Goal: Task Accomplishment & Management: Manage account settings

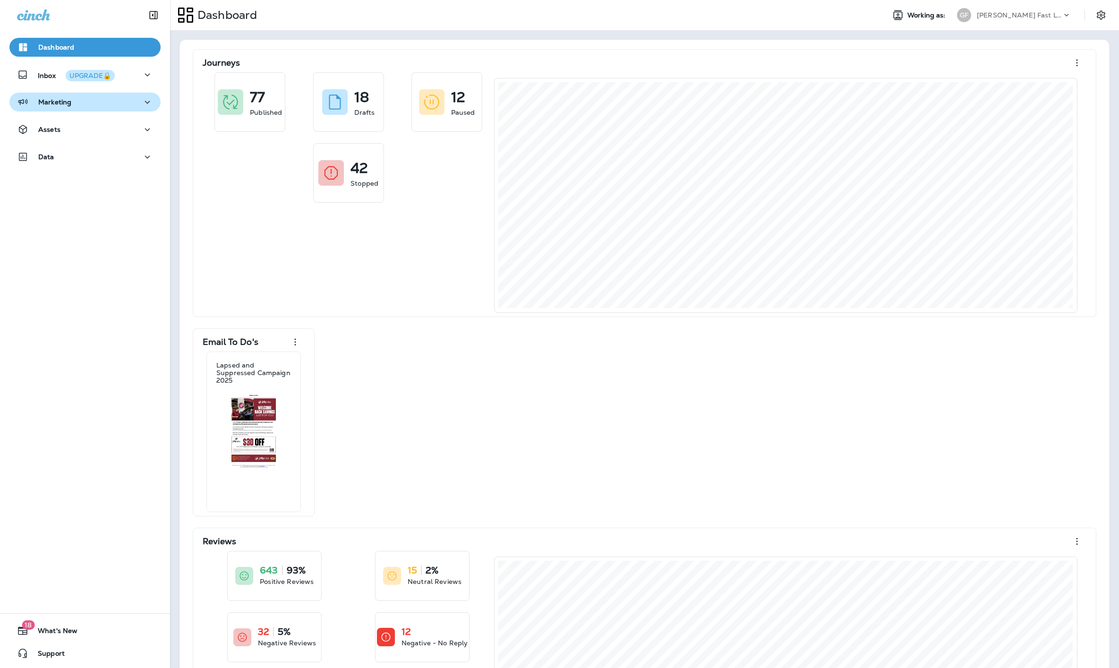
click at [77, 105] on div "Marketing" at bounding box center [85, 102] width 136 height 12
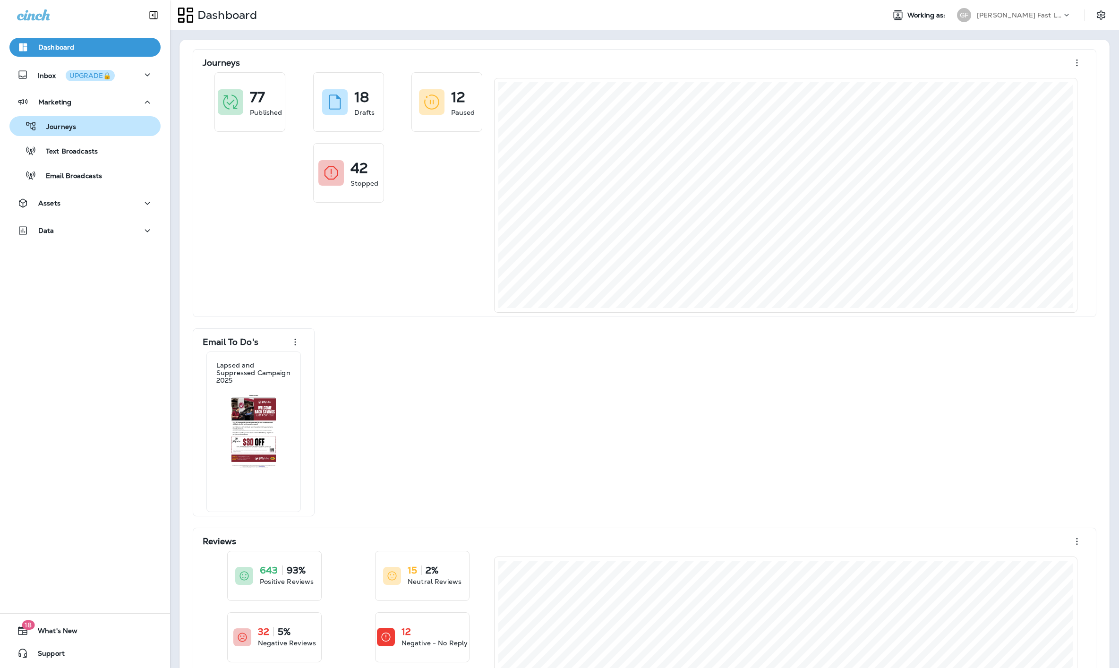
click at [67, 124] on p "Journeys" at bounding box center [56, 127] width 39 height 9
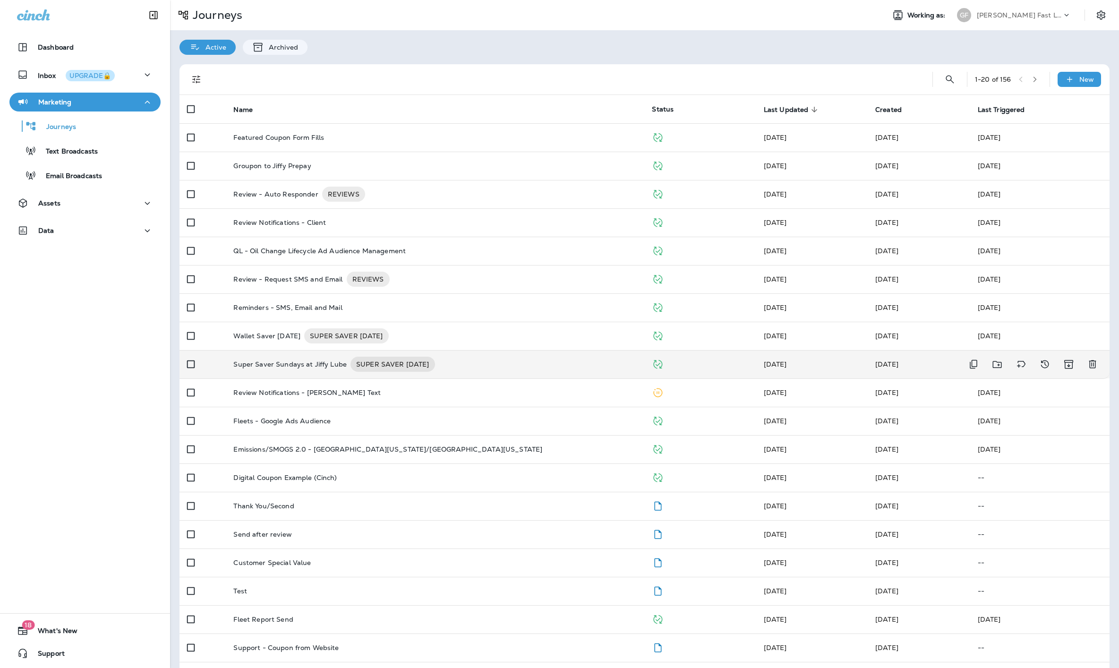
click at [276, 374] on td "Super Saver Sundays at Jiffy Lube SUPER SAVER [DATE]" at bounding box center [435, 364] width 419 height 28
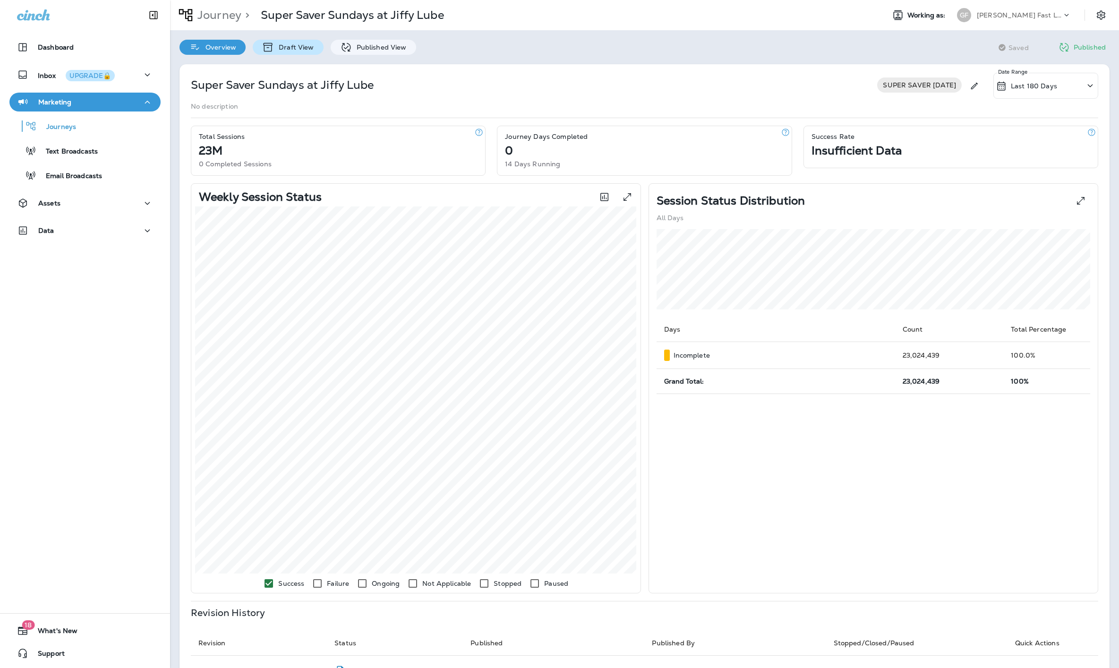
click at [309, 44] on p "Draft View" at bounding box center [294, 47] width 40 height 8
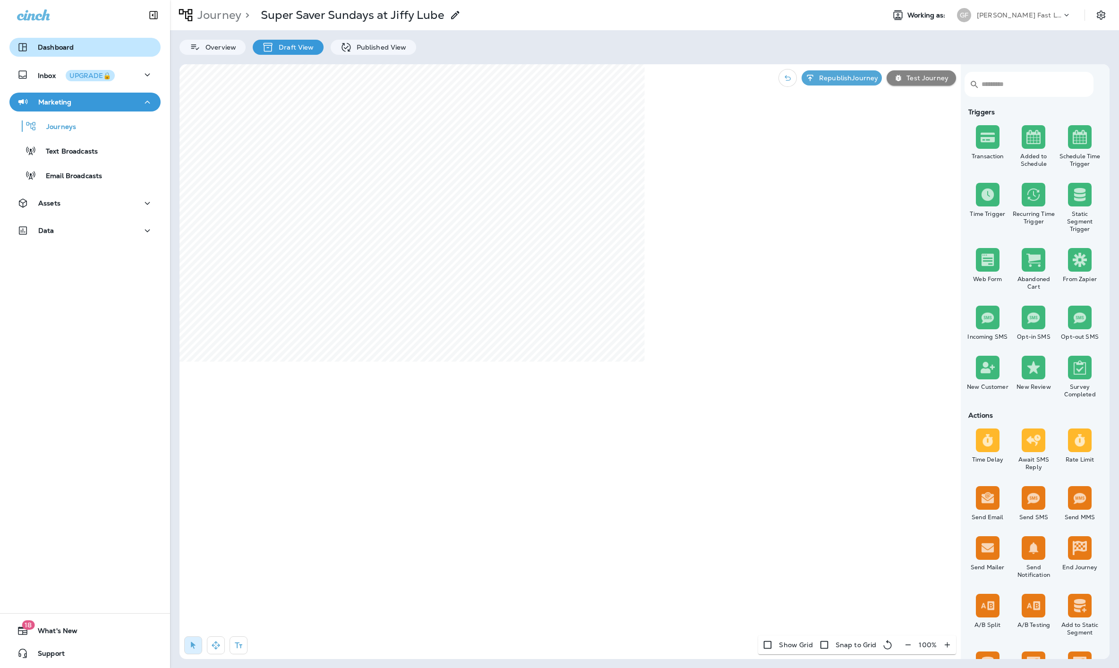
click at [61, 47] on p "Dashboard" at bounding box center [56, 47] width 36 height 8
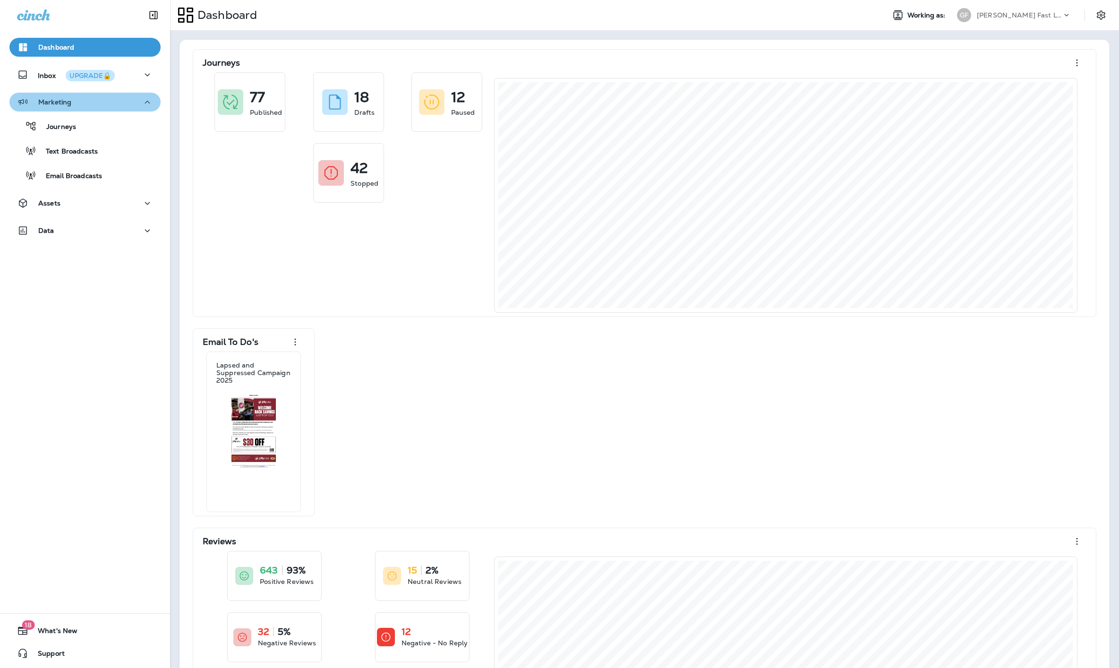
click at [72, 106] on div "Marketing" at bounding box center [85, 102] width 136 height 12
click at [73, 106] on div "Marketing" at bounding box center [85, 102] width 136 height 12
click at [72, 106] on div "Marketing" at bounding box center [85, 102] width 136 height 12
click at [68, 168] on div "Data" at bounding box center [85, 159] width 170 height 24
click at [73, 86] on div "Inbox UPGRADE🔒" at bounding box center [85, 77] width 170 height 24
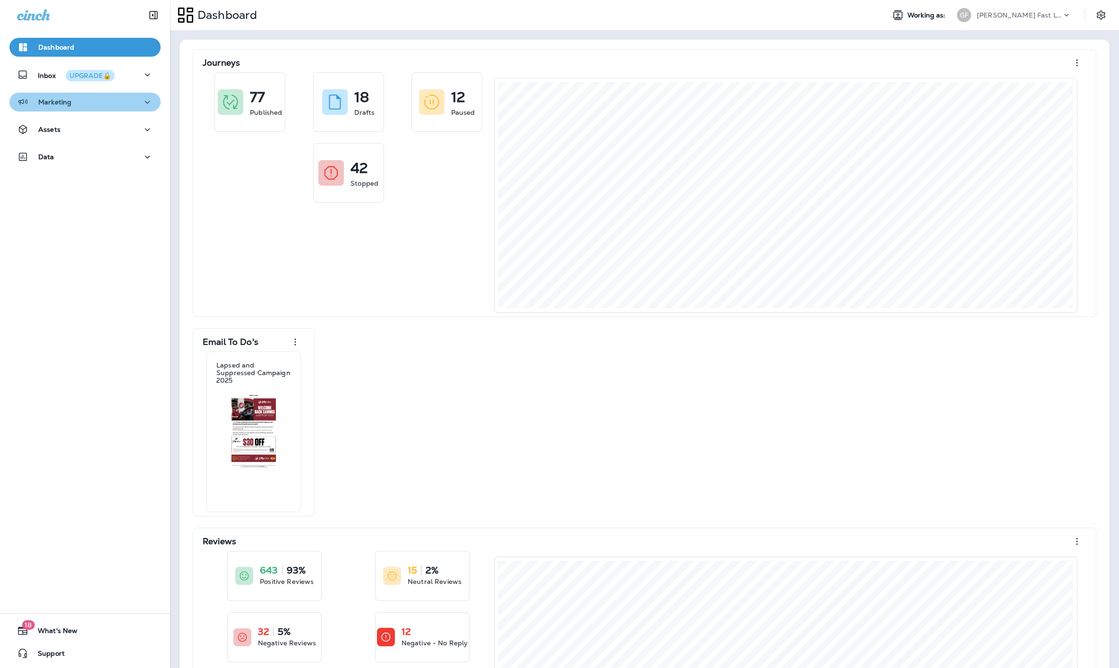
click at [73, 94] on button "Marketing" at bounding box center [84, 102] width 151 height 19
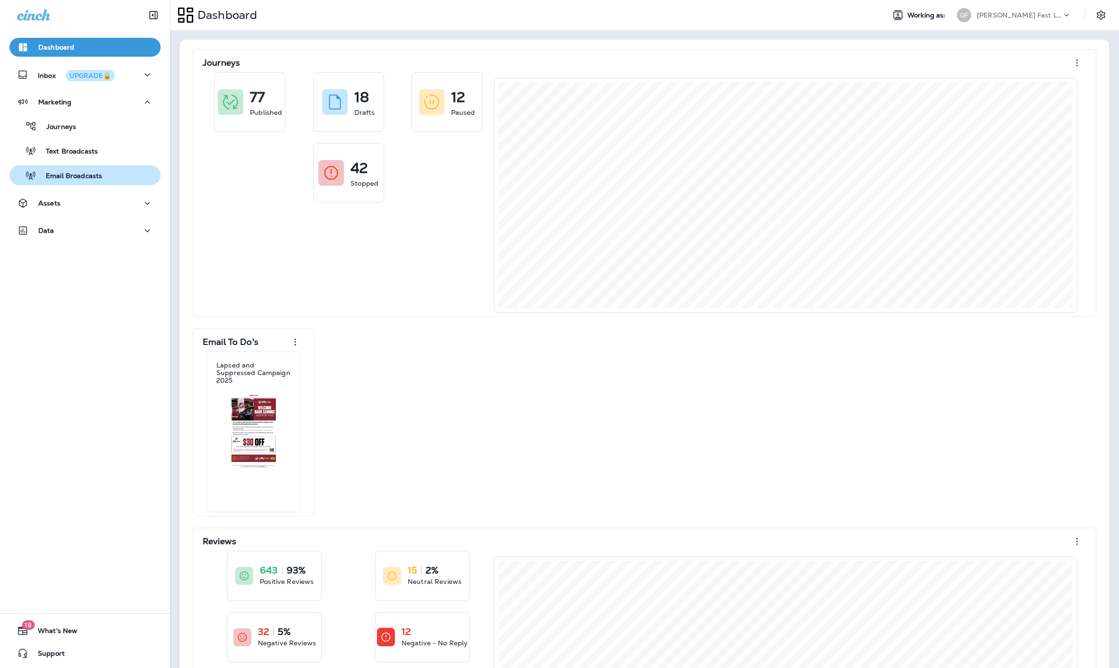
click at [78, 174] on p "Email Broadcasts" at bounding box center [69, 176] width 66 height 9
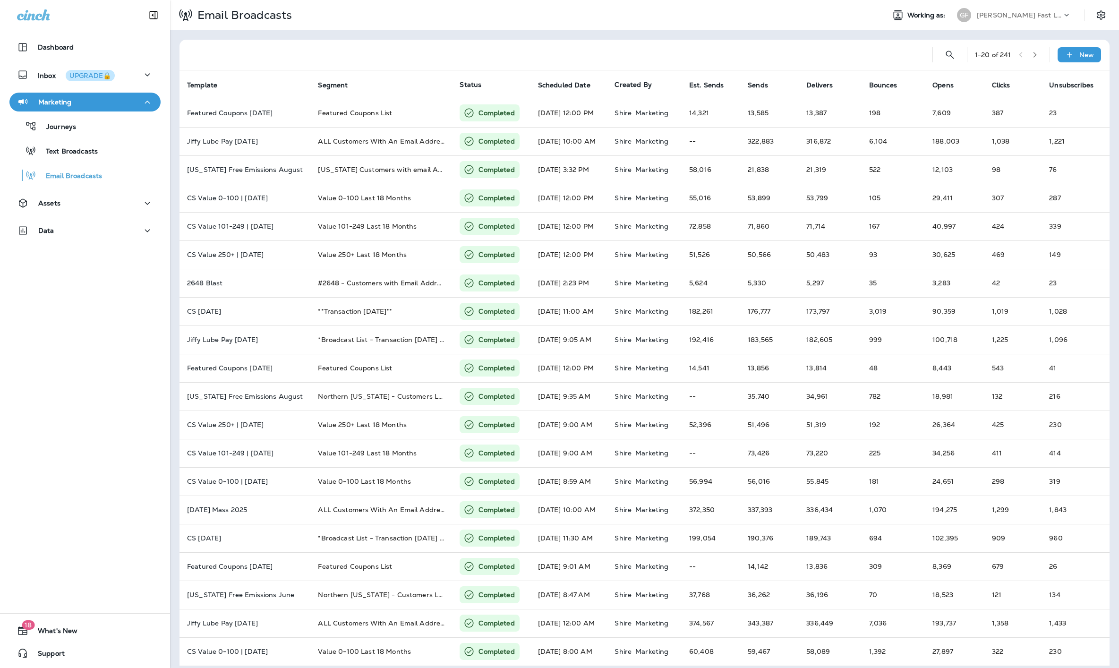
click at [1024, 17] on p "[PERSON_NAME] Fast Lube dba [PERSON_NAME]" at bounding box center [1019, 15] width 85 height 8
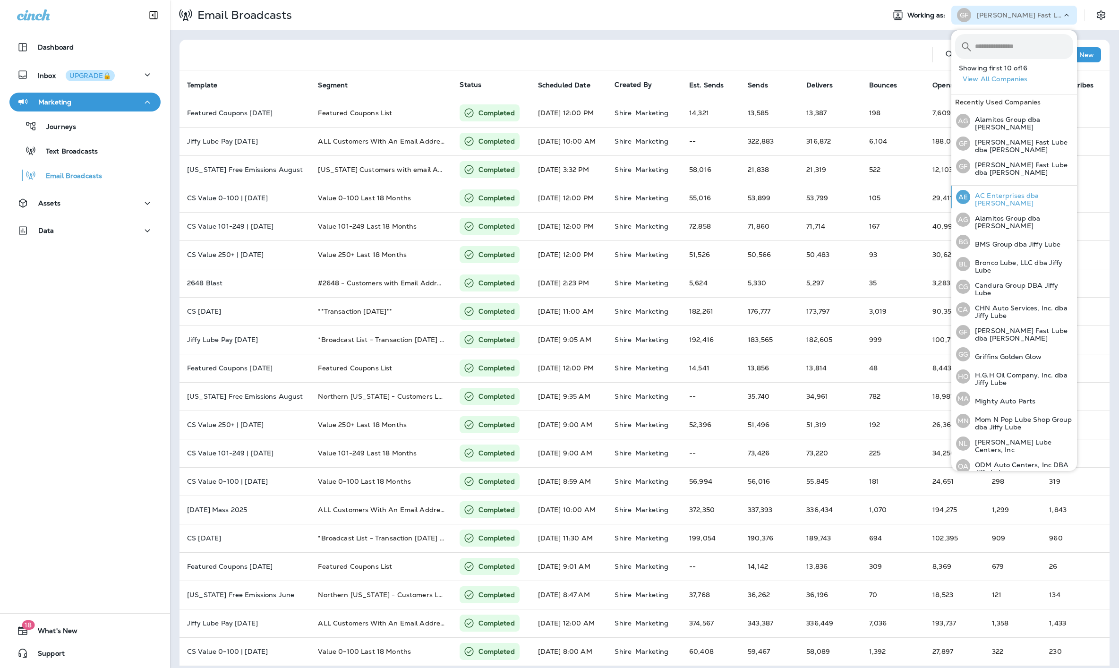
click at [995, 200] on p "AC Enterprises dba [PERSON_NAME]" at bounding box center [1021, 199] width 103 height 15
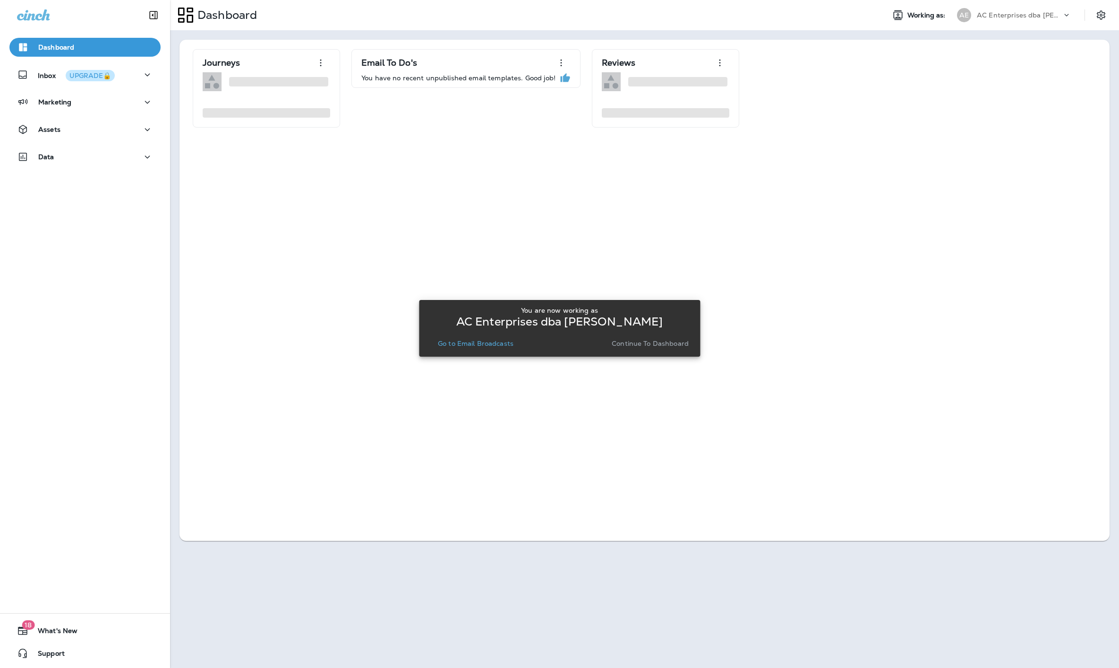
click at [493, 345] on p "Go to Email Broadcasts" at bounding box center [476, 344] width 76 height 8
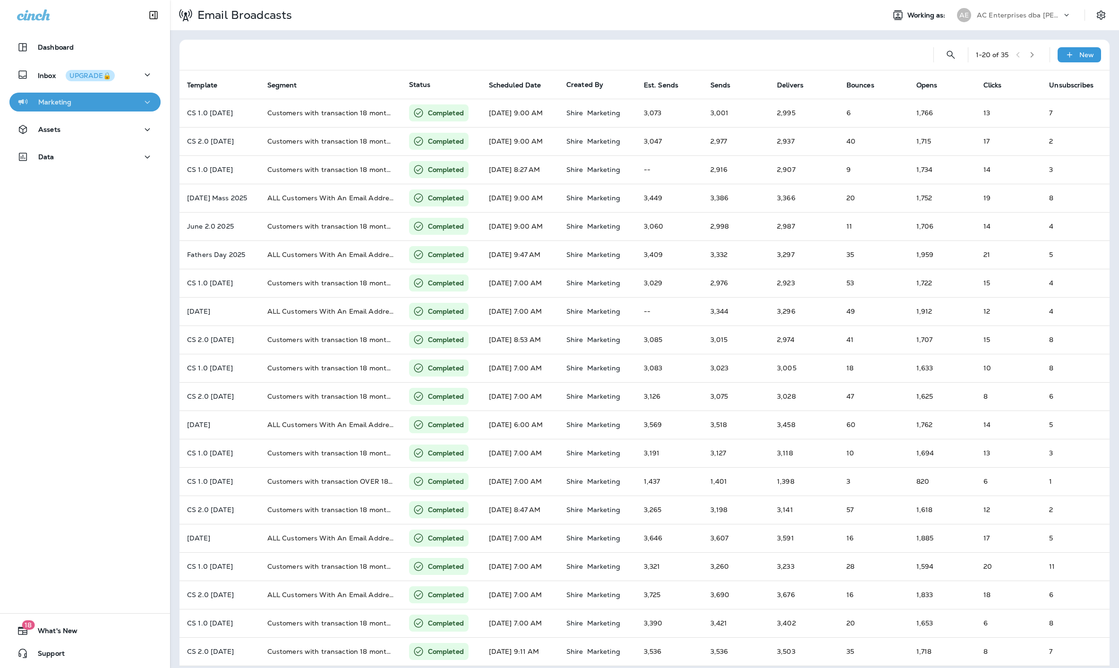
click at [124, 108] on div "Marketing" at bounding box center [85, 102] width 136 height 12
click at [63, 205] on div "Assets" at bounding box center [85, 203] width 136 height 12
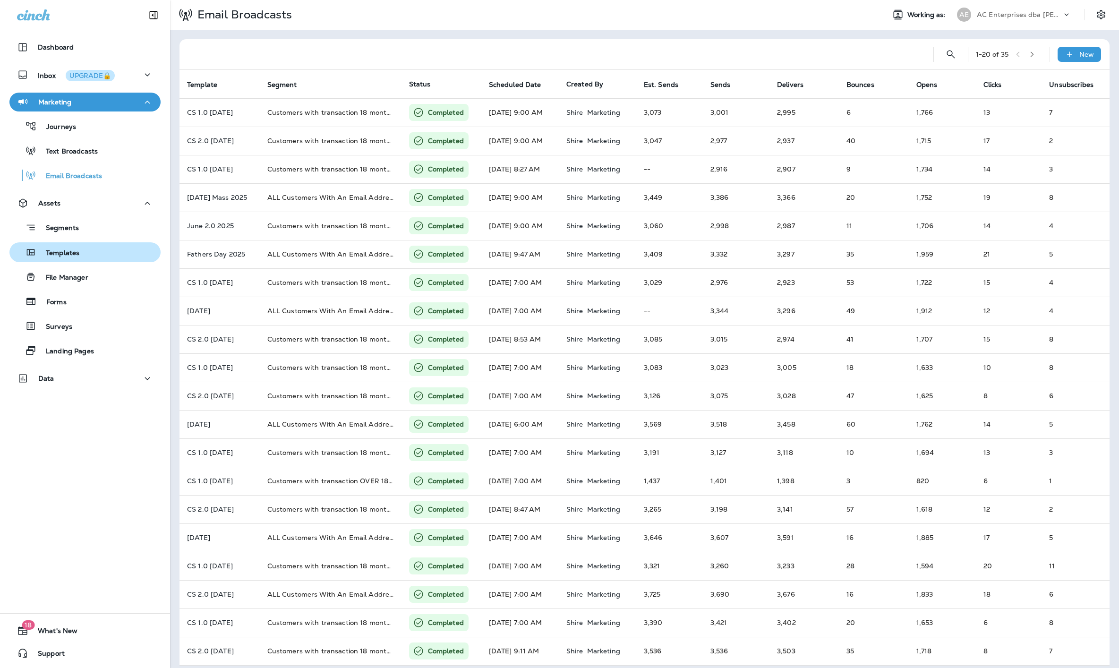
click at [77, 257] on p "Templates" at bounding box center [57, 253] width 43 height 9
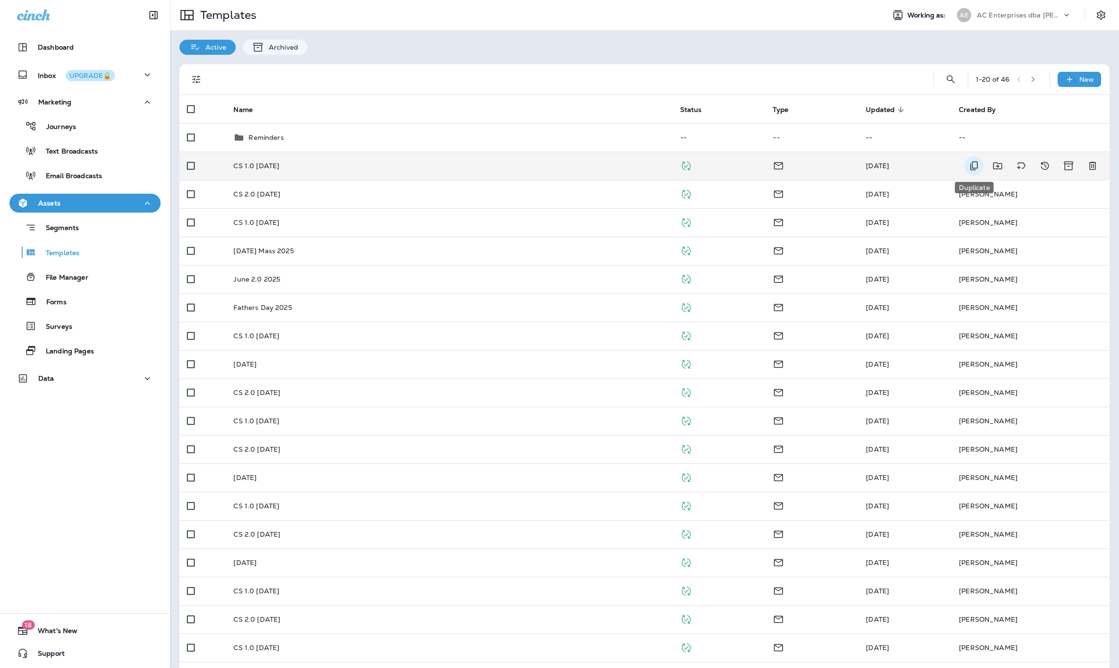
click at [982, 163] on button "Duplicate" at bounding box center [974, 165] width 19 height 19
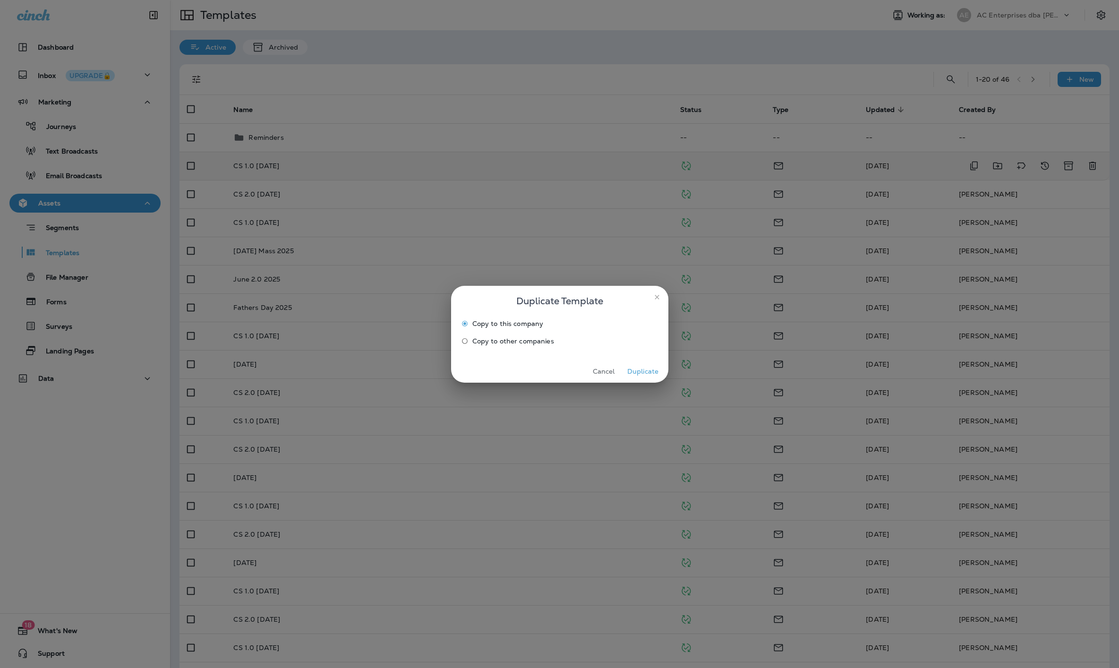
click at [638, 372] on button "Duplicate" at bounding box center [642, 371] width 35 height 15
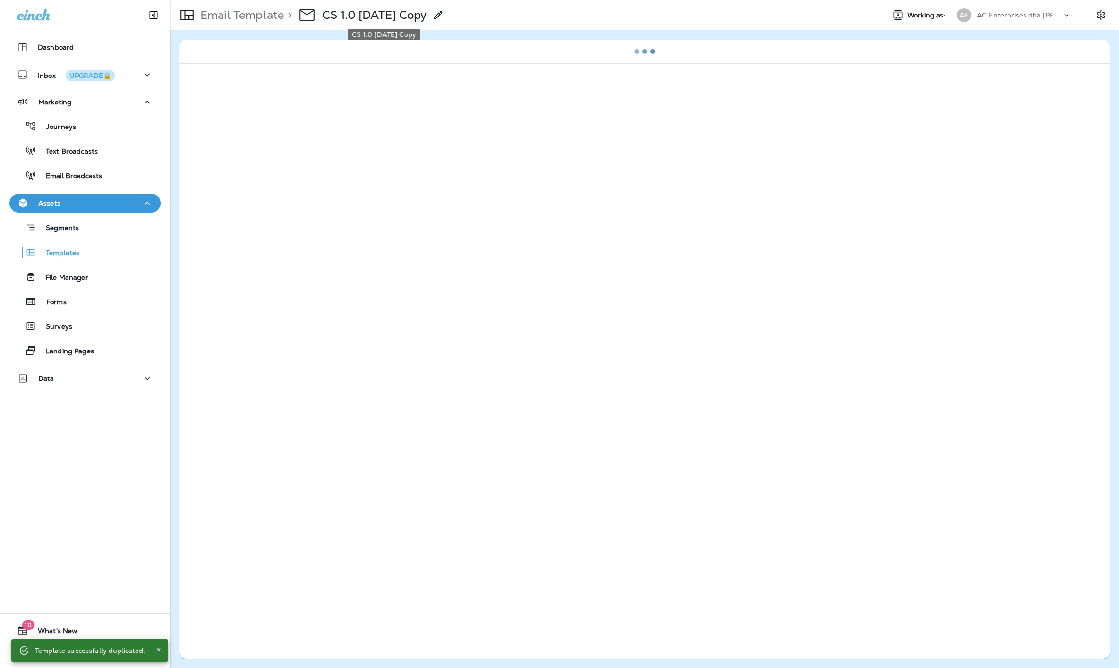
click at [401, 12] on p "CS 1.0 [DATE] Copy" at bounding box center [374, 15] width 105 height 14
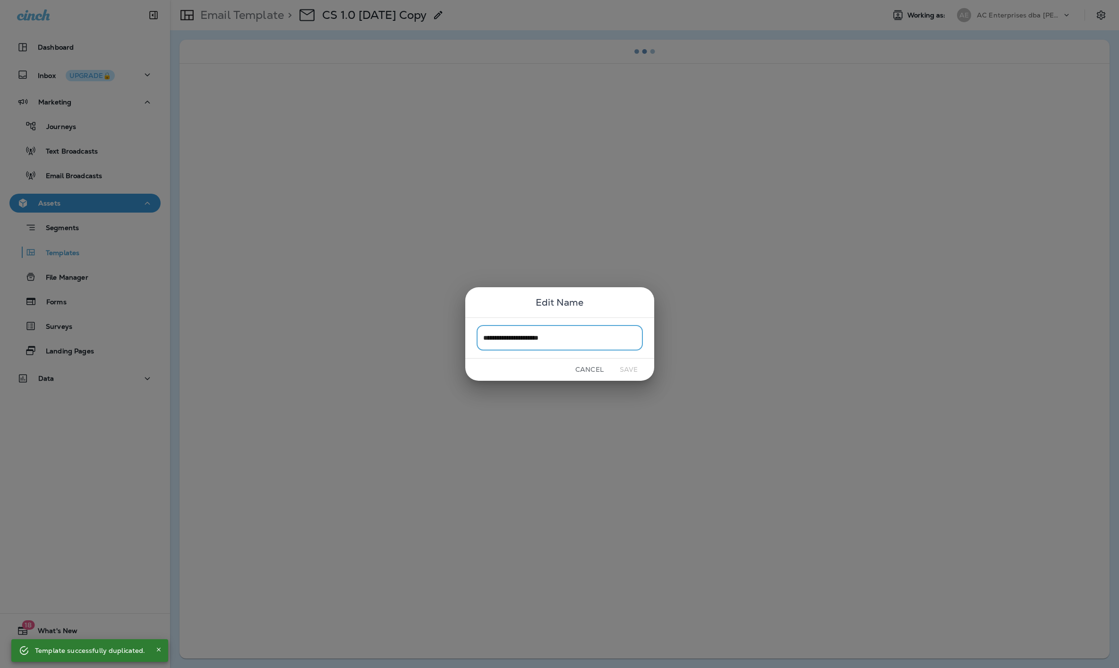
click at [583, 341] on input "**********" at bounding box center [560, 337] width 166 height 25
click at [496, 338] on input "**********" at bounding box center [560, 337] width 166 height 25
type input "**********"
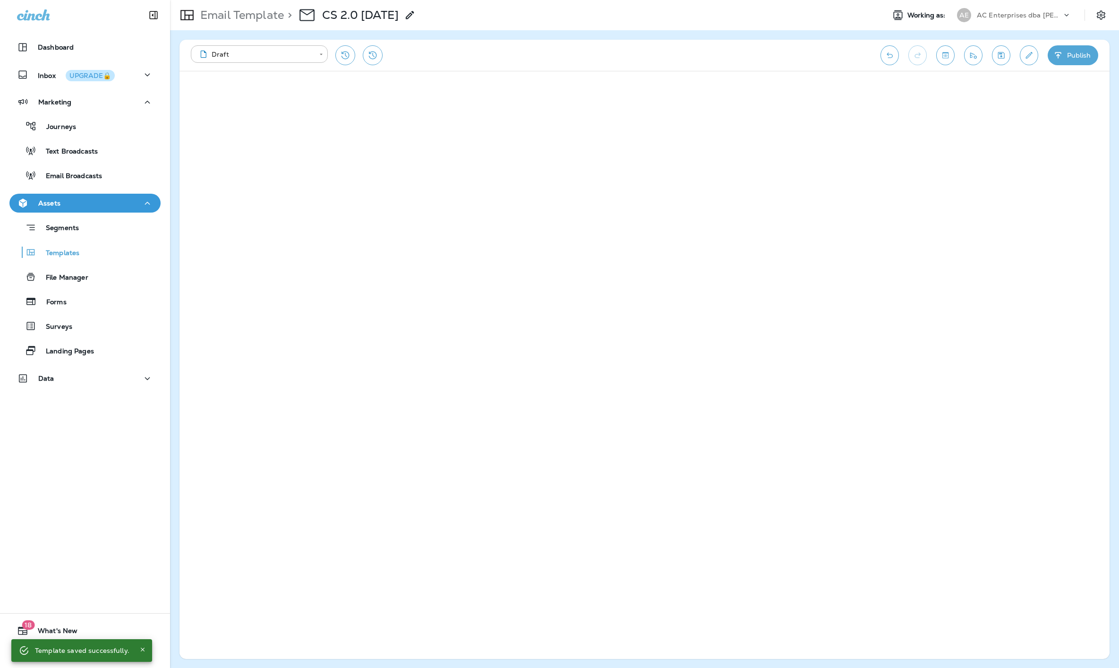
click at [1078, 55] on button "Publish" at bounding box center [1073, 55] width 51 height 20
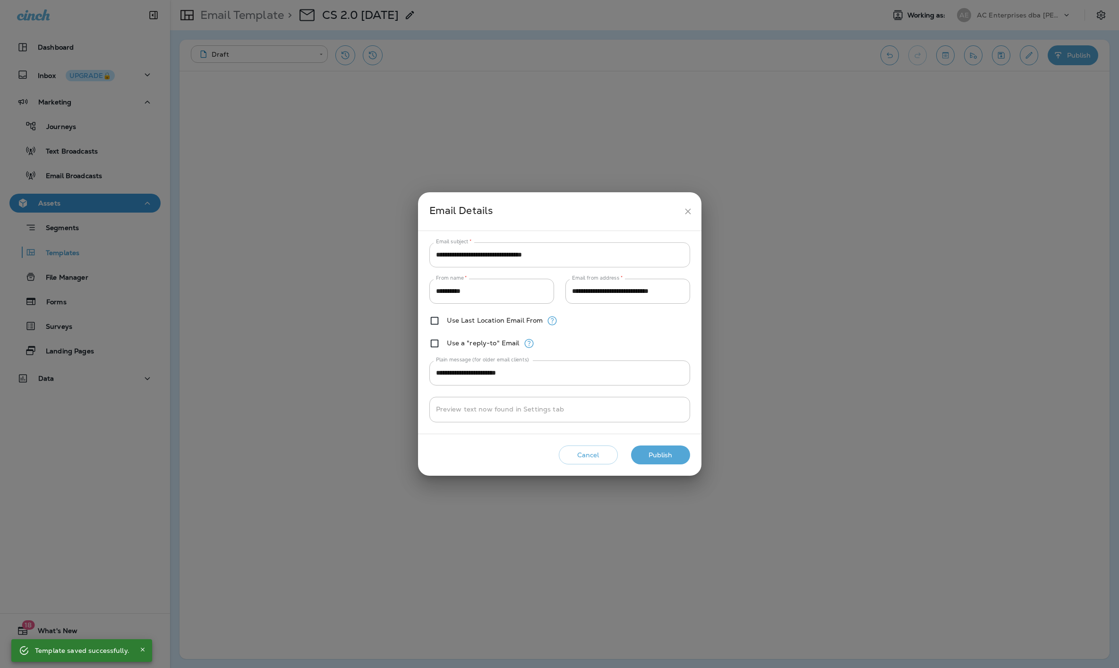
click at [474, 260] on input "**********" at bounding box center [559, 254] width 261 height 25
type input "**********"
click at [650, 450] on button "Publish" at bounding box center [660, 454] width 59 height 19
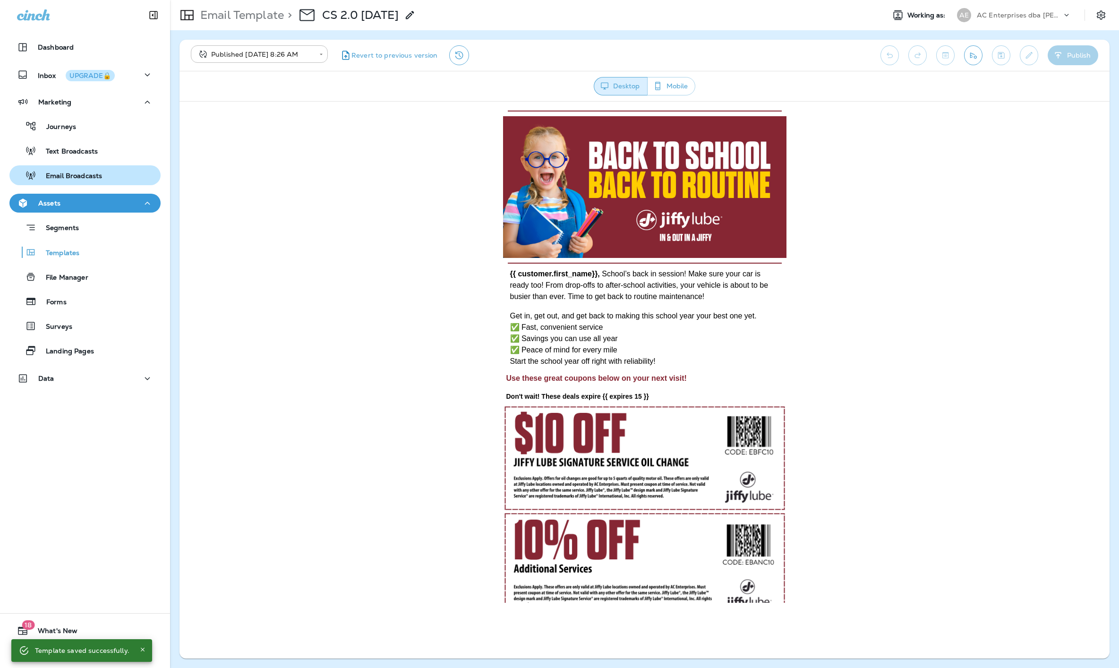
click at [94, 172] on p "Email Broadcasts" at bounding box center [69, 176] width 66 height 9
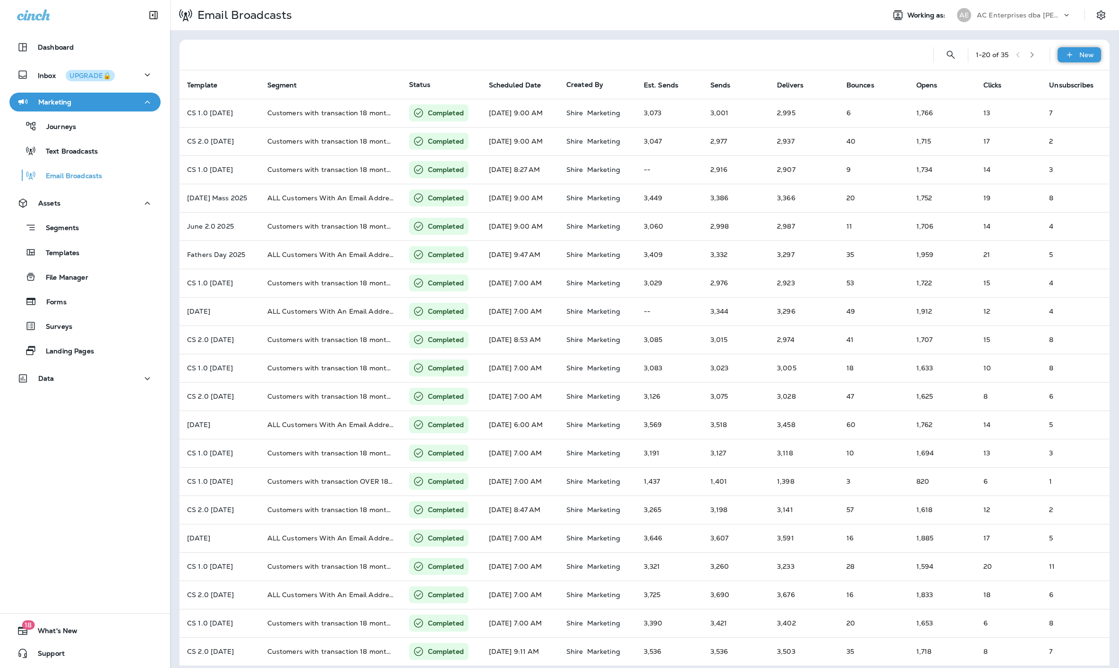
click at [1075, 49] on div "New" at bounding box center [1079, 54] width 43 height 15
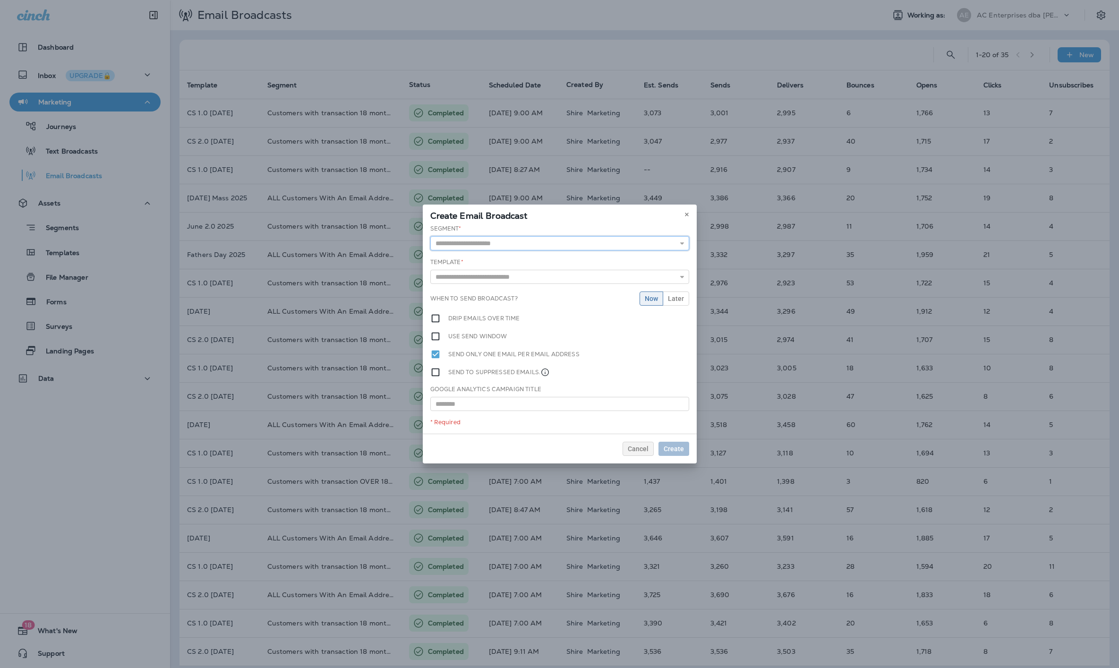
click at [457, 244] on input "text" at bounding box center [559, 243] width 259 height 14
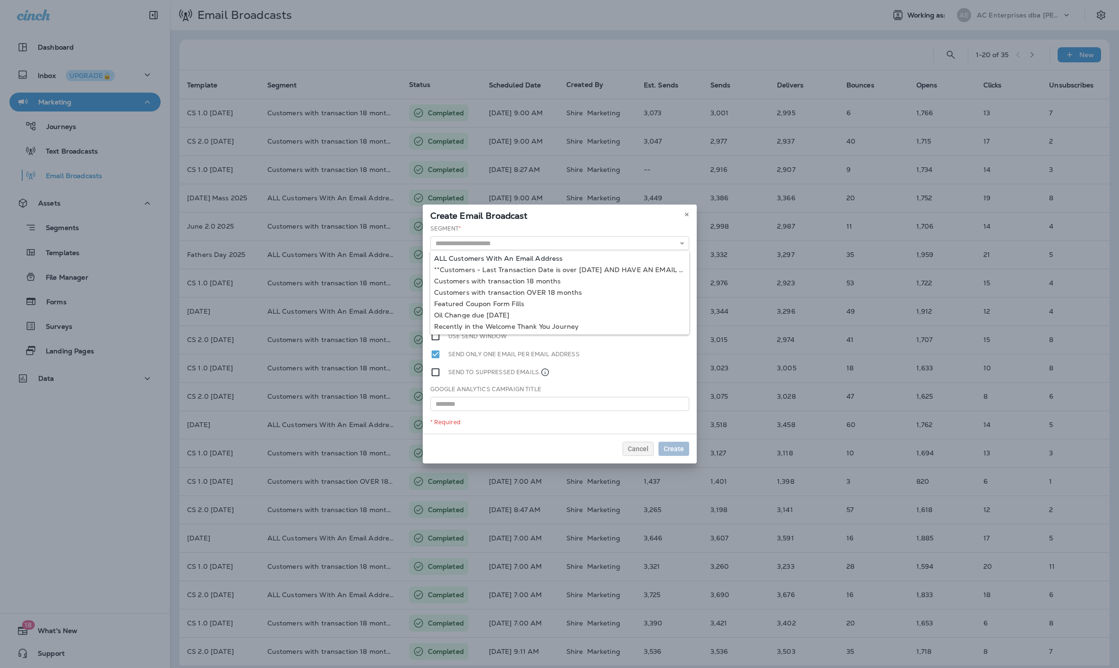
type input "**********"
click at [494, 258] on div "**********" at bounding box center [560, 328] width 274 height 209
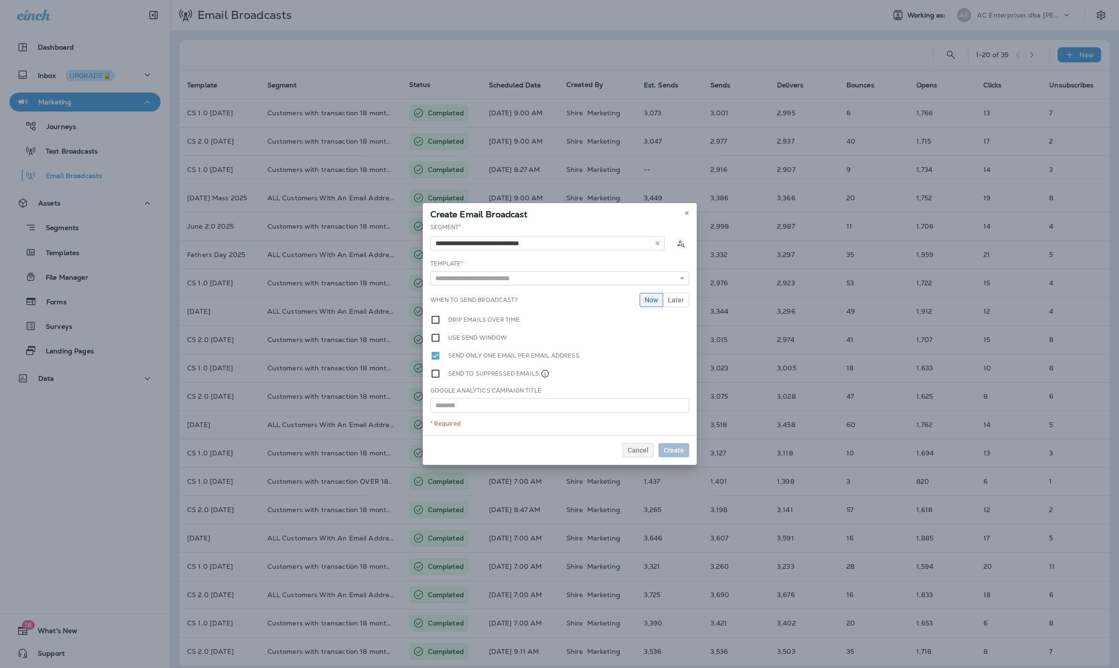
click at [487, 269] on div "Template * [DATE] Mass 2025 CS 1.0 [DATE] CS 1.0 [DATE] CS 1.0 [DATE] CS 1.0 [D…" at bounding box center [559, 272] width 259 height 26
click at [488, 277] on input "text" at bounding box center [559, 278] width 259 height 14
type input "**********"
click at [478, 301] on div "**********" at bounding box center [560, 329] width 274 height 212
click at [680, 450] on span "Create" at bounding box center [674, 450] width 20 height 7
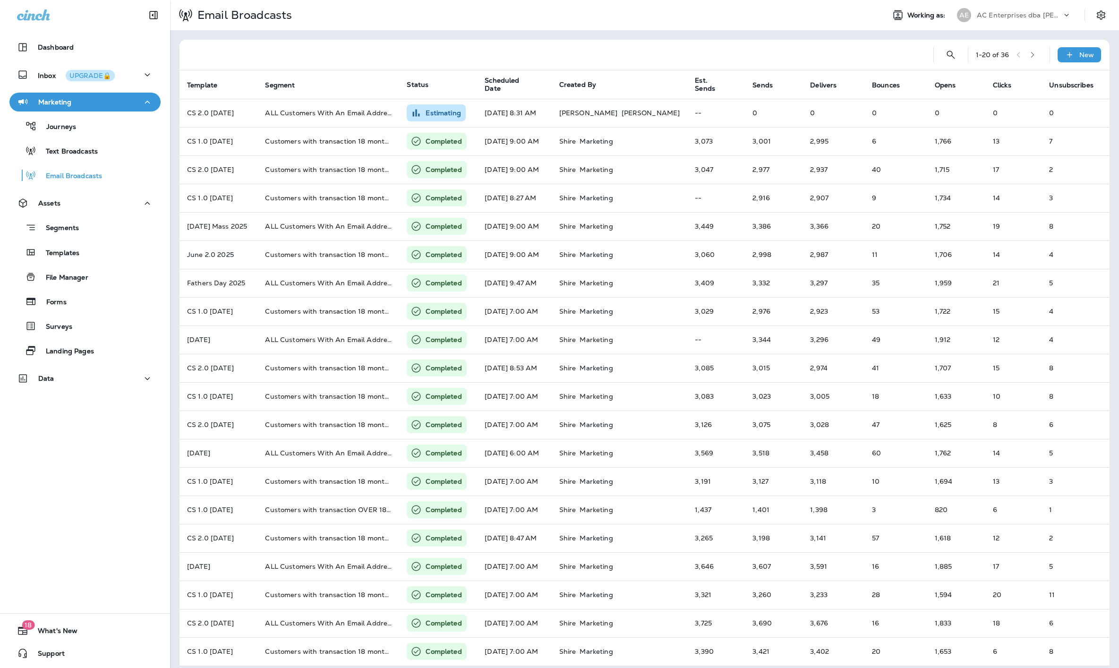
click at [1060, 23] on div "AE AC Enterprises dba [PERSON_NAME]" at bounding box center [1014, 15] width 126 height 19
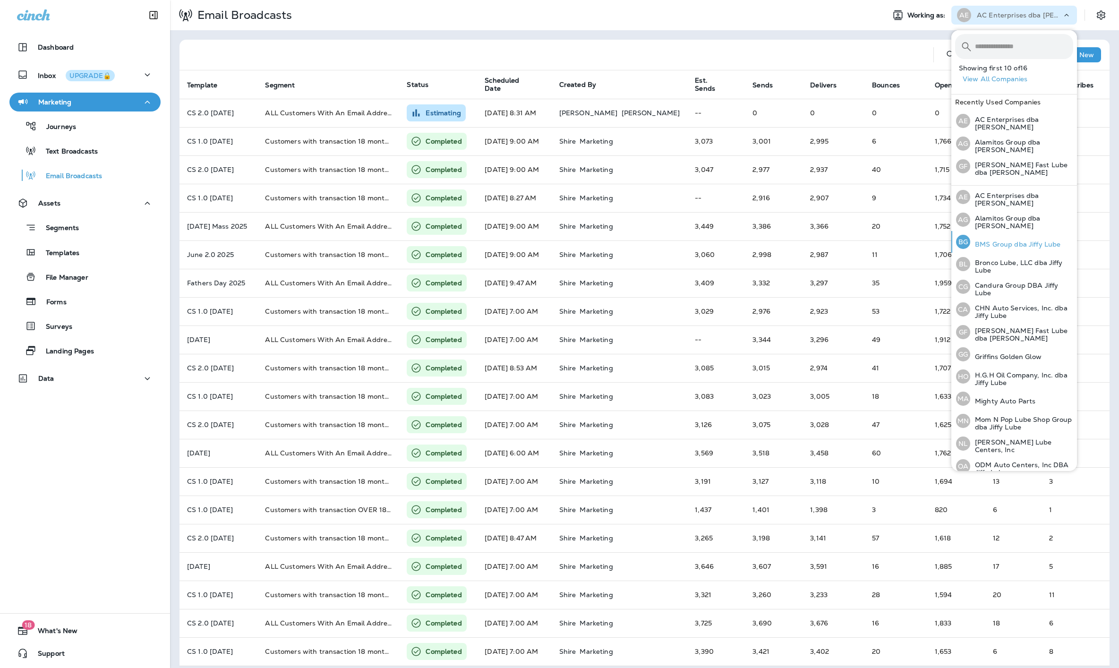
click at [1017, 240] on p "BMS Group dba Jiffy Lube" at bounding box center [1015, 244] width 90 height 8
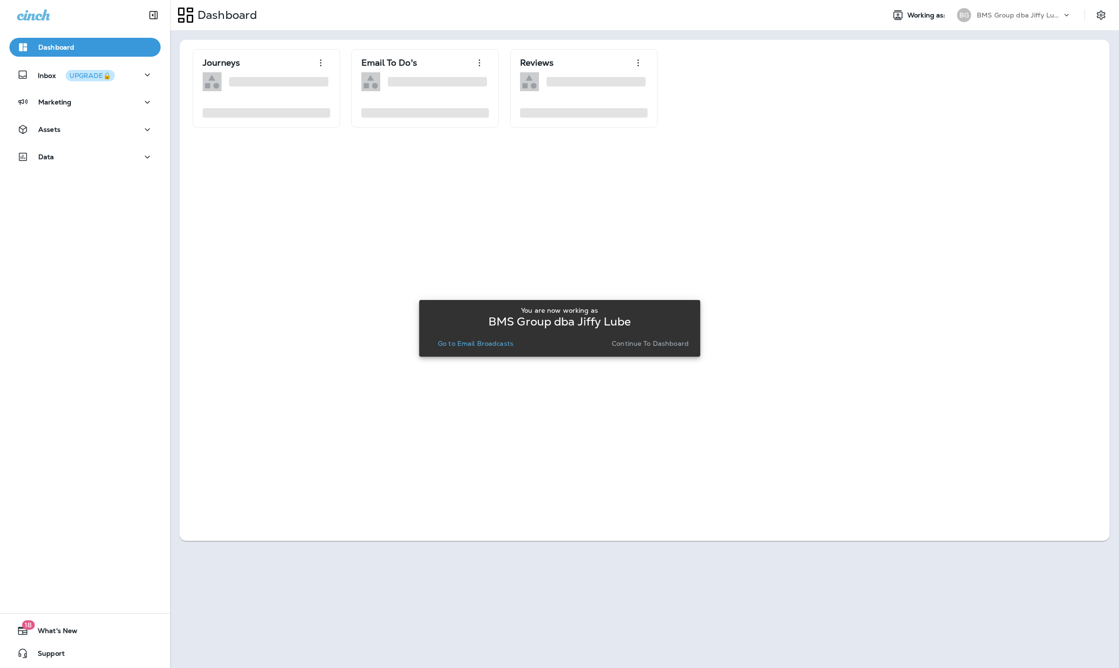
click at [479, 348] on button "Go to Email Broadcasts" at bounding box center [475, 343] width 83 height 13
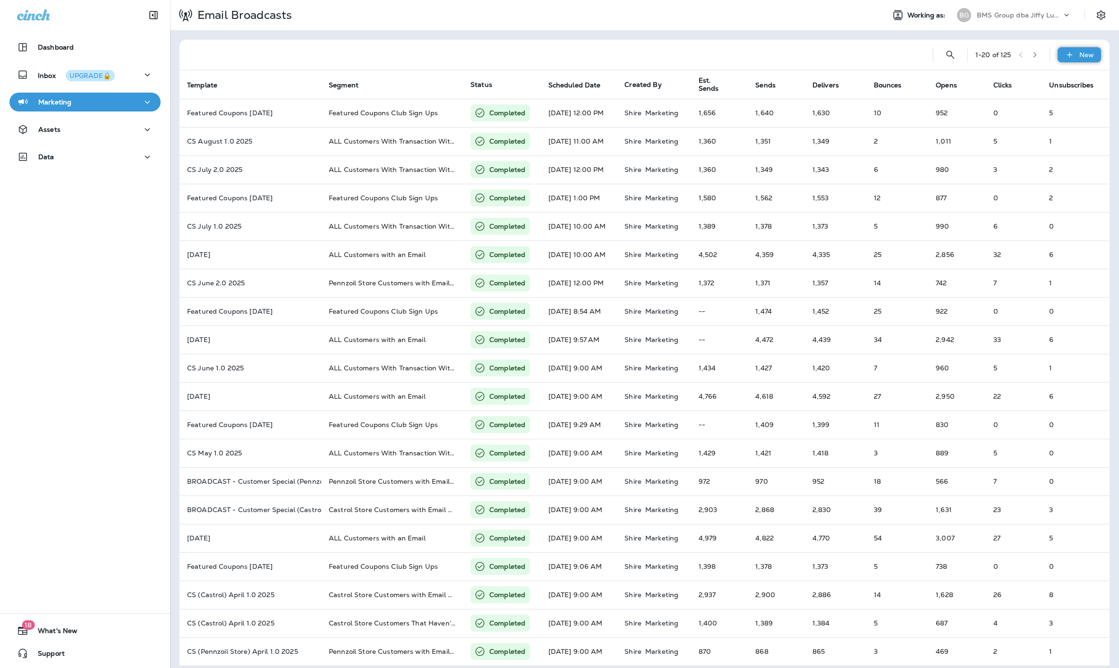
click at [1078, 53] on div "New" at bounding box center [1079, 54] width 43 height 15
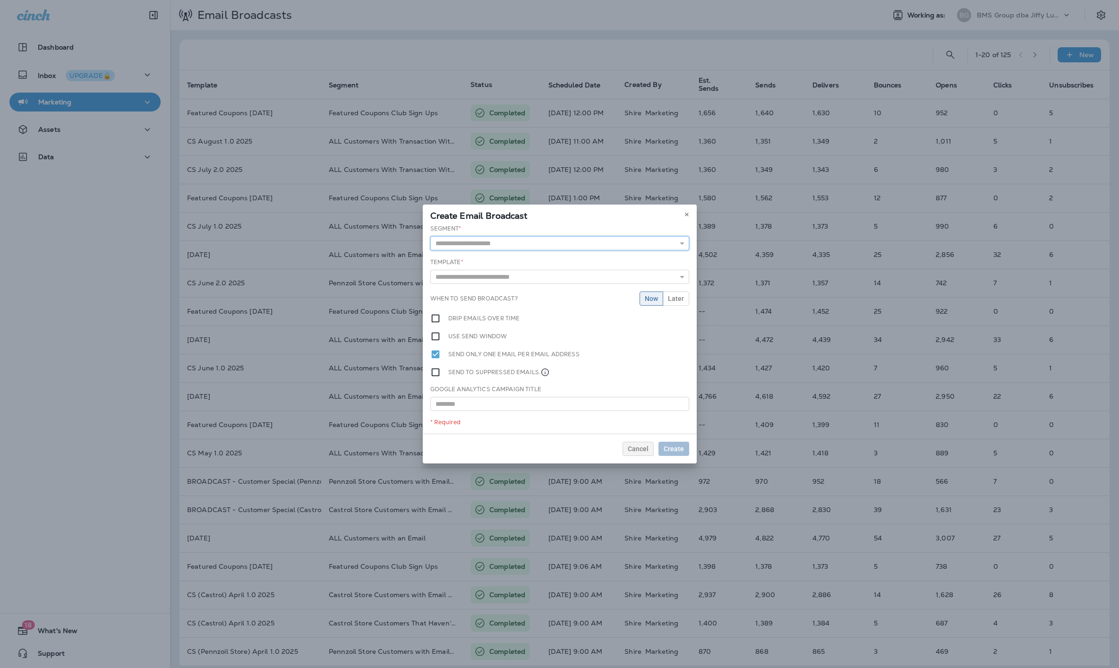
click at [481, 248] on input "text" at bounding box center [559, 243] width 259 height 14
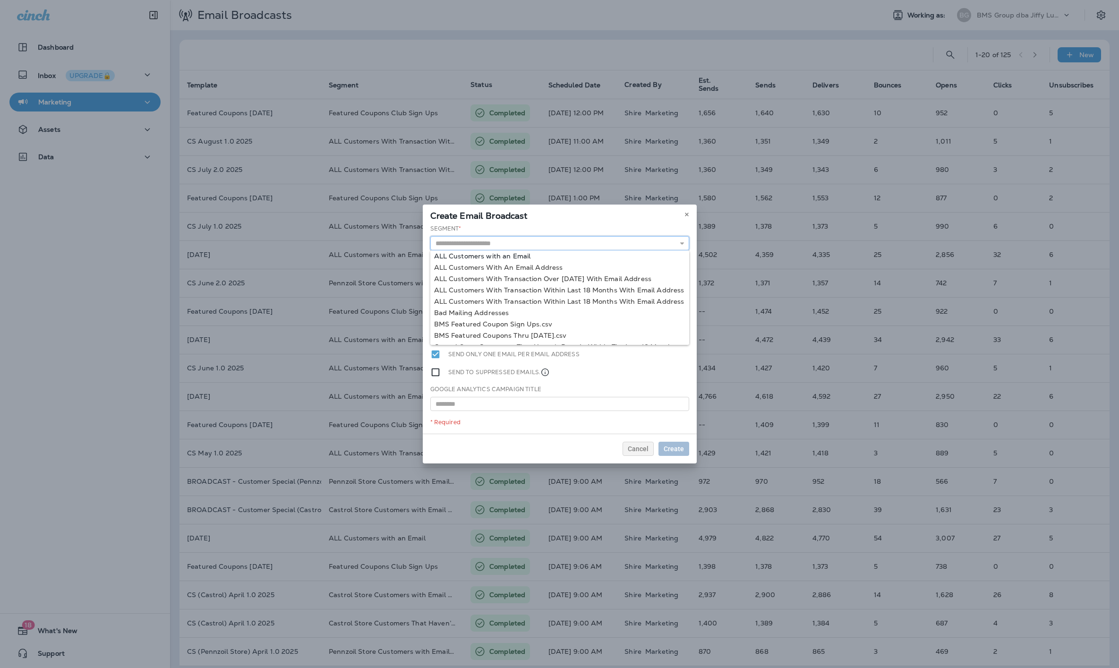
scroll to position [6, 0]
type input "**********"
click at [524, 263] on div "**********" at bounding box center [560, 328] width 274 height 209
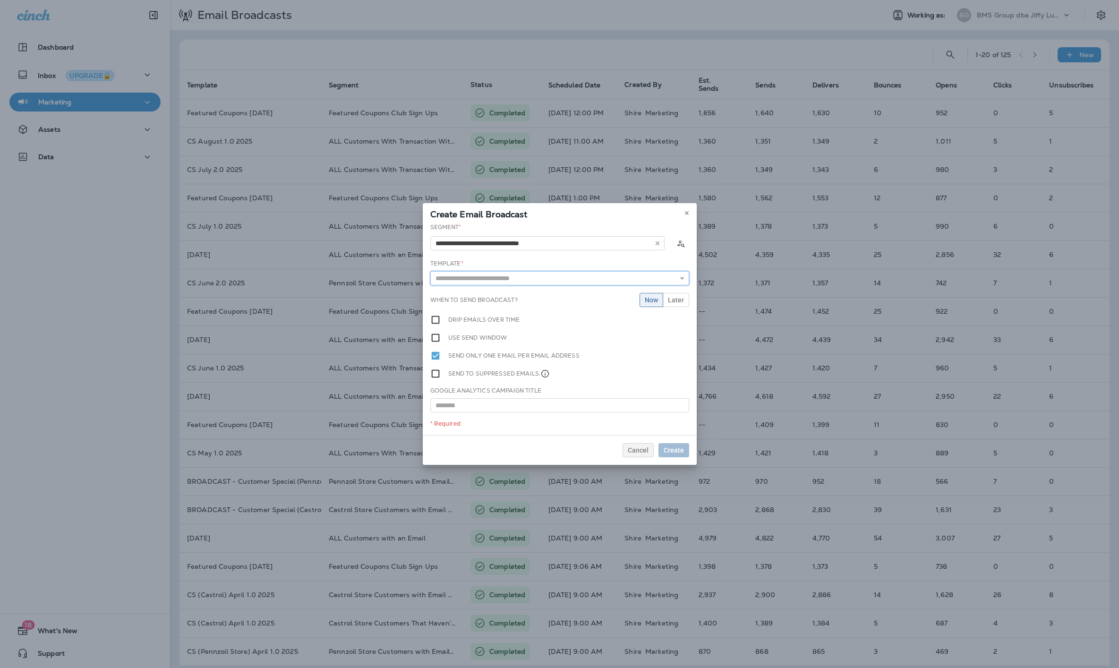
click at [508, 278] on input "text" at bounding box center [559, 278] width 259 height 14
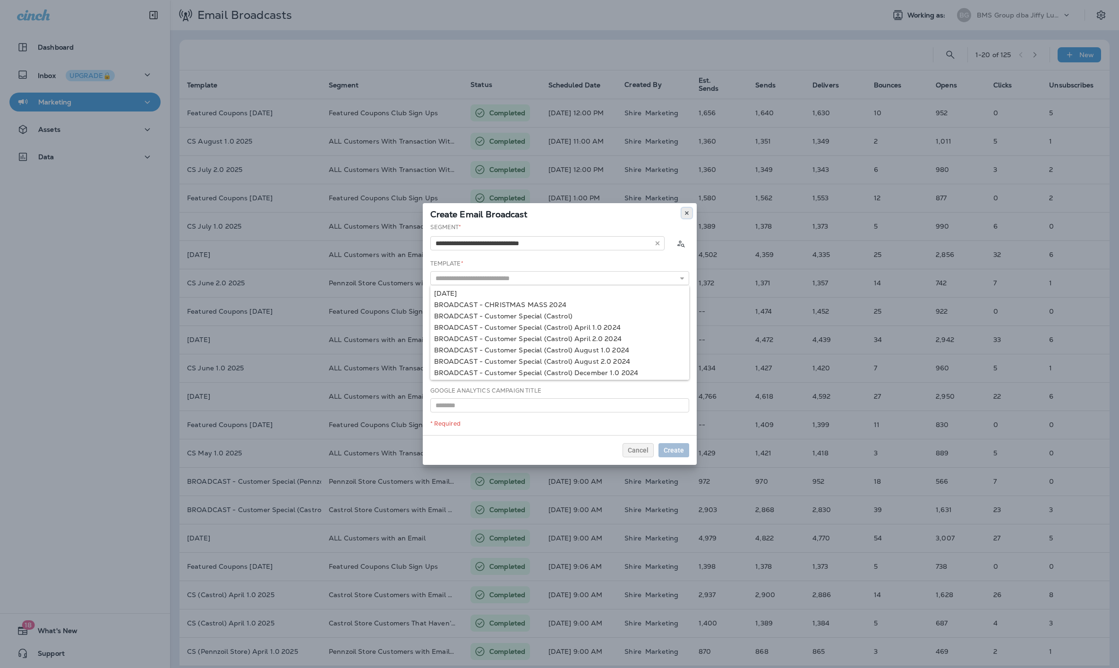
click at [686, 213] on use at bounding box center [686, 213] width 3 height 4
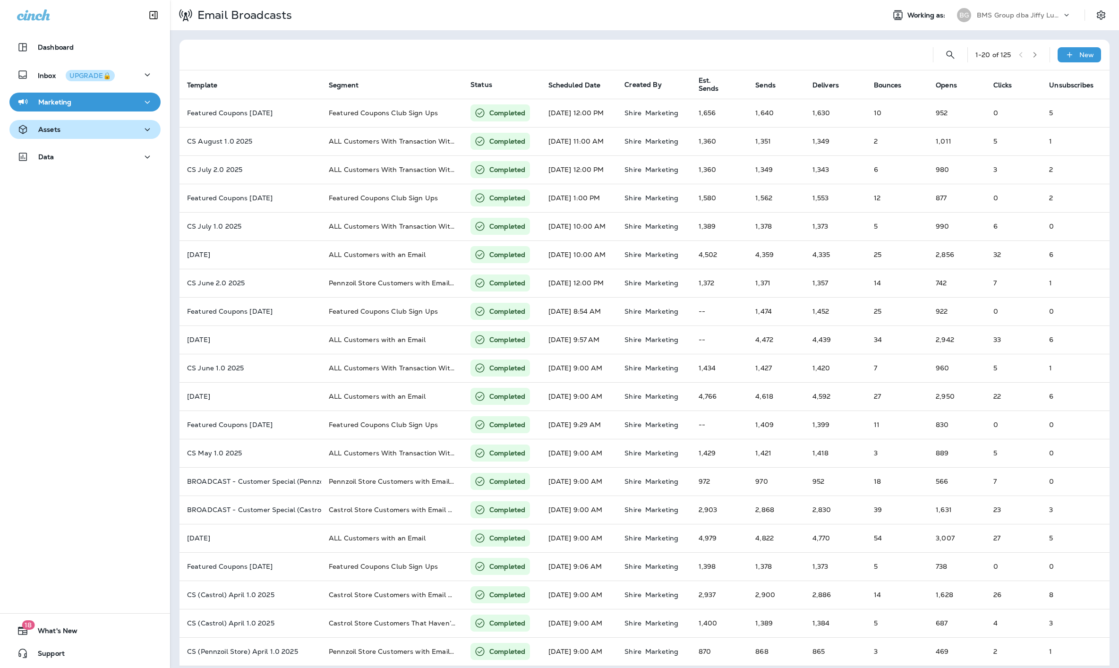
click at [124, 133] on div "Assets" at bounding box center [85, 130] width 136 height 12
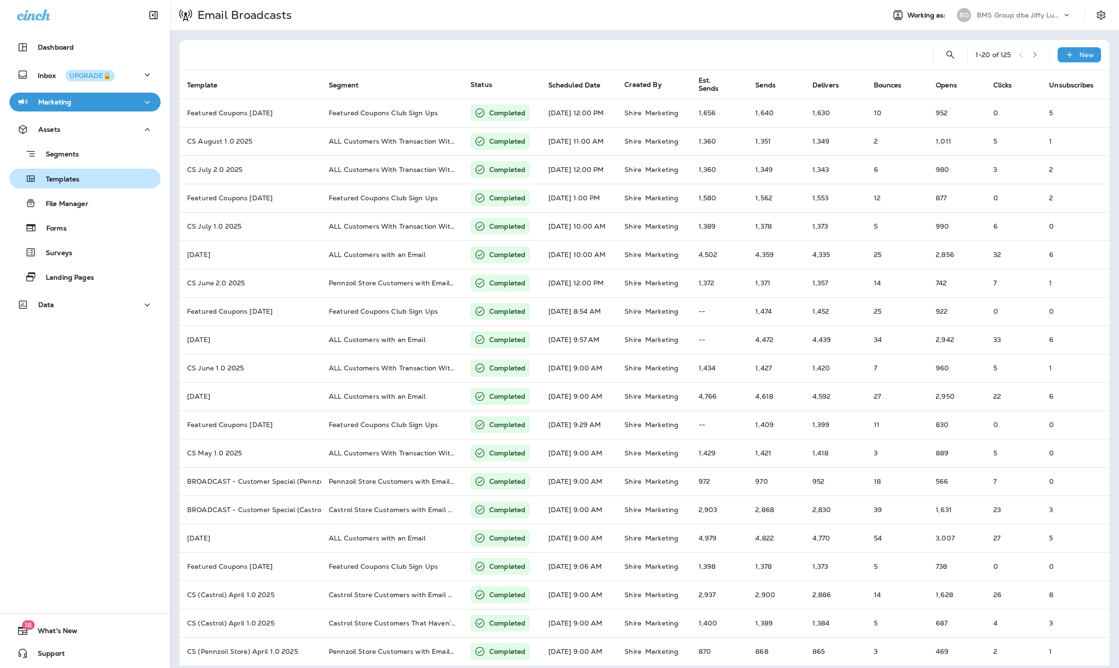
click at [98, 172] on div "Templates" at bounding box center [85, 178] width 144 height 14
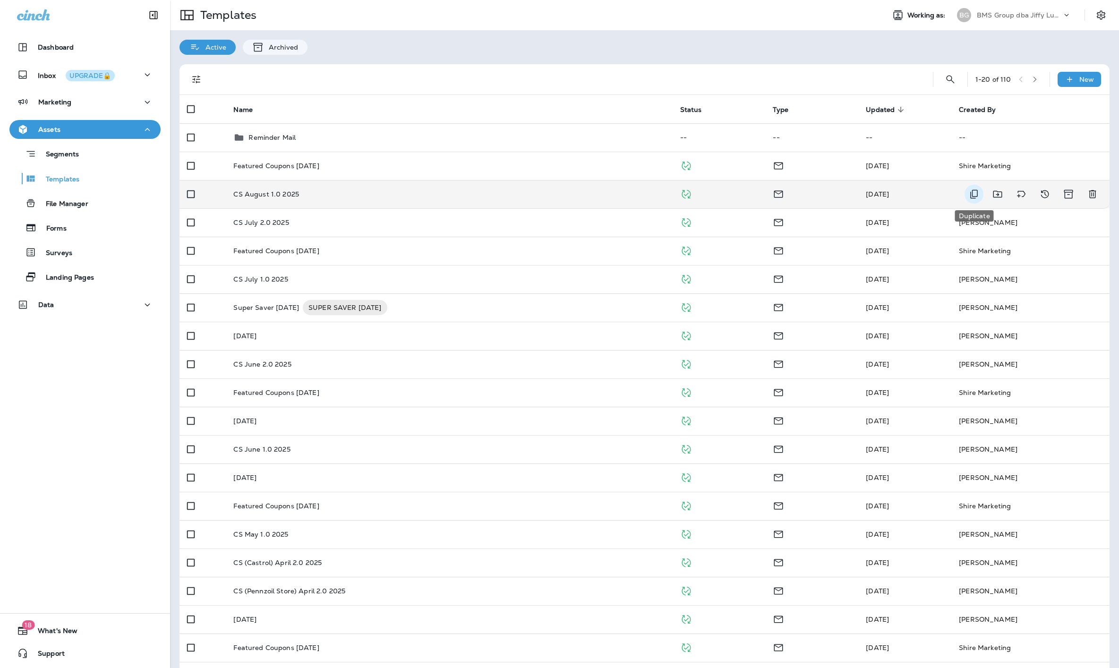
click at [970, 194] on icon "Duplicate" at bounding box center [974, 194] width 8 height 9
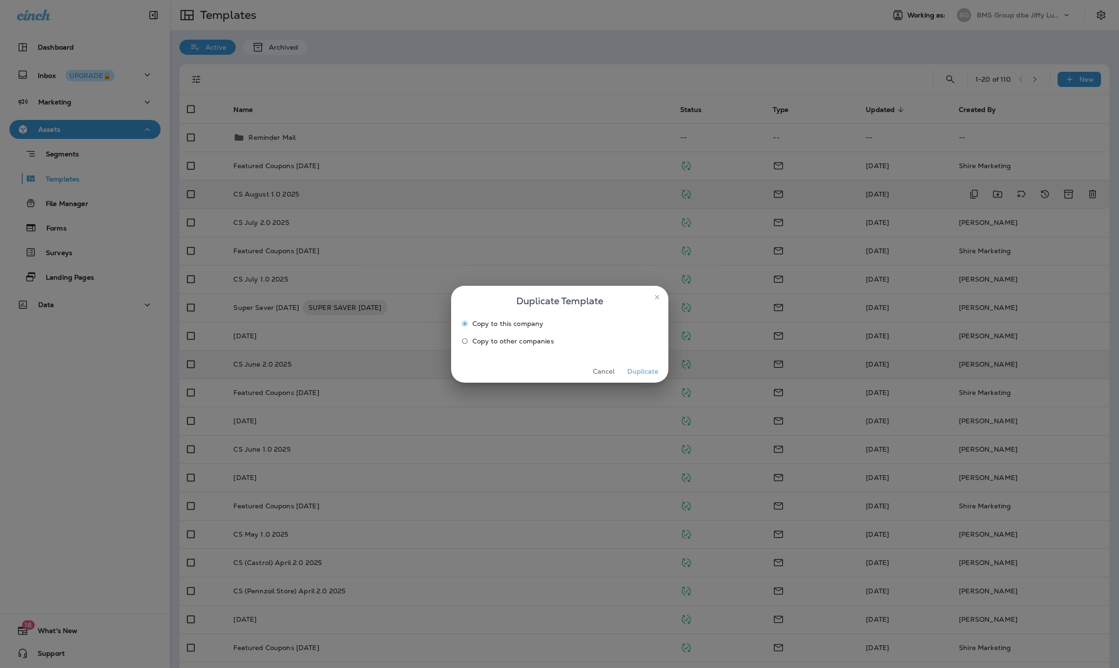
click at [636, 370] on button "Duplicate" at bounding box center [642, 371] width 35 height 15
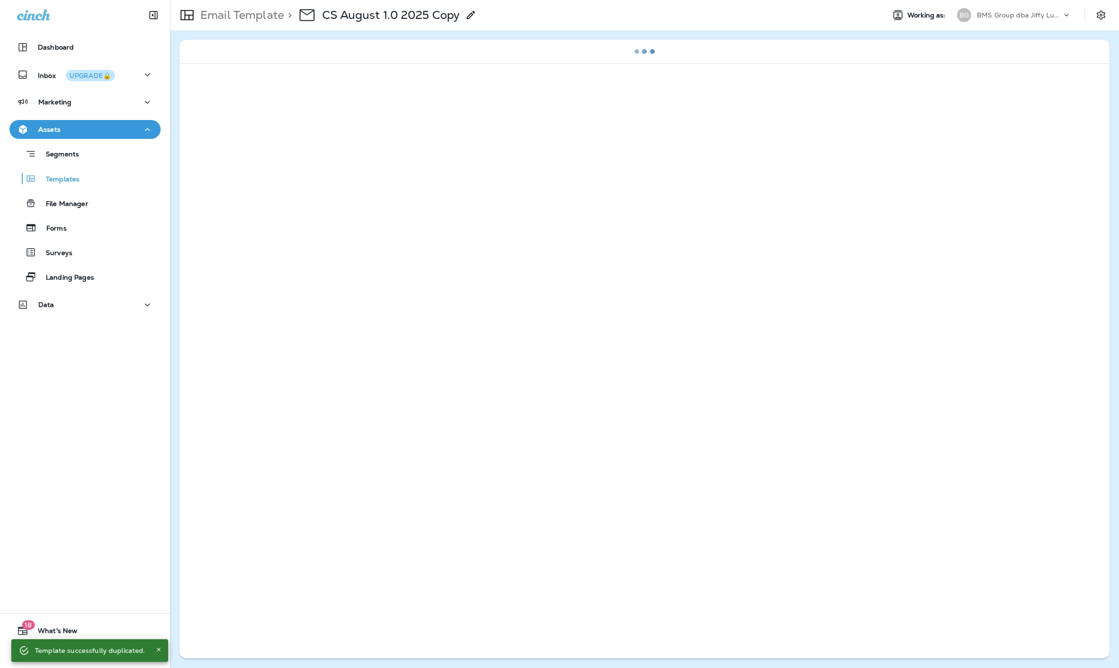
click at [394, 17] on p "CS August 1.0 2025 Copy" at bounding box center [390, 15] width 137 height 14
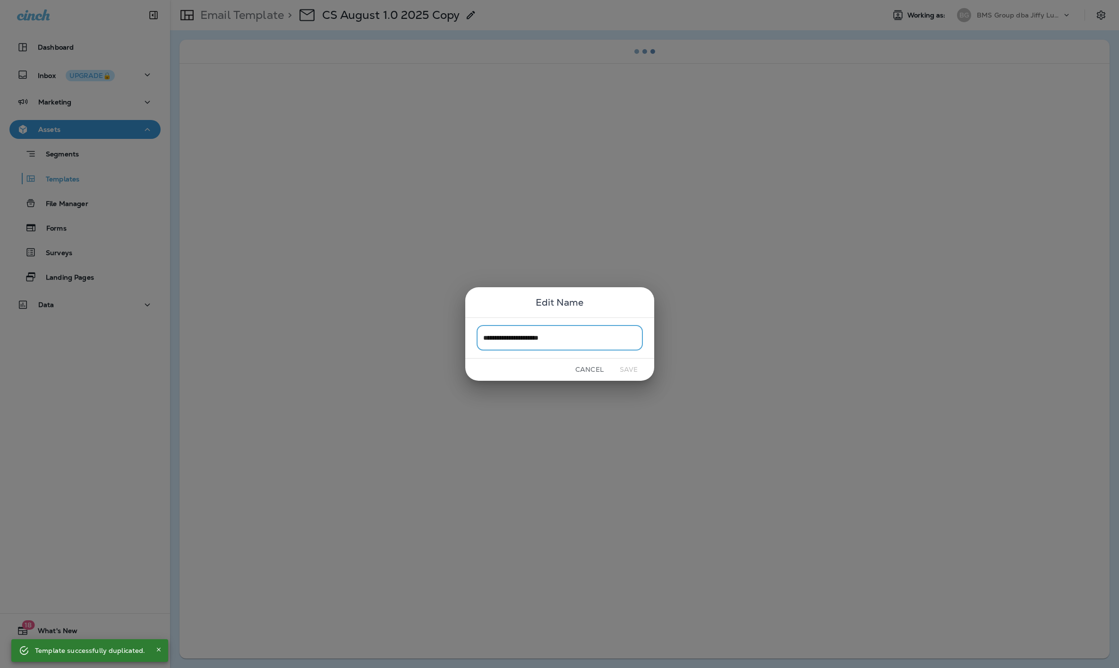
click at [613, 336] on input "**********" at bounding box center [560, 337] width 166 height 25
drag, startPoint x: 522, startPoint y: 337, endPoint x: 557, endPoint y: 332, distance: 35.7
click at [522, 337] on input "**********" at bounding box center [560, 337] width 166 height 25
type input "**********"
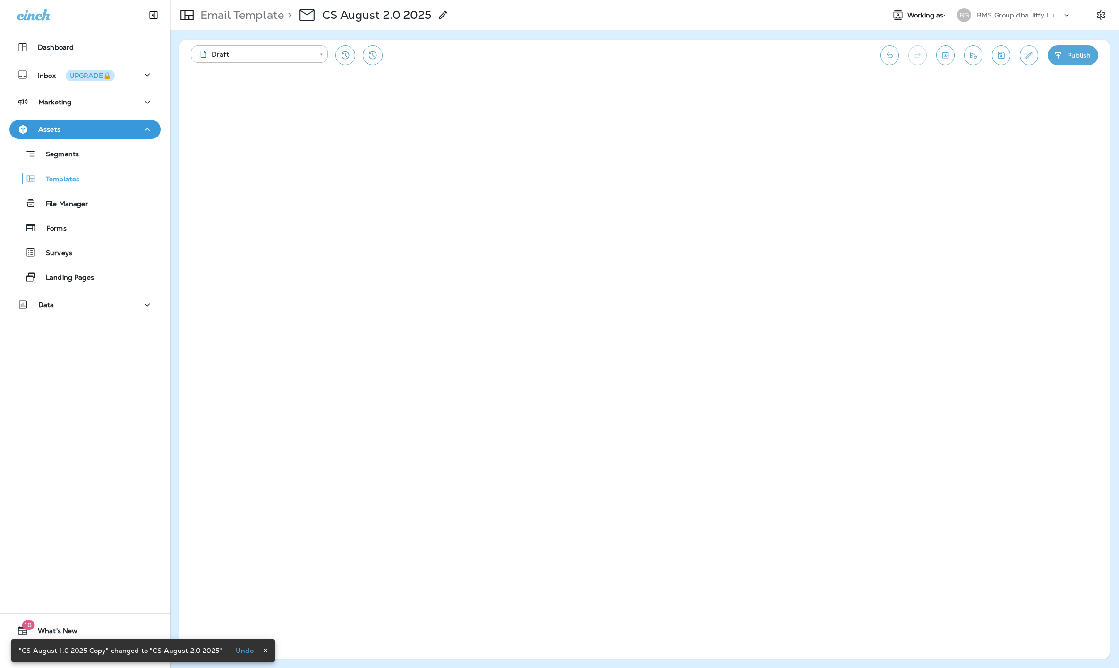
click at [1071, 51] on button "Publish" at bounding box center [1073, 55] width 51 height 20
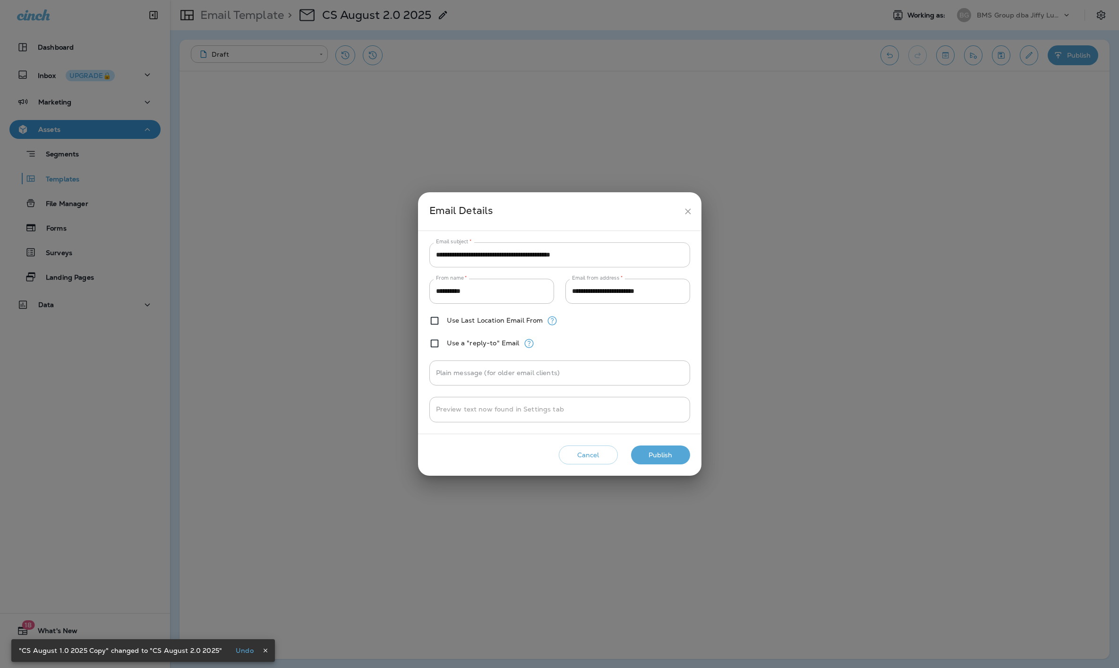
click at [503, 256] on input "**********" at bounding box center [559, 254] width 261 height 25
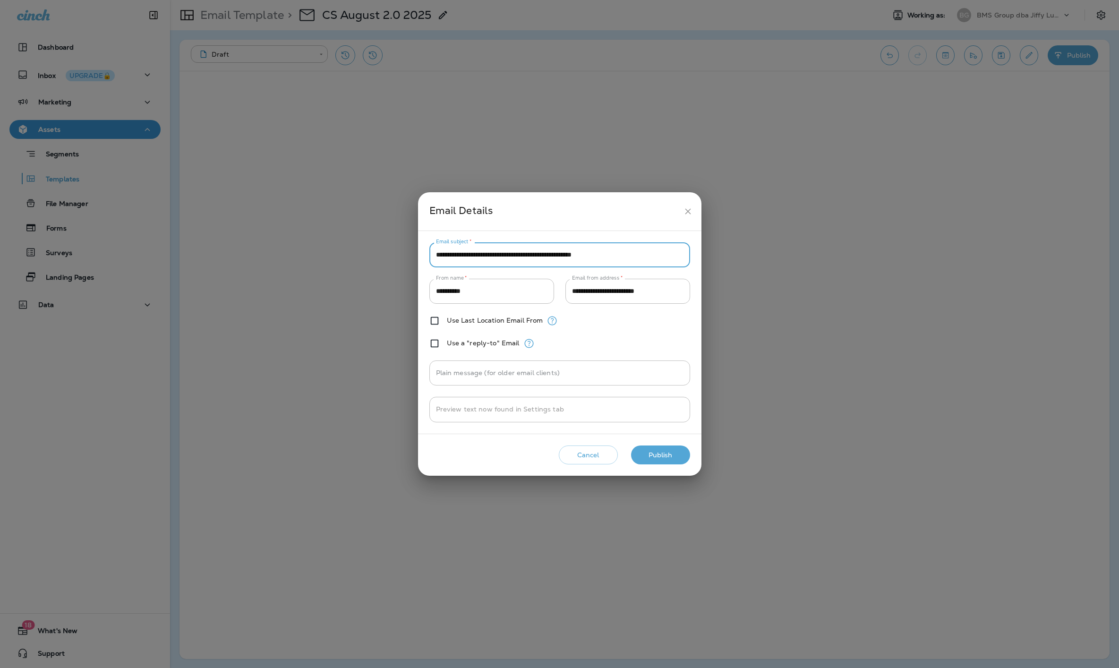
type input "**********"
click at [660, 455] on button "Publish" at bounding box center [660, 454] width 59 height 19
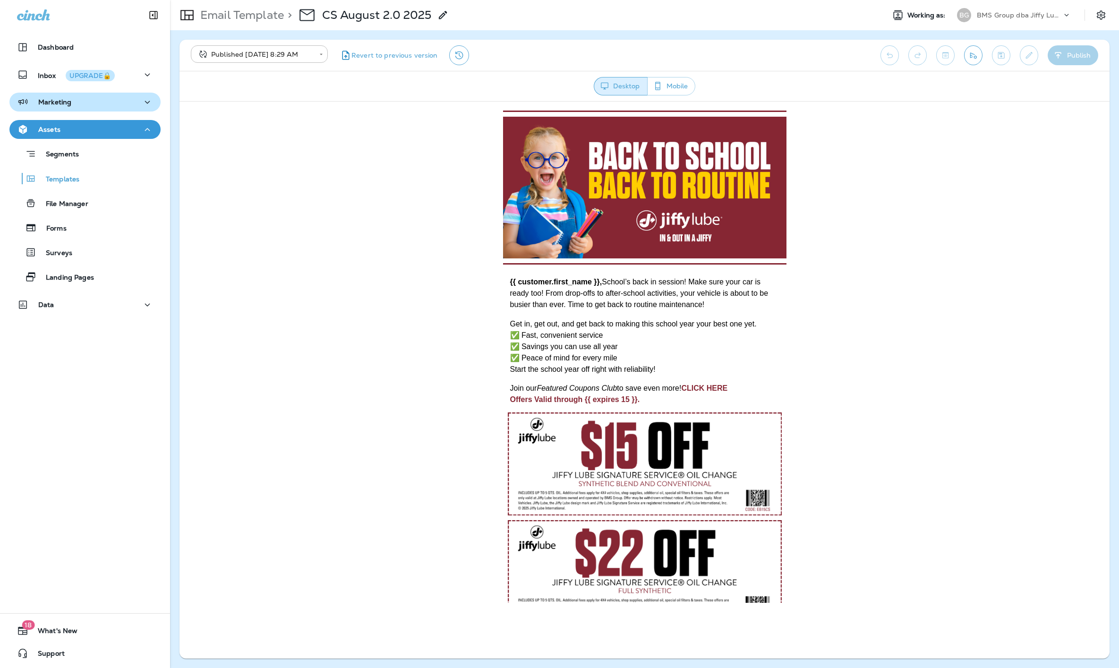
click at [124, 108] on button "Marketing" at bounding box center [84, 102] width 151 height 19
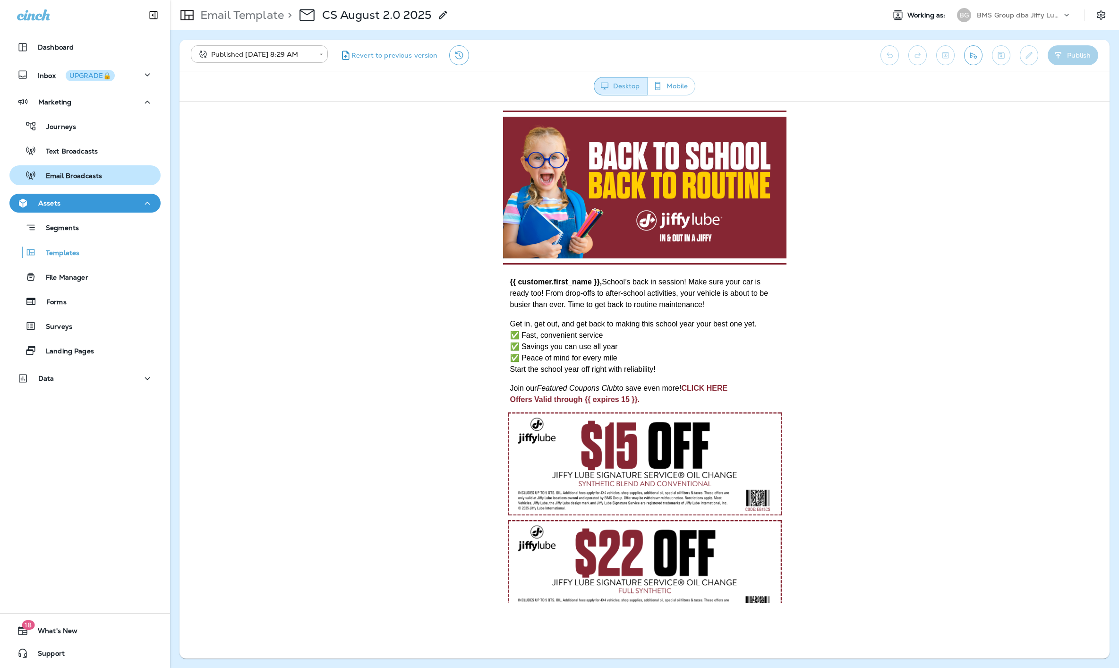
click at [103, 173] on div "Email Broadcasts" at bounding box center [85, 175] width 144 height 14
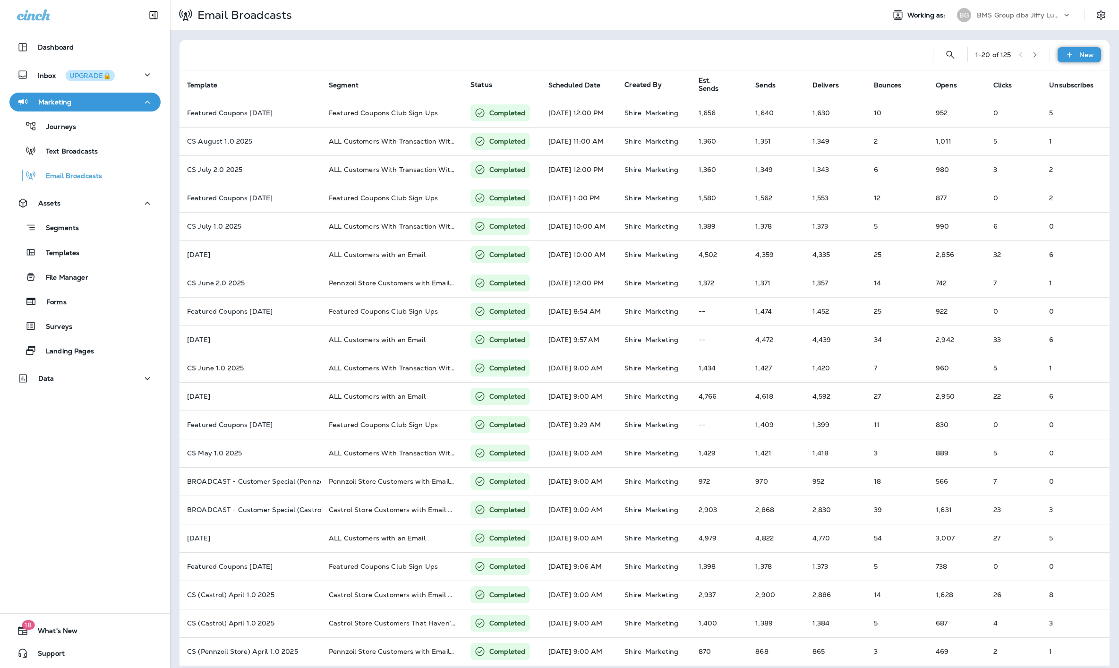
click at [1079, 54] on div "New" at bounding box center [1079, 54] width 43 height 15
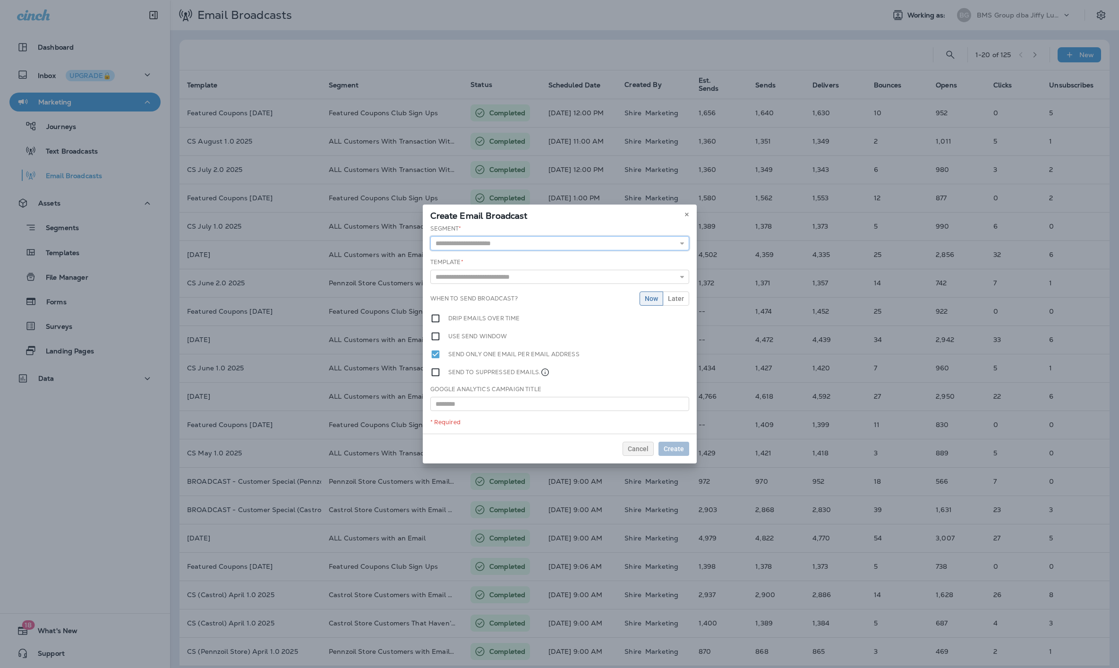
click at [482, 245] on input "text" at bounding box center [559, 243] width 259 height 14
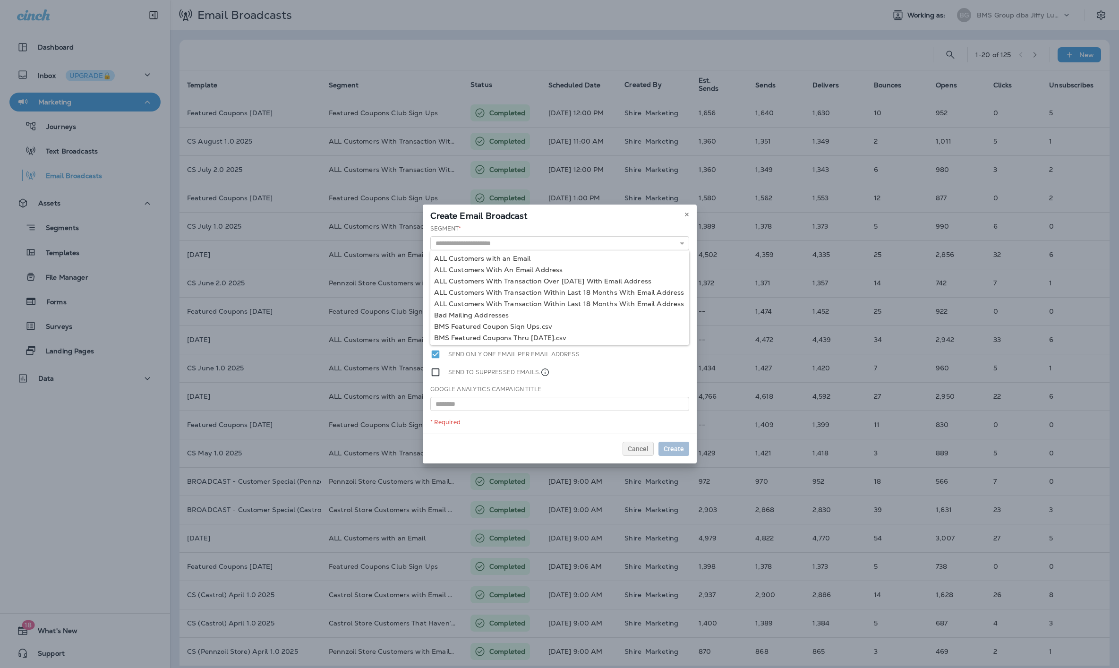
click at [501, 266] on div "Segment * ALL Customers with an Email ALL Customers With An Email Address ALL C…" at bounding box center [560, 328] width 274 height 209
type input "**********"
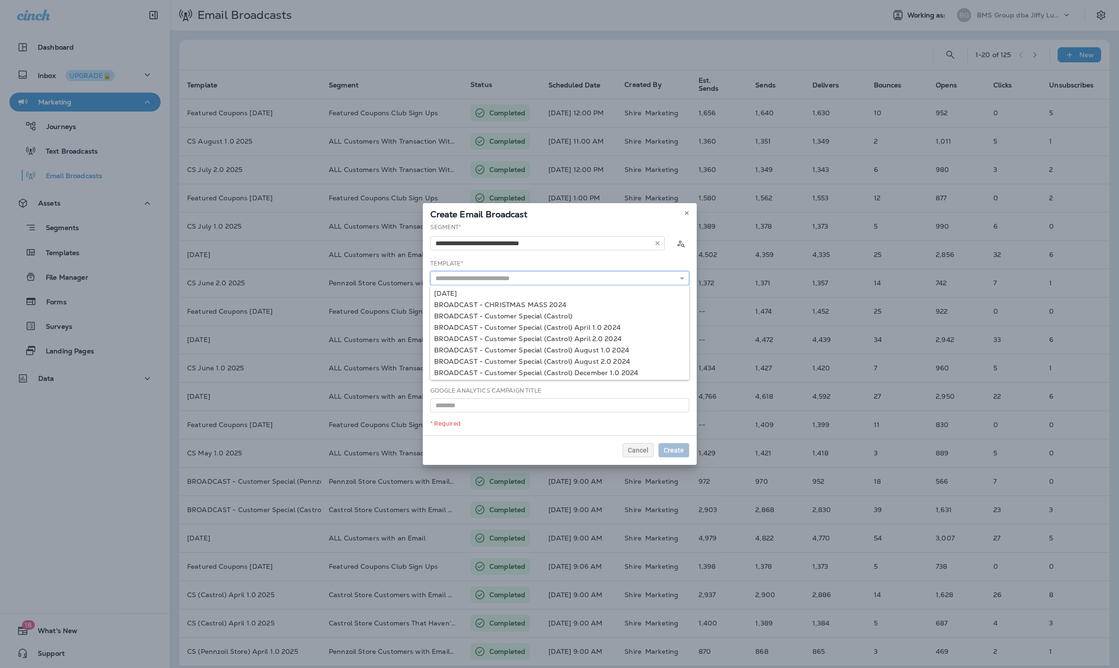
click at [484, 282] on input "text" at bounding box center [559, 278] width 259 height 14
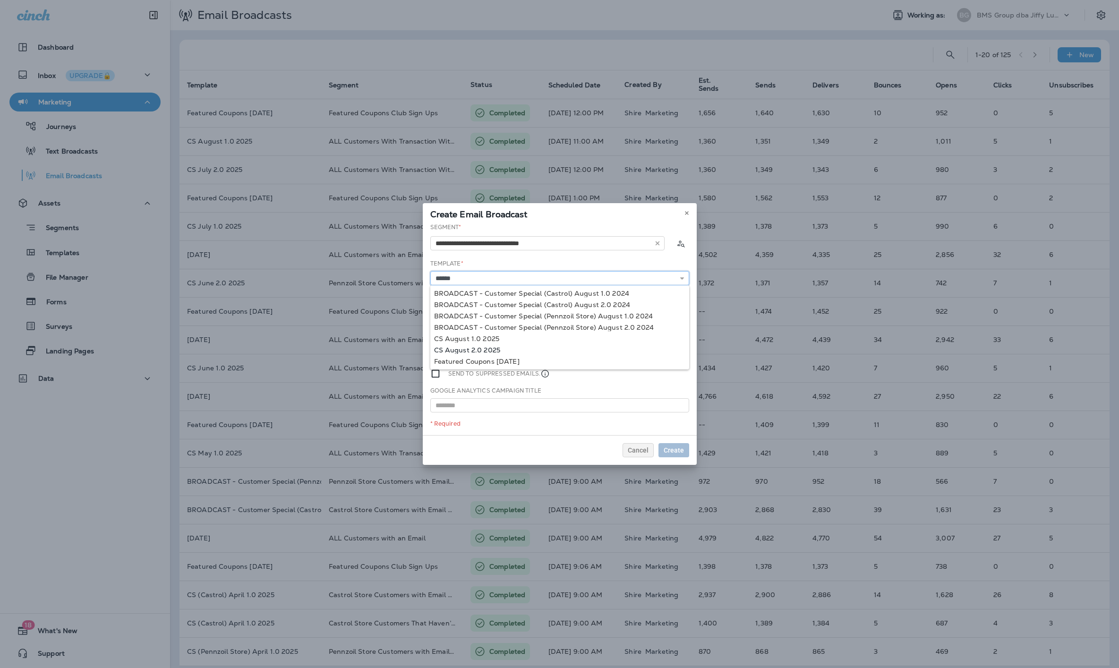
type input "**********"
click at [487, 352] on div "**********" at bounding box center [560, 329] width 274 height 212
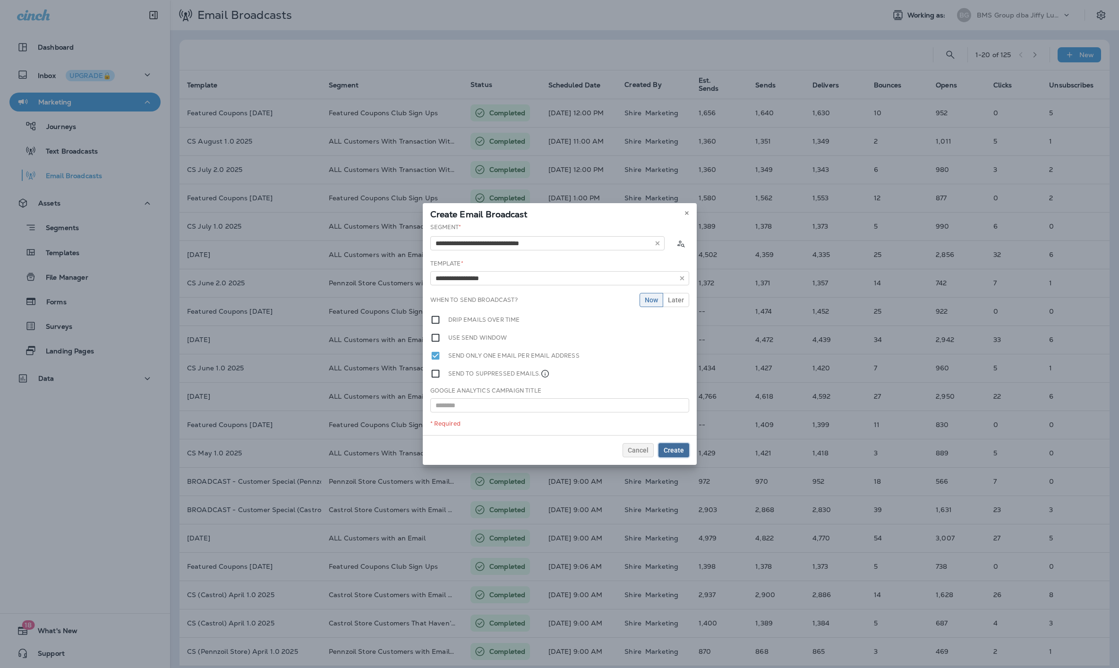
click at [676, 448] on span "Create" at bounding box center [674, 450] width 20 height 7
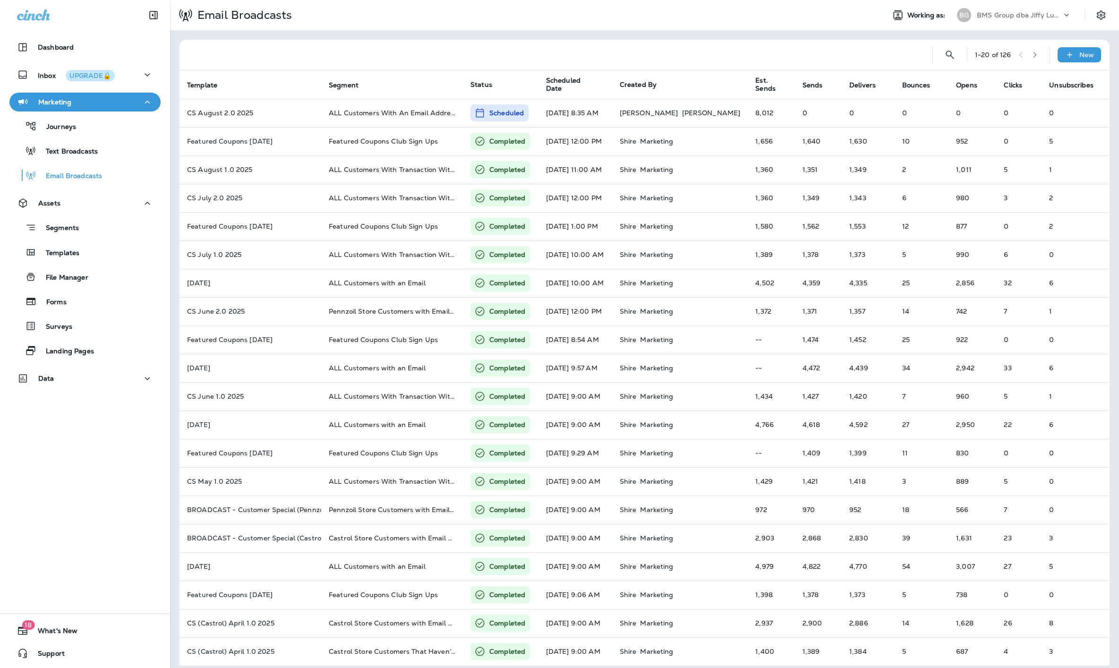
click at [1055, 21] on div "BMS Group dba Jiffy Lube" at bounding box center [1019, 15] width 85 height 14
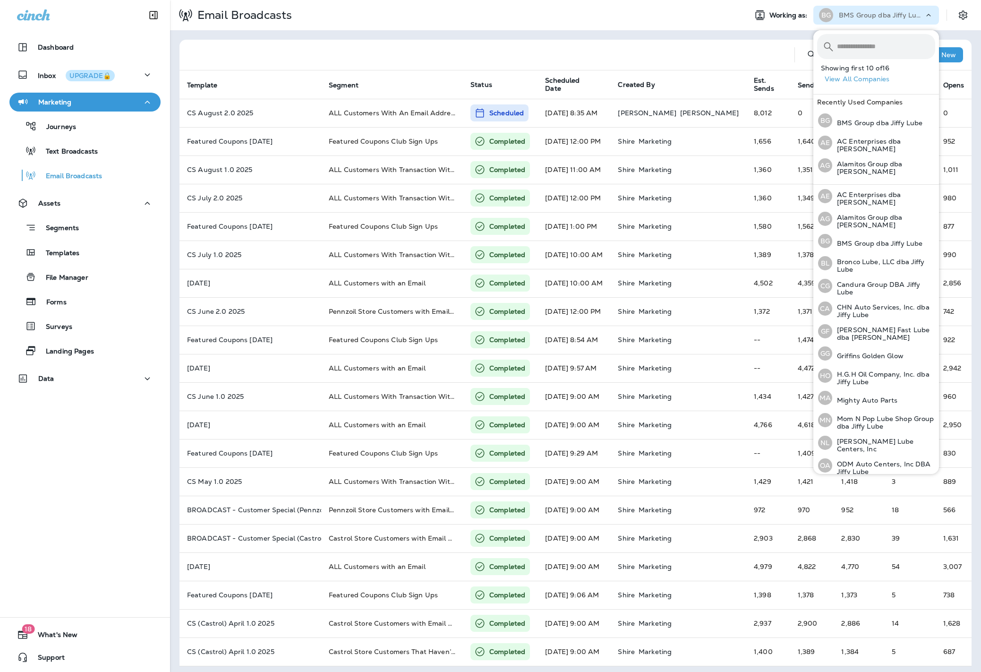
click at [333, 54] on div at bounding box center [487, 55] width 600 height 30
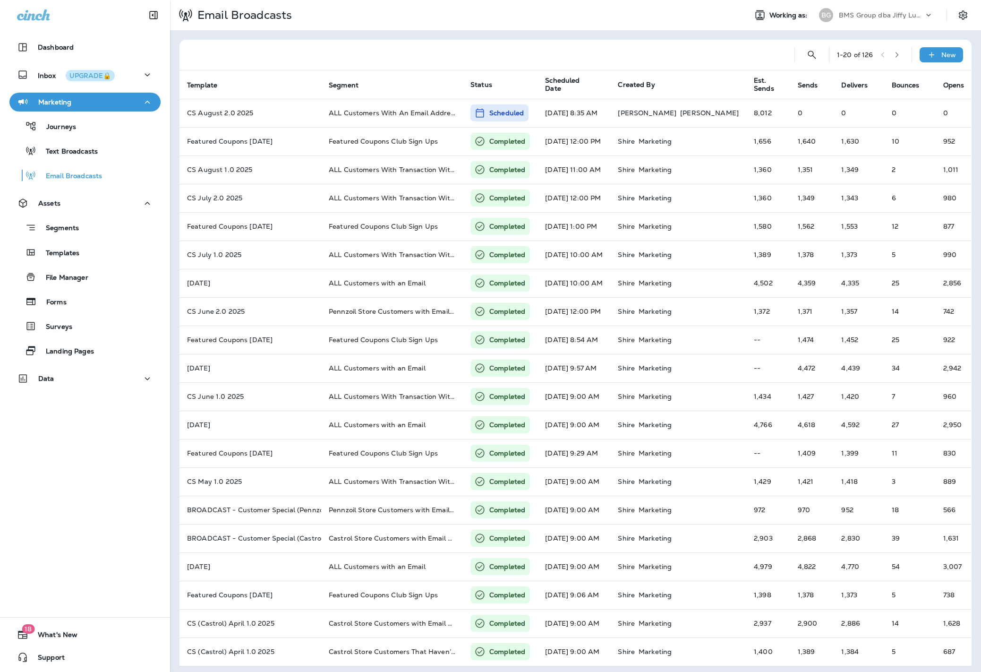
click at [932, 17] on icon at bounding box center [928, 14] width 9 height 9
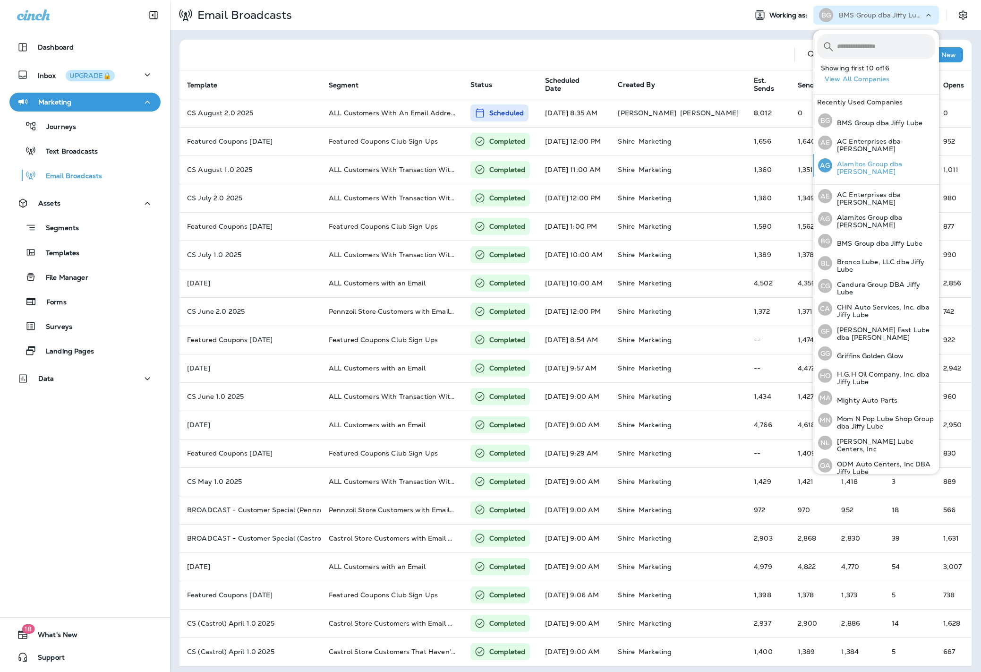
click at [876, 157] on div "AG Alamitos Group dba Jiffy Lube" at bounding box center [876, 165] width 125 height 23
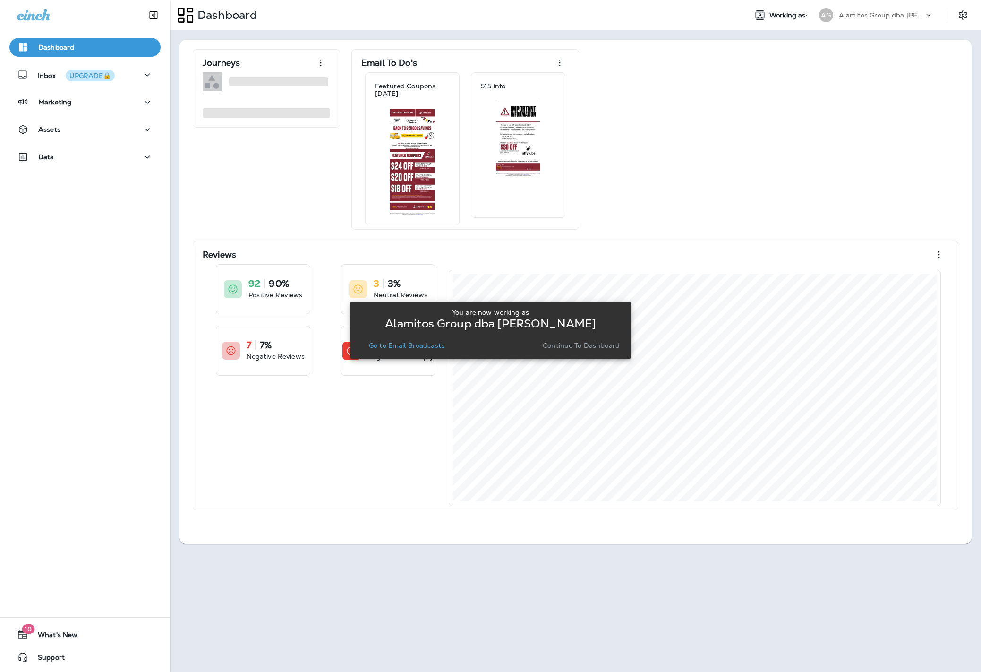
click at [406, 342] on p "Go to Email Broadcasts" at bounding box center [407, 346] width 76 height 8
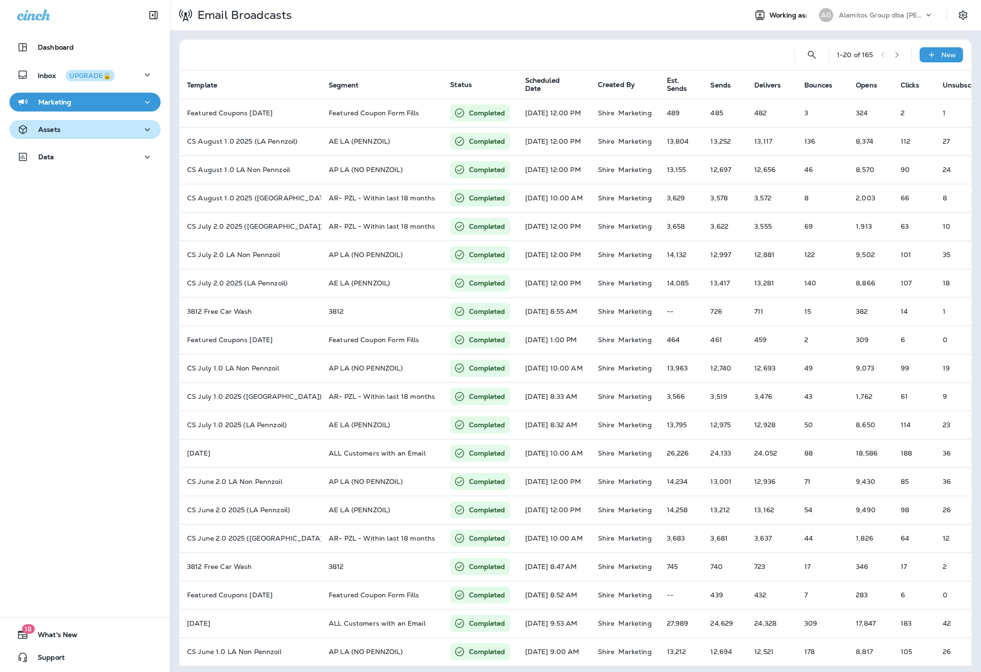
click at [65, 126] on div "Assets" at bounding box center [85, 130] width 136 height 12
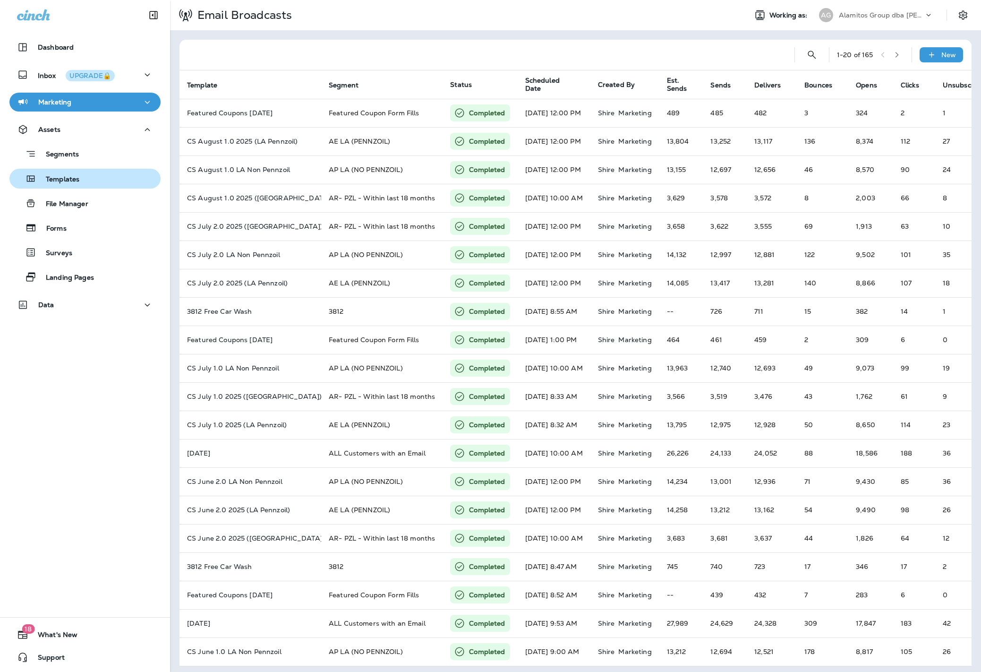
click at [63, 184] on p "Templates" at bounding box center [57, 179] width 43 height 9
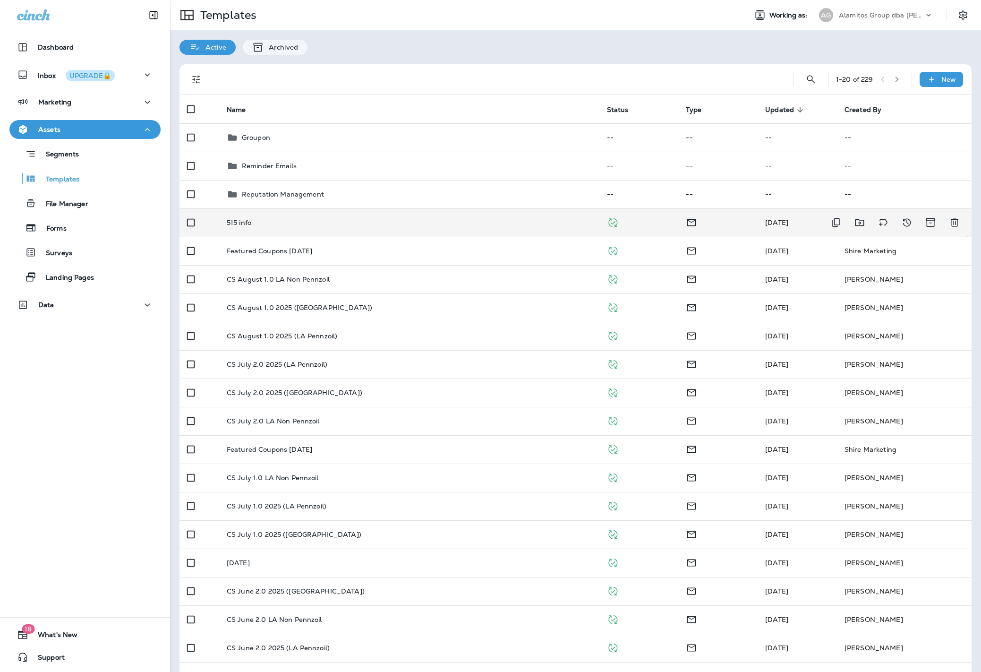
click at [325, 228] on td "515 info" at bounding box center [409, 222] width 380 height 28
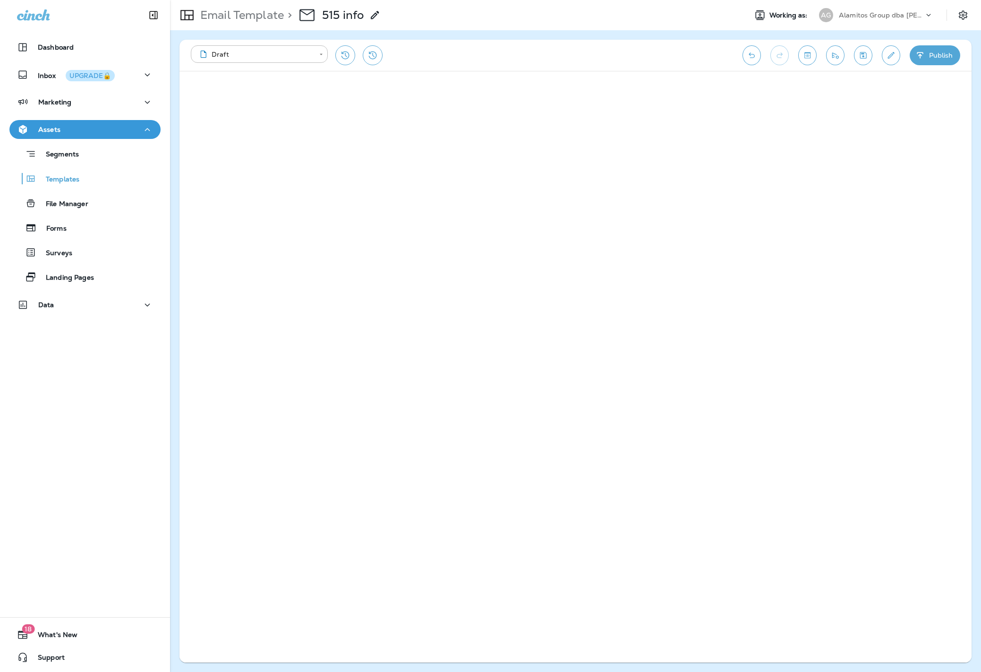
click at [940, 55] on button "Publish" at bounding box center [935, 55] width 51 height 20
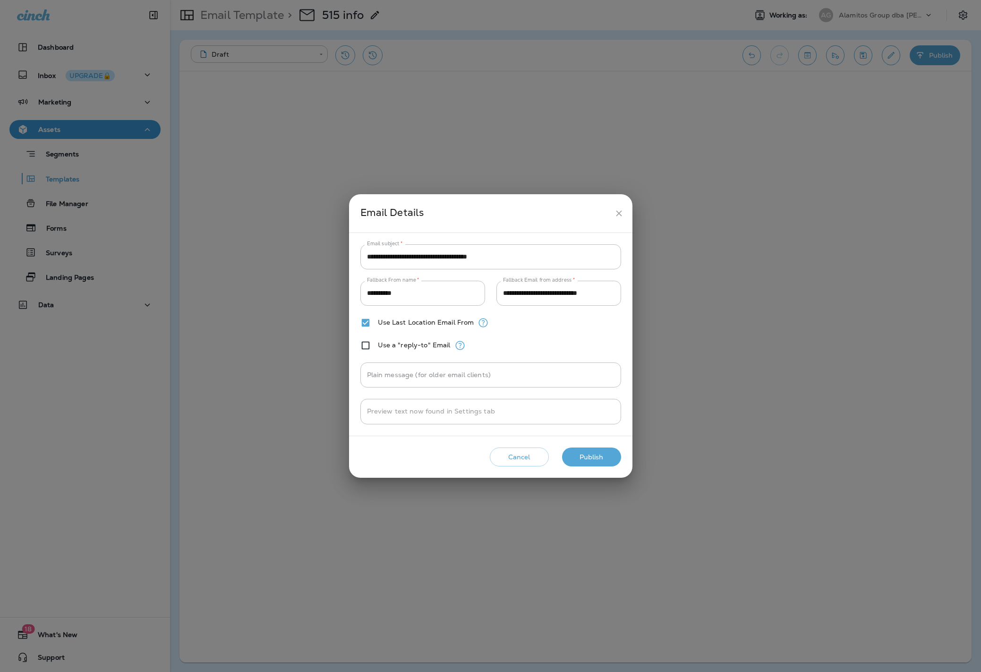
click at [601, 460] on button "Publish" at bounding box center [591, 456] width 59 height 19
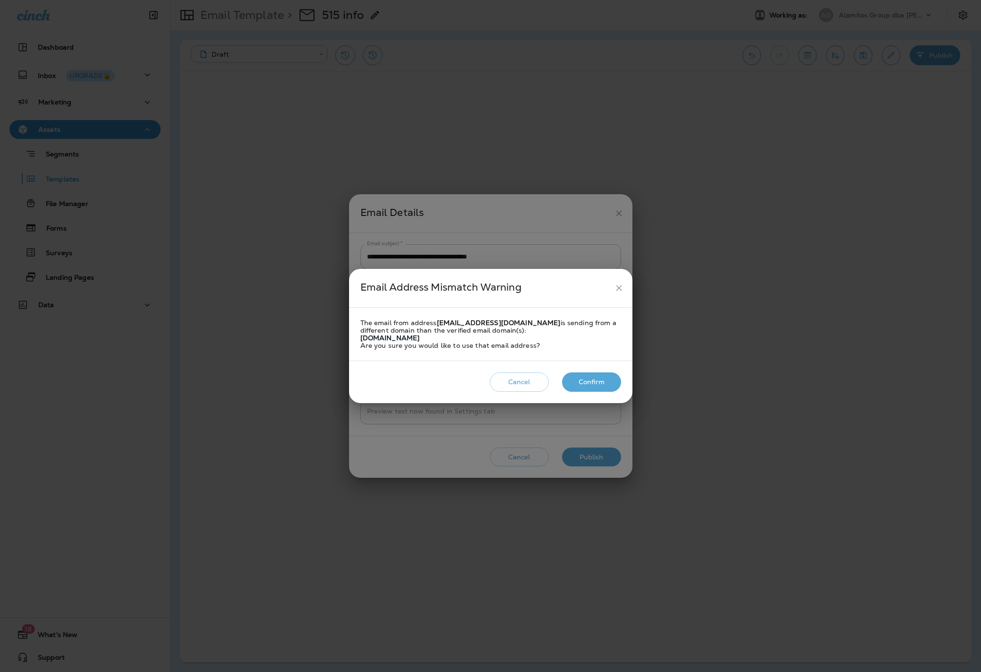
click at [580, 390] on button "Confirm" at bounding box center [591, 381] width 59 height 19
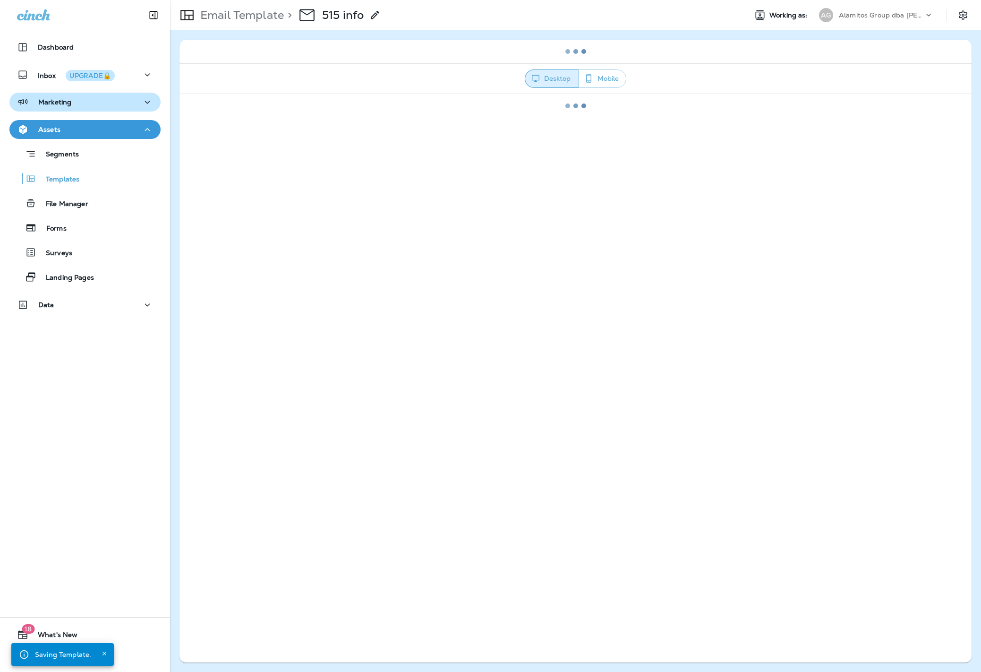
click at [77, 106] on div "Marketing" at bounding box center [85, 102] width 136 height 12
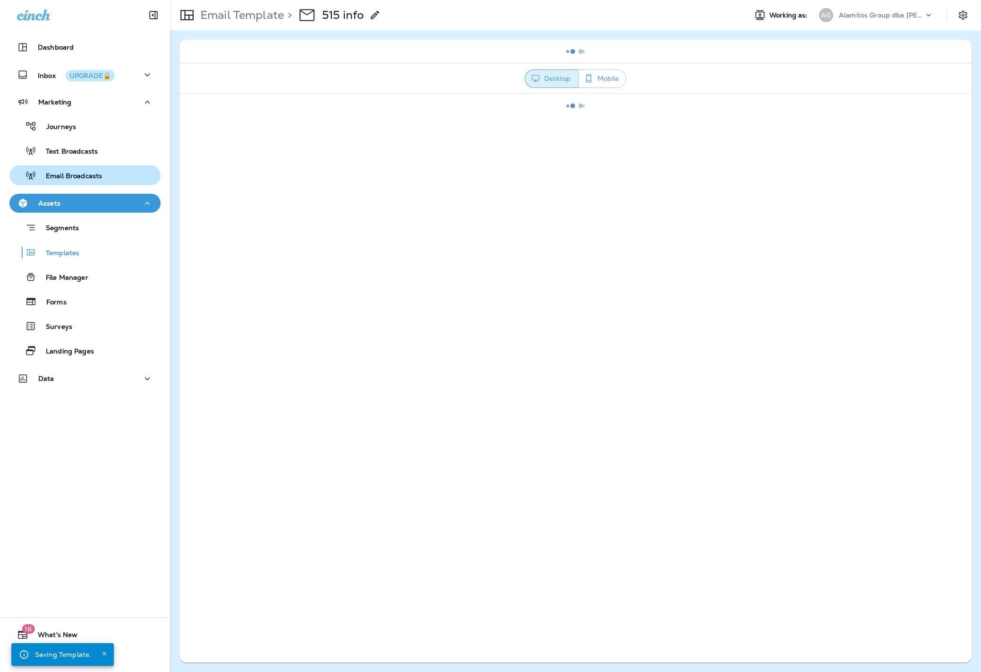
click at [77, 180] on p "Email Broadcasts" at bounding box center [69, 176] width 66 height 9
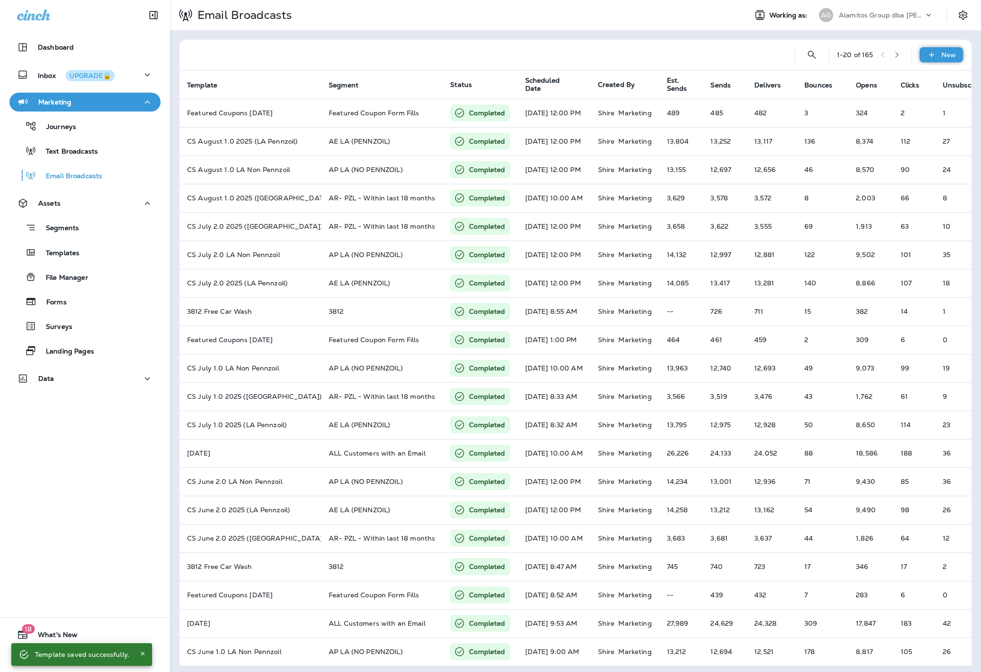
click at [944, 56] on p "New" at bounding box center [948, 55] width 15 height 8
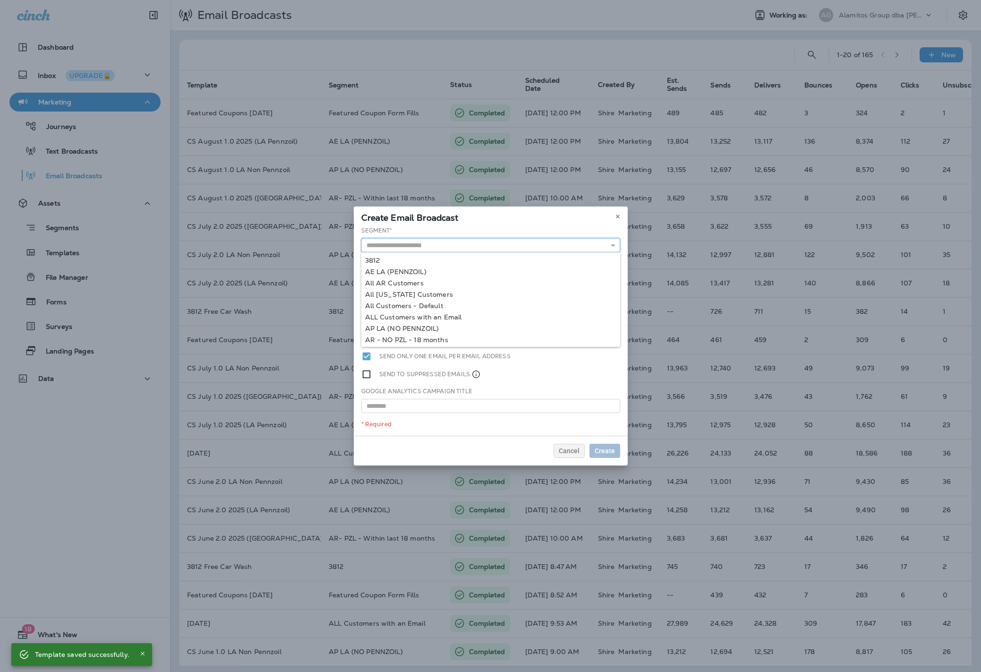
click at [417, 243] on input "text" at bounding box center [490, 245] width 259 height 14
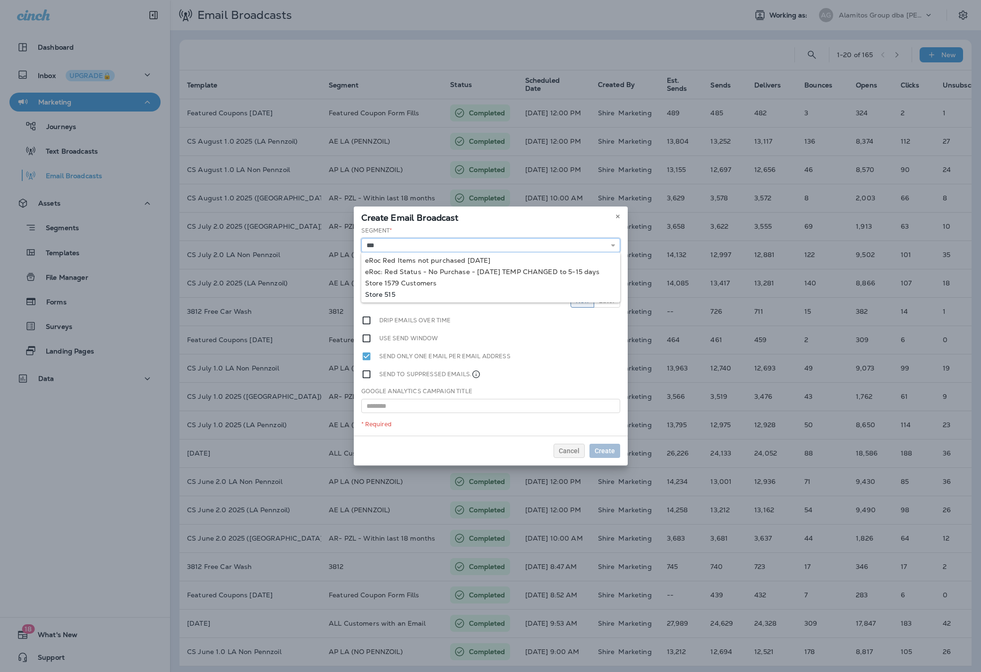
type input "*********"
click at [383, 294] on div "Segment * ********* eRoc Red Items not purchased [DATE] eRoc: Red Status - No P…" at bounding box center [491, 330] width 274 height 209
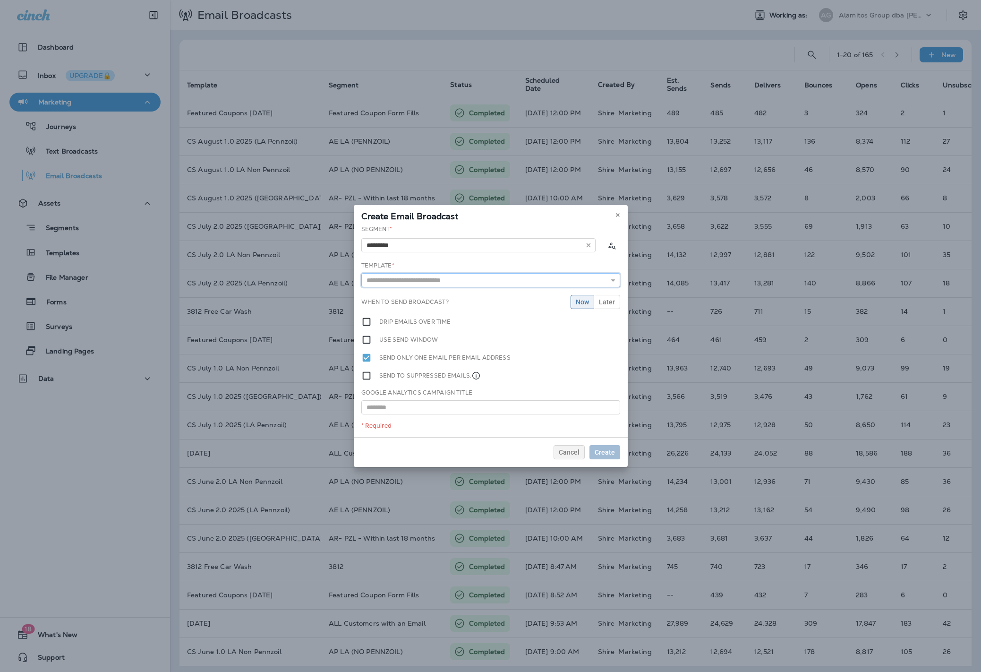
click at [403, 279] on input "text" at bounding box center [490, 280] width 259 height 14
type input "********"
drag, startPoint x: 390, startPoint y: 364, endPoint x: 415, endPoint y: 364, distance: 25.0
click at [390, 364] on div "Segment * ********* Store 515 Template * ******** 1579 Construction Closure 202…" at bounding box center [491, 331] width 274 height 212
click at [607, 452] on span "Create" at bounding box center [605, 452] width 20 height 7
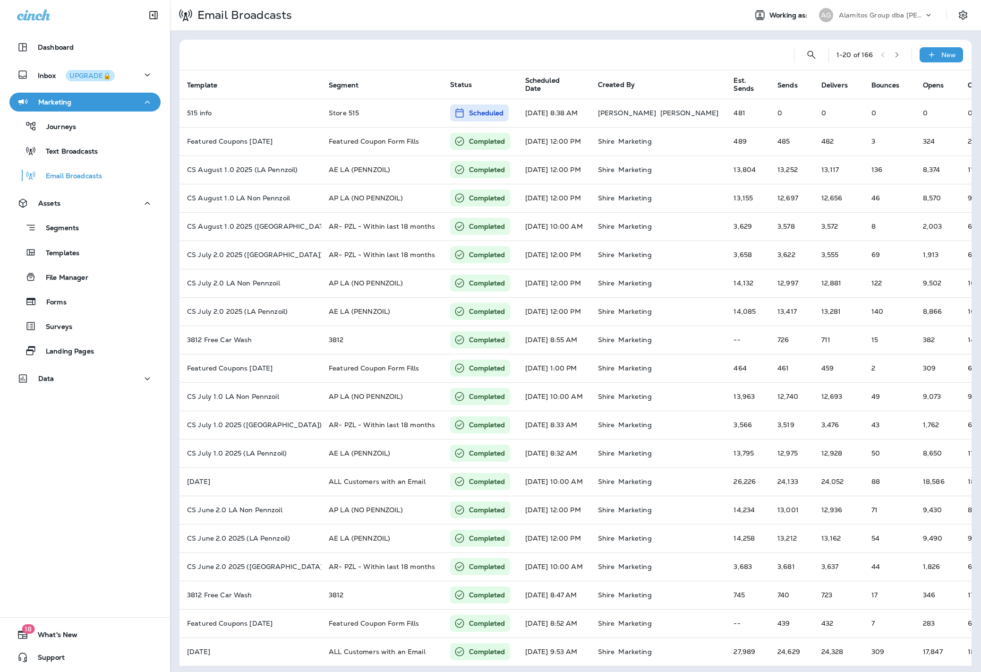
click at [872, 21] on div "Alamitos Group dba [PERSON_NAME]" at bounding box center [881, 15] width 85 height 14
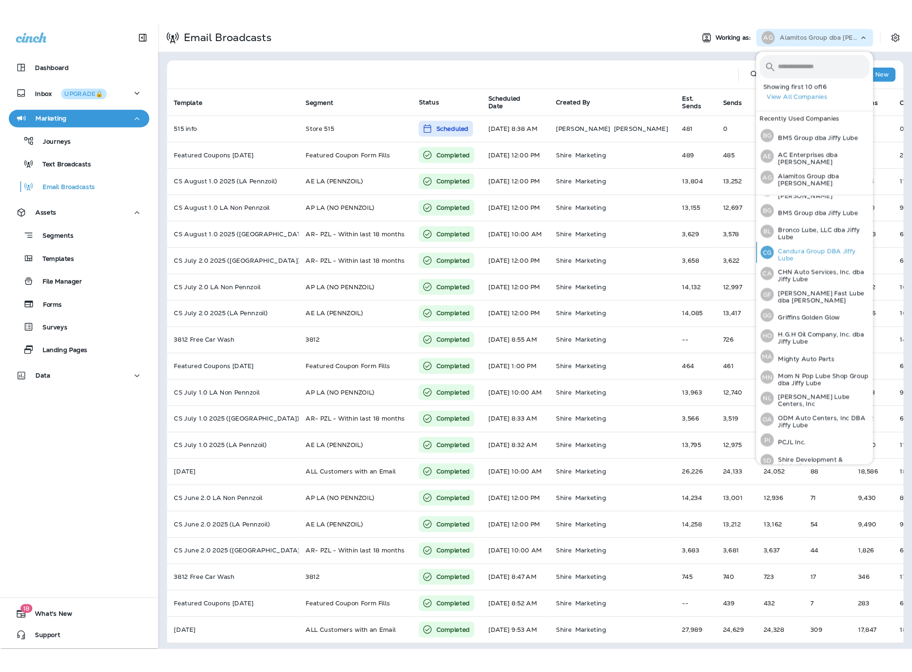
scroll to position [43, 0]
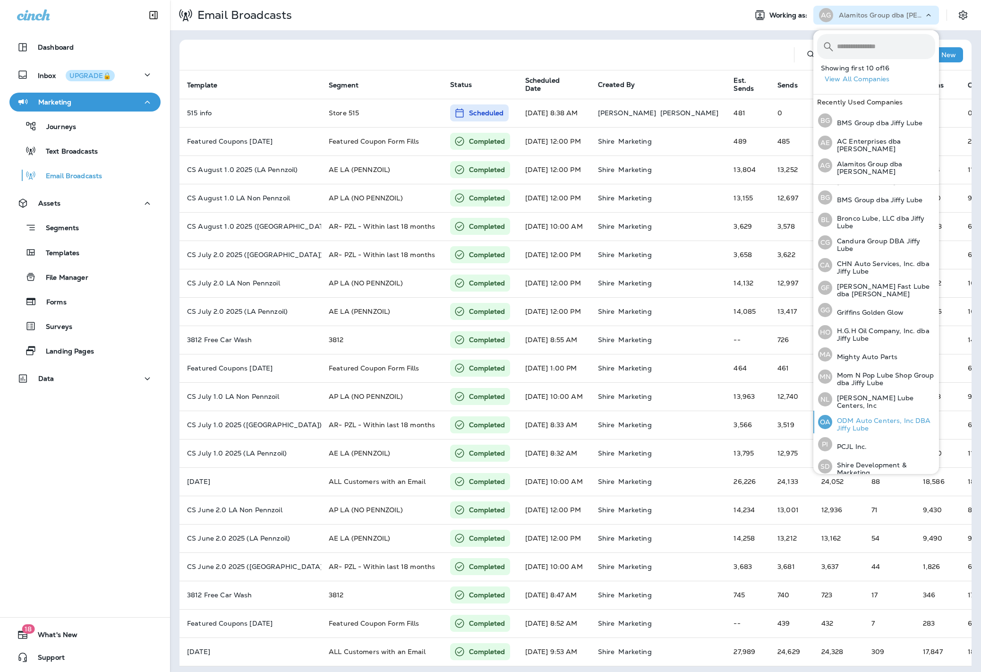
click at [860, 411] on div "OA ODM Auto Centers, Inc DBA Jiffy Lube" at bounding box center [876, 422] width 125 height 23
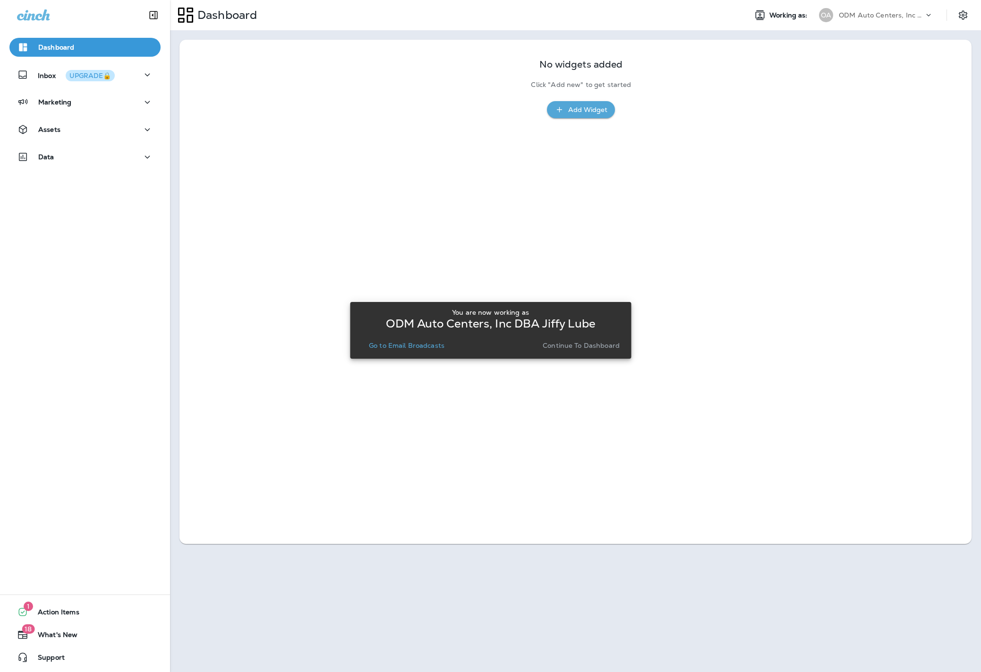
click at [400, 346] on p "Go to Email Broadcasts" at bounding box center [407, 346] width 76 height 8
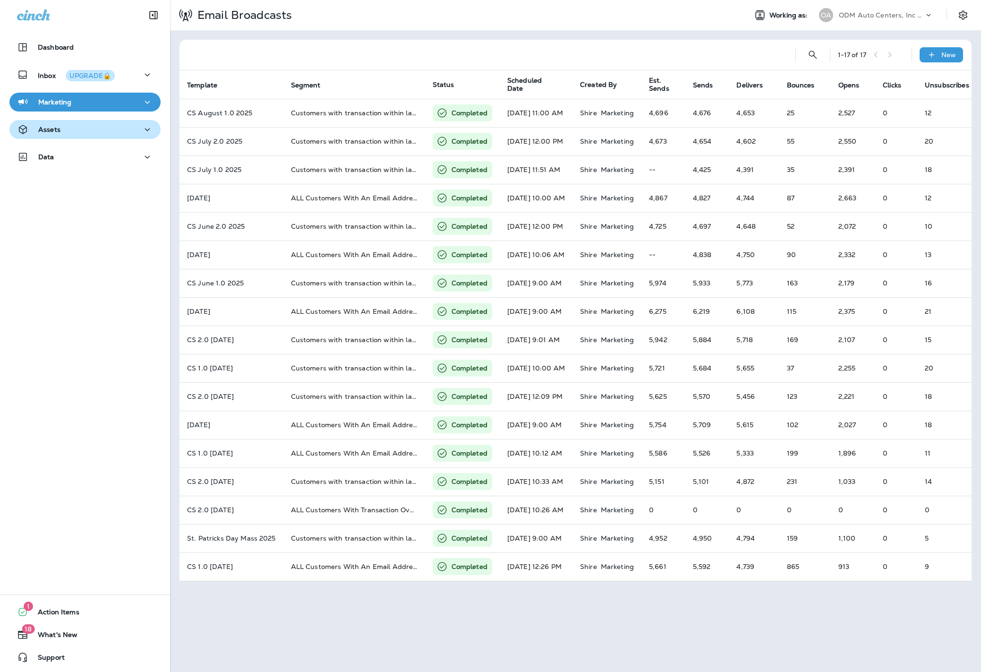
drag, startPoint x: 87, startPoint y: 123, endPoint x: 77, endPoint y: 137, distance: 17.9
click at [87, 124] on div "Assets" at bounding box center [85, 130] width 136 height 12
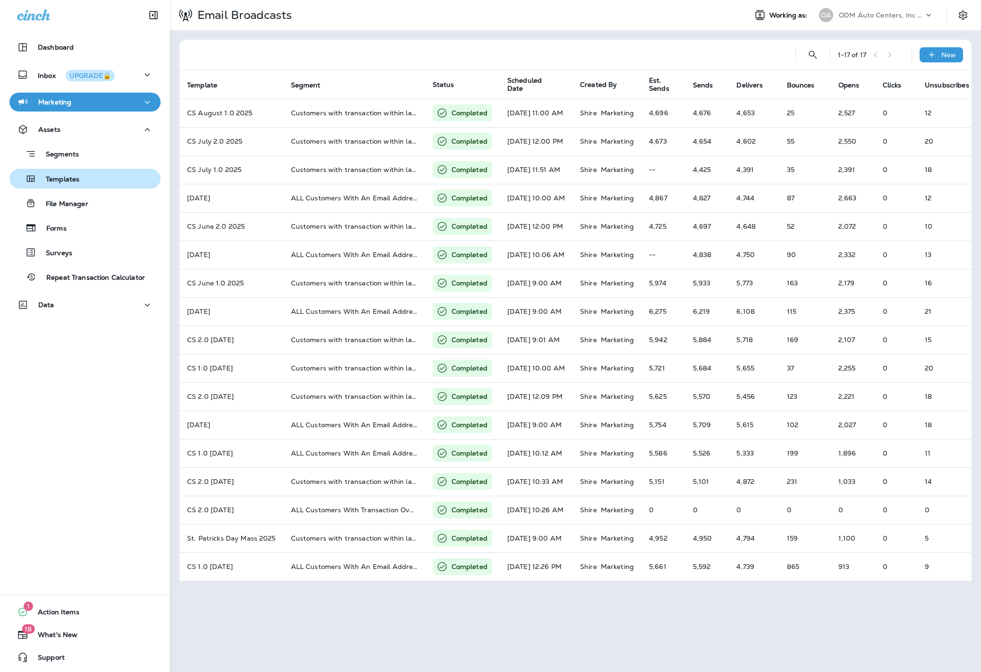
click at [68, 173] on div "Templates" at bounding box center [46, 178] width 66 height 14
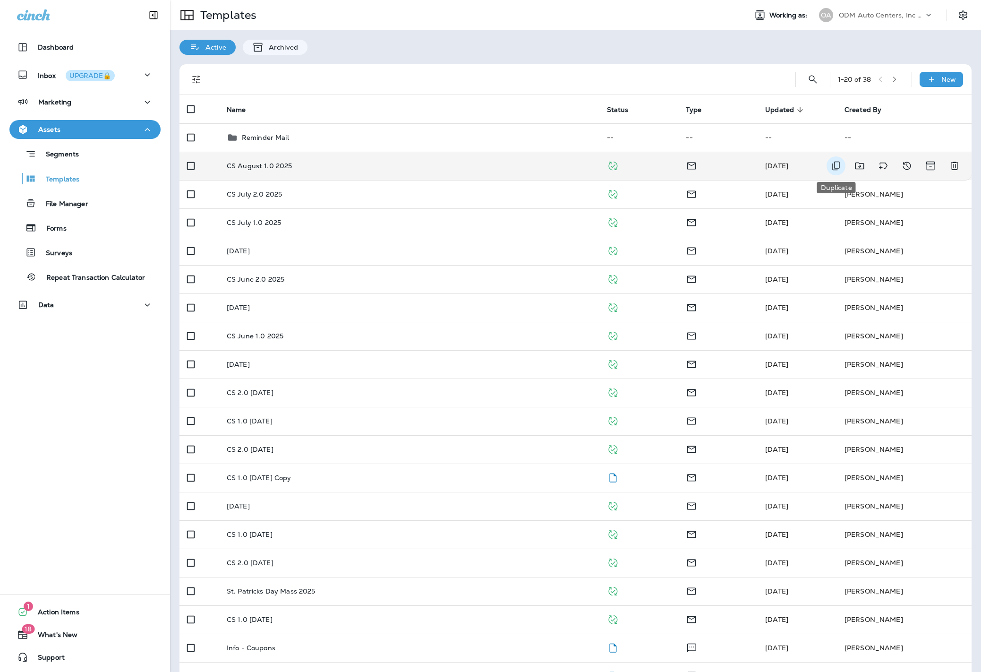
click at [833, 167] on icon "Duplicate" at bounding box center [835, 165] width 11 height 11
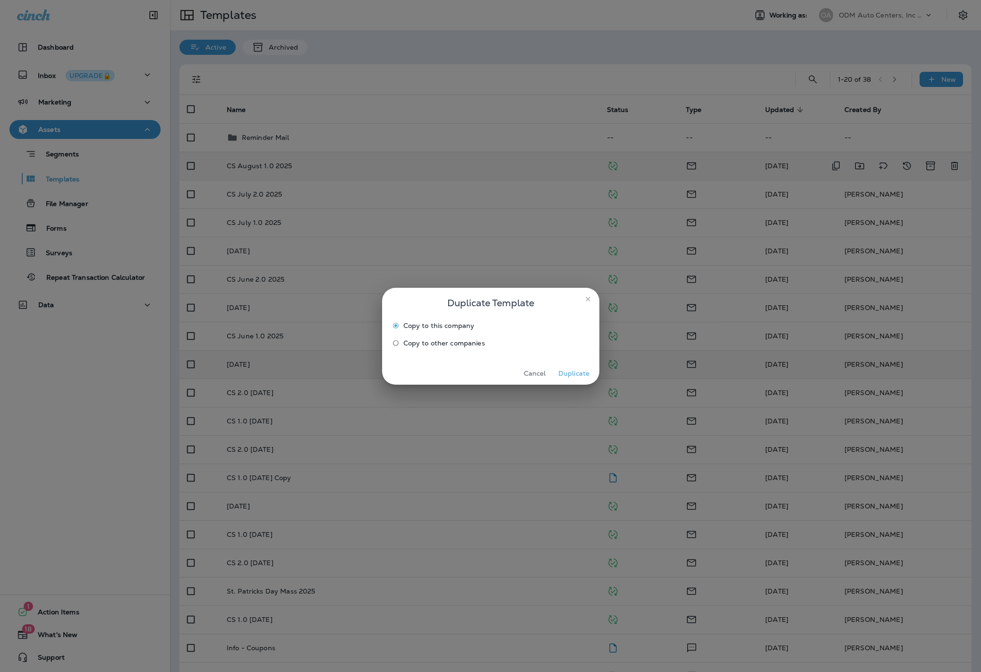
click at [578, 374] on button "Duplicate" at bounding box center [573, 373] width 35 height 15
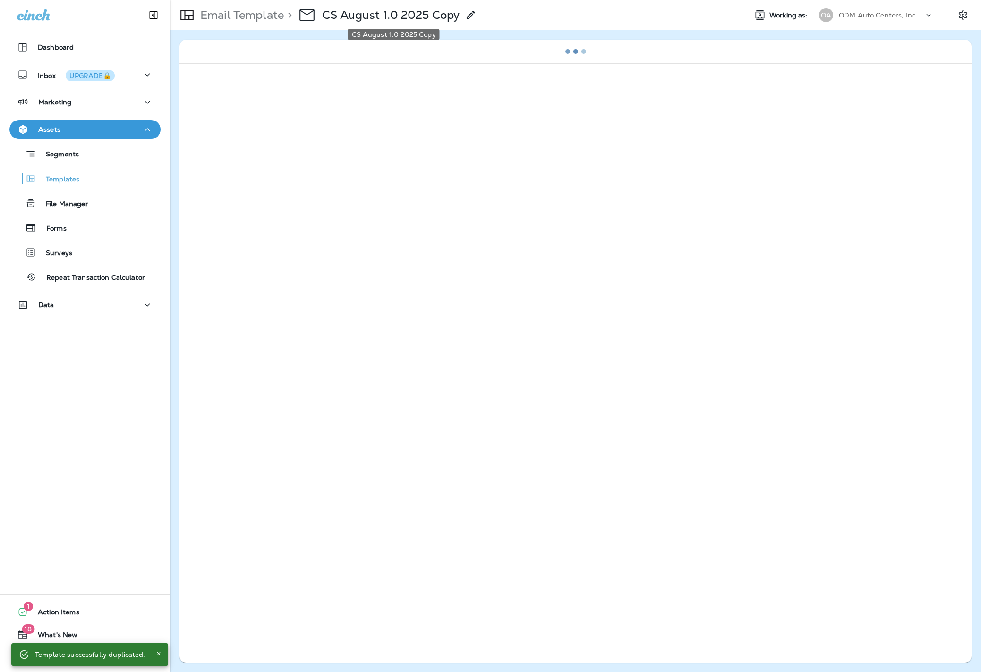
click at [365, 14] on p "CS August 1.0 2025 Copy" at bounding box center [390, 15] width 137 height 14
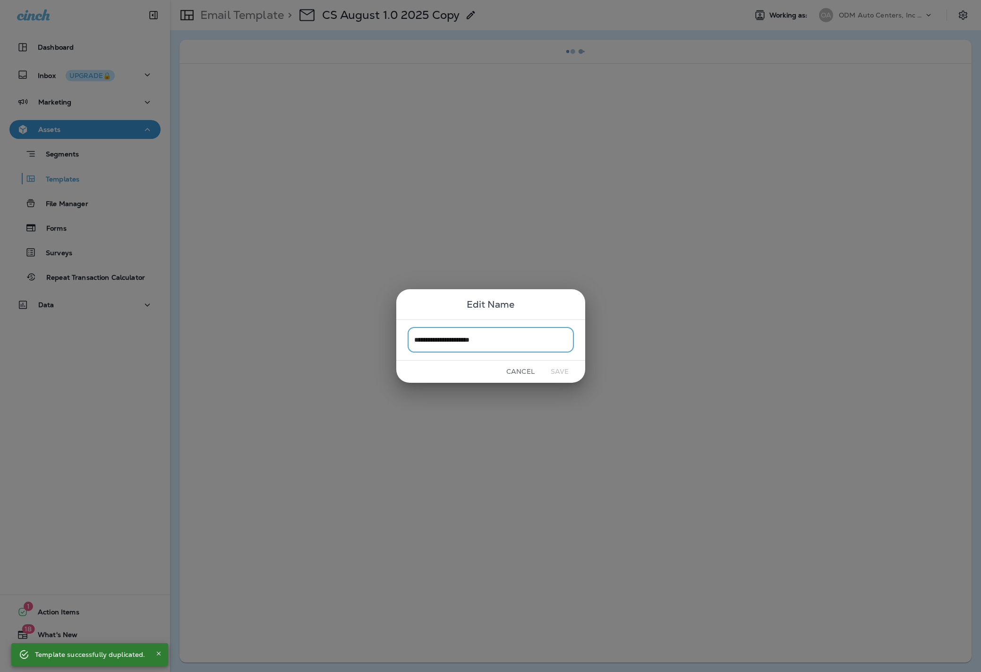
click at [512, 339] on input "**********" at bounding box center [491, 339] width 166 height 25
type input "**********"
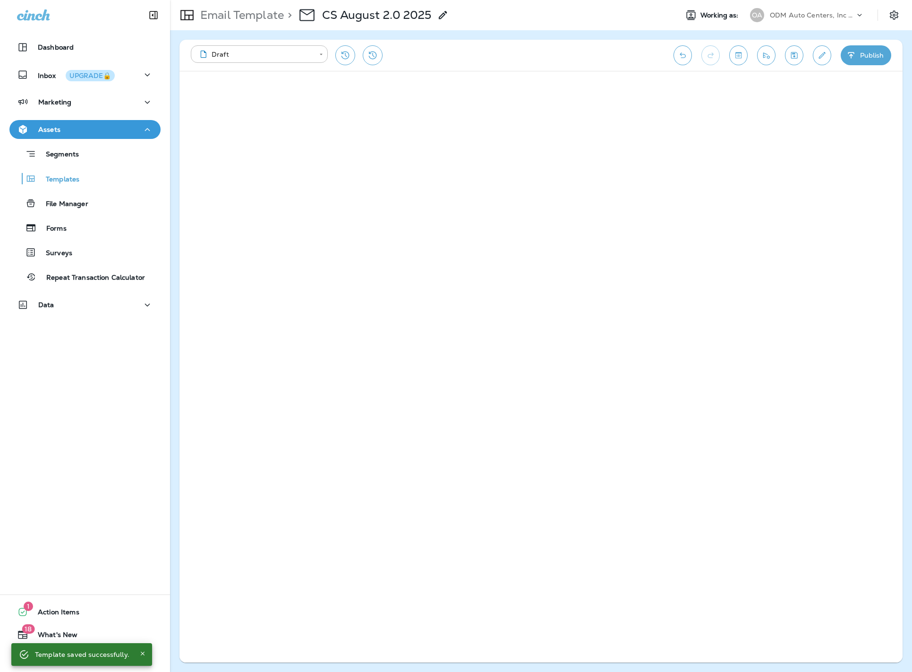
click at [857, 56] on button "Publish" at bounding box center [866, 55] width 51 height 20
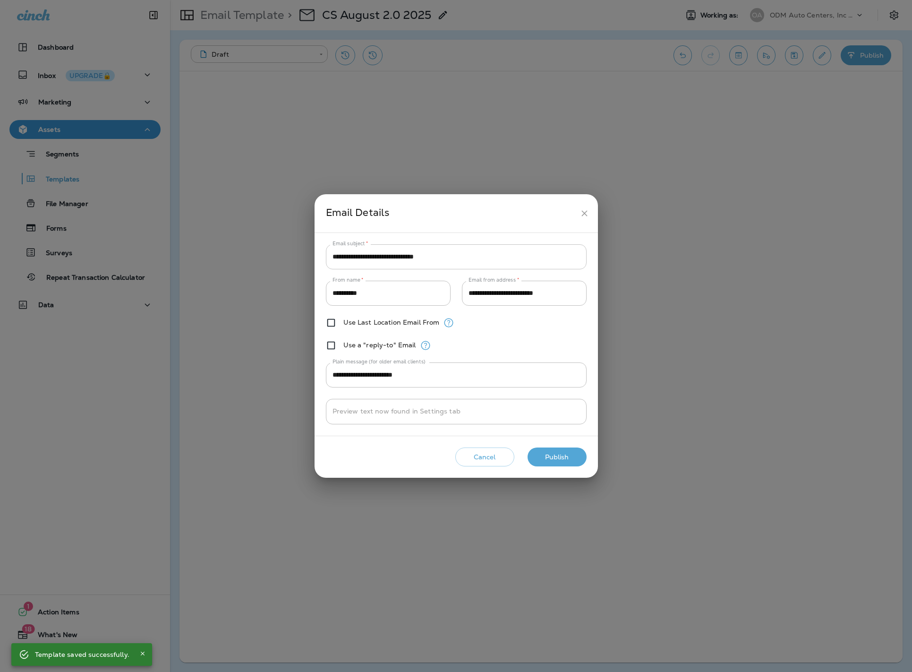
click at [426, 260] on input "**********" at bounding box center [456, 256] width 261 height 25
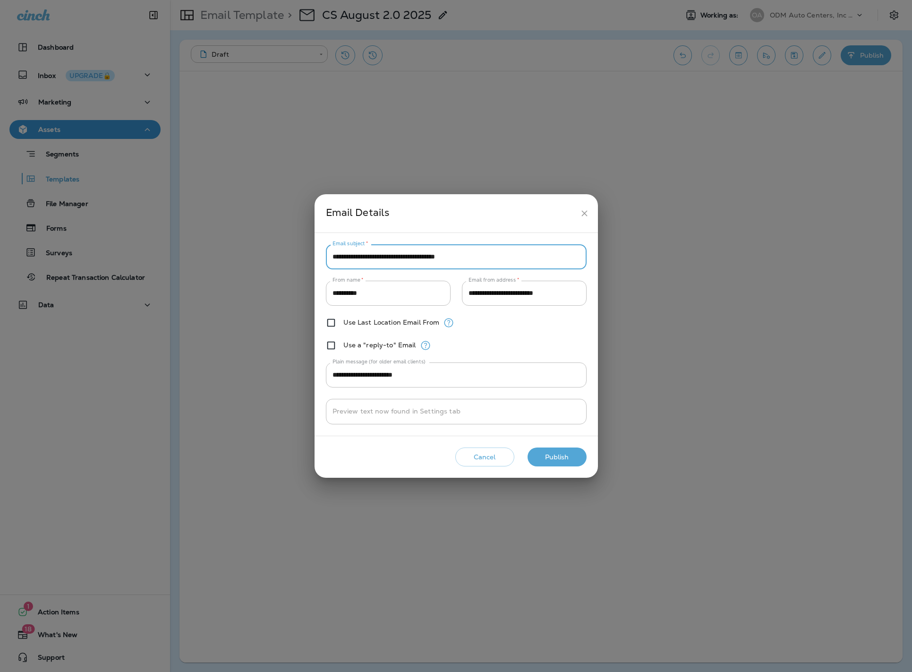
type input "**********"
click at [558, 463] on button "Publish" at bounding box center [557, 456] width 59 height 19
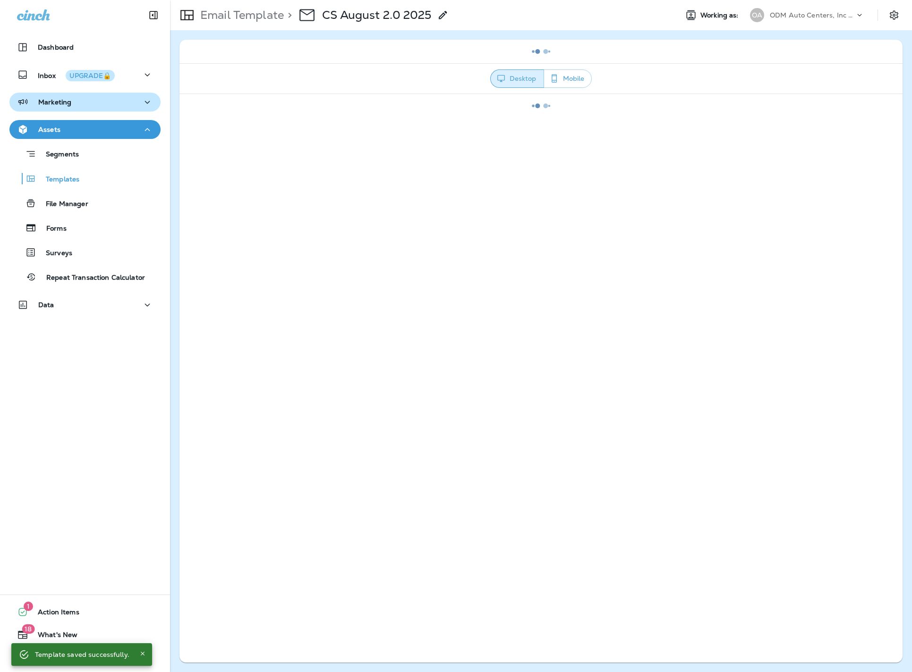
click at [108, 106] on div "Marketing" at bounding box center [85, 102] width 136 height 12
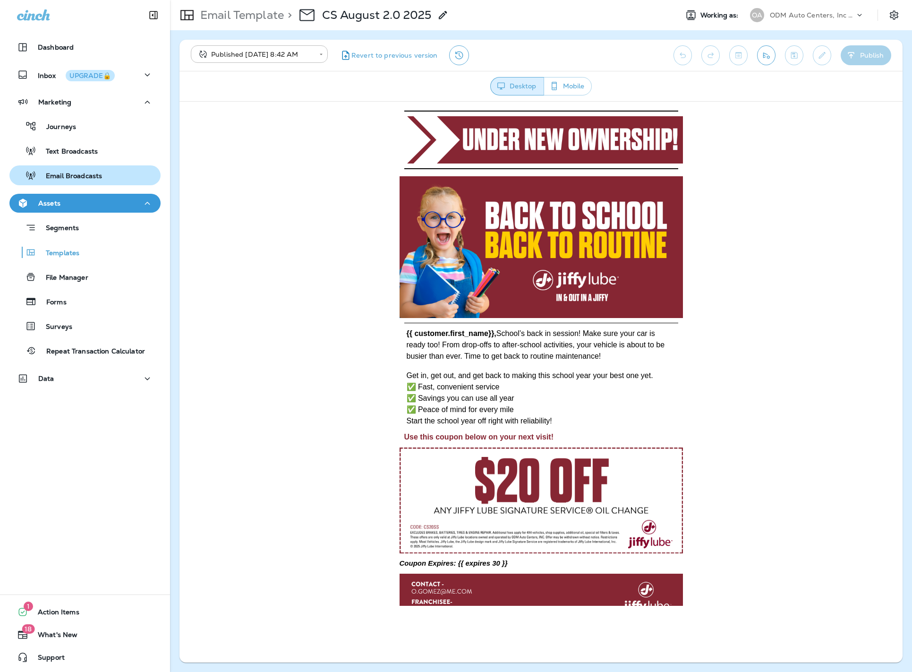
click at [74, 183] on button "Email Broadcasts" at bounding box center [84, 175] width 151 height 20
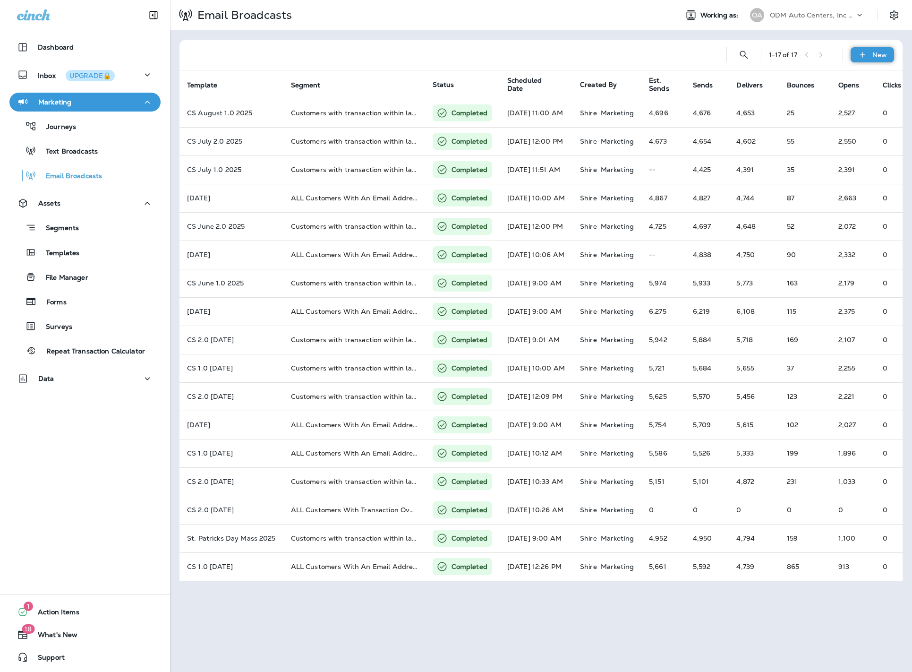
click at [879, 50] on div "New" at bounding box center [872, 54] width 43 height 15
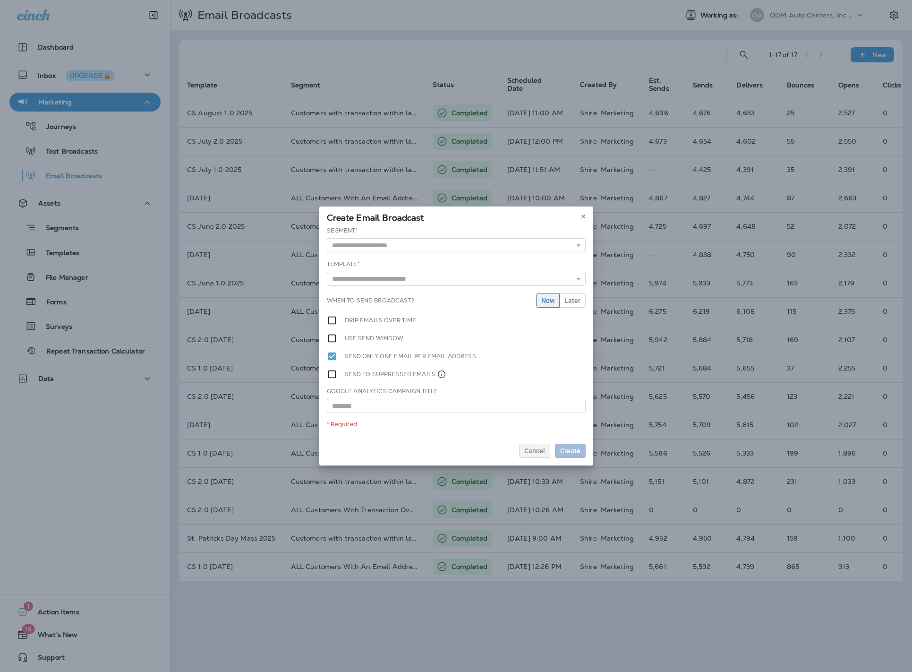
click at [424, 236] on div "Segment * ALL Customers With An Email Address ALL Customers With Transaction Ov…" at bounding box center [456, 239] width 259 height 26
click at [411, 247] on input "text" at bounding box center [456, 245] width 259 height 14
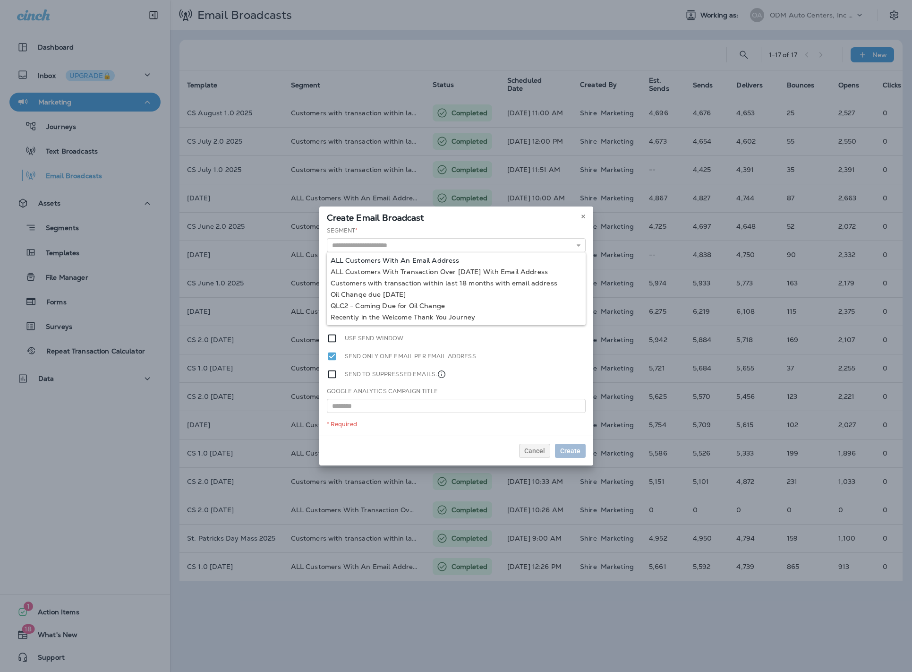
type input "**********"
click at [406, 257] on div "**********" at bounding box center [456, 330] width 274 height 209
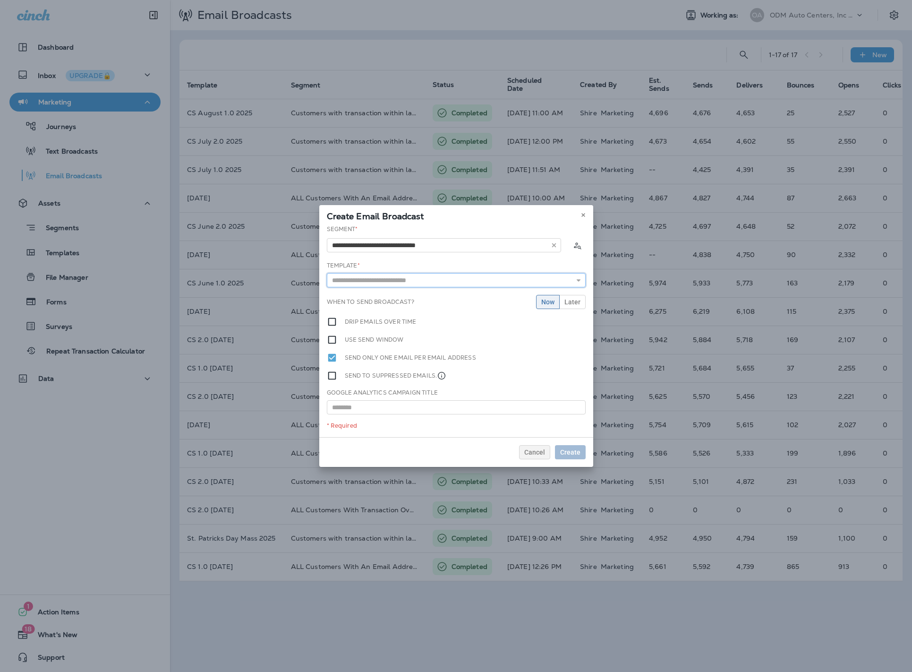
click at [368, 278] on input "text" at bounding box center [456, 280] width 259 height 14
type input "**********"
click at [384, 305] on div "**********" at bounding box center [456, 331] width 274 height 212
click at [577, 453] on span "Create" at bounding box center [570, 452] width 20 height 7
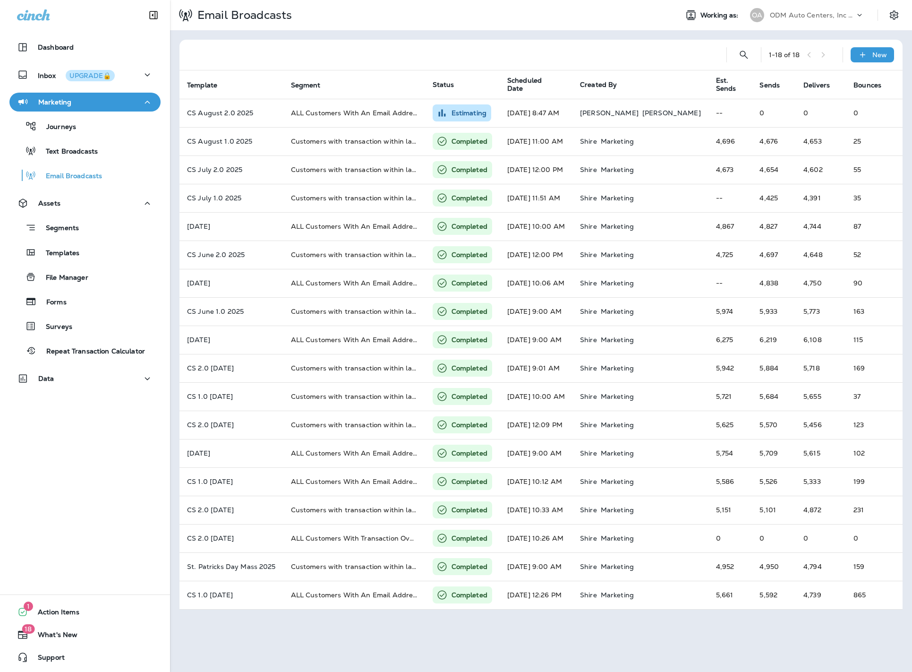
click at [817, 13] on p "ODM Auto Centers, Inc DBA Jiffy Lube" at bounding box center [812, 15] width 85 height 8
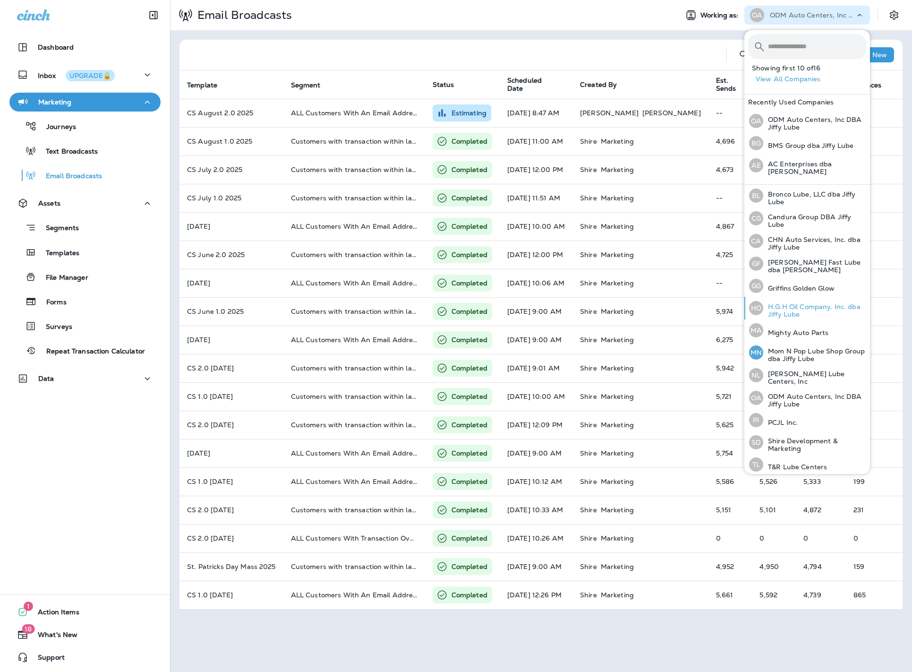
scroll to position [69, 0]
click at [790, 411] on div "PI PCJL Inc." at bounding box center [773, 419] width 56 height 22
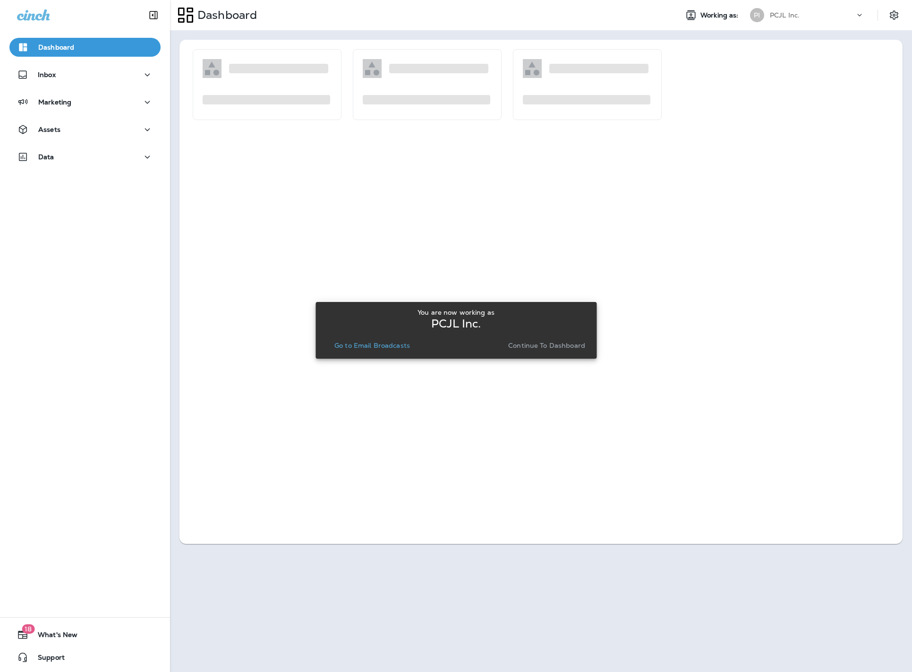
click at [380, 349] on p "Go to Email Broadcasts" at bounding box center [372, 346] width 76 height 8
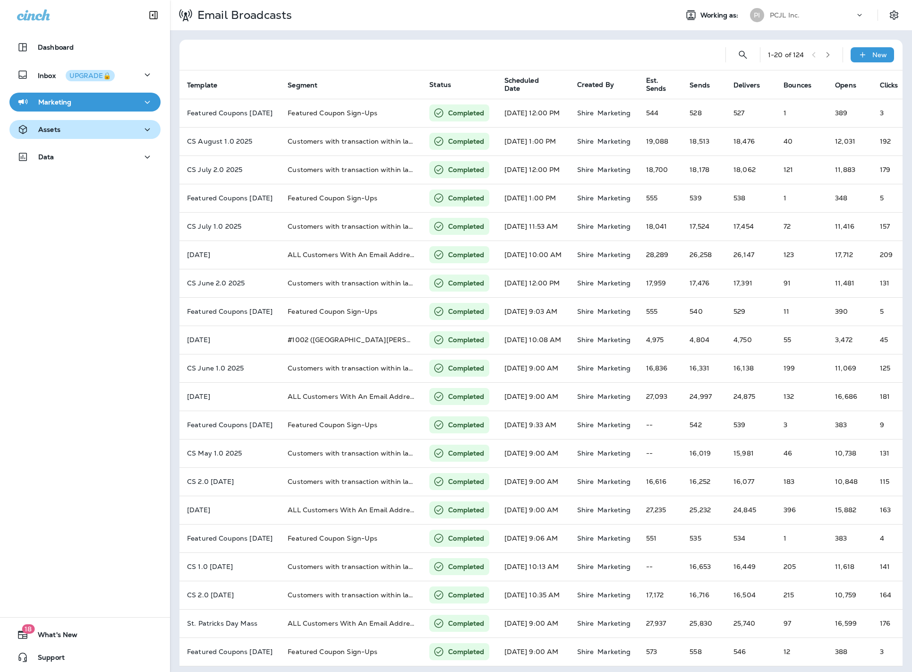
click at [118, 138] on button "Assets" at bounding box center [84, 129] width 151 height 19
click at [68, 99] on p "Marketing" at bounding box center [54, 102] width 33 height 8
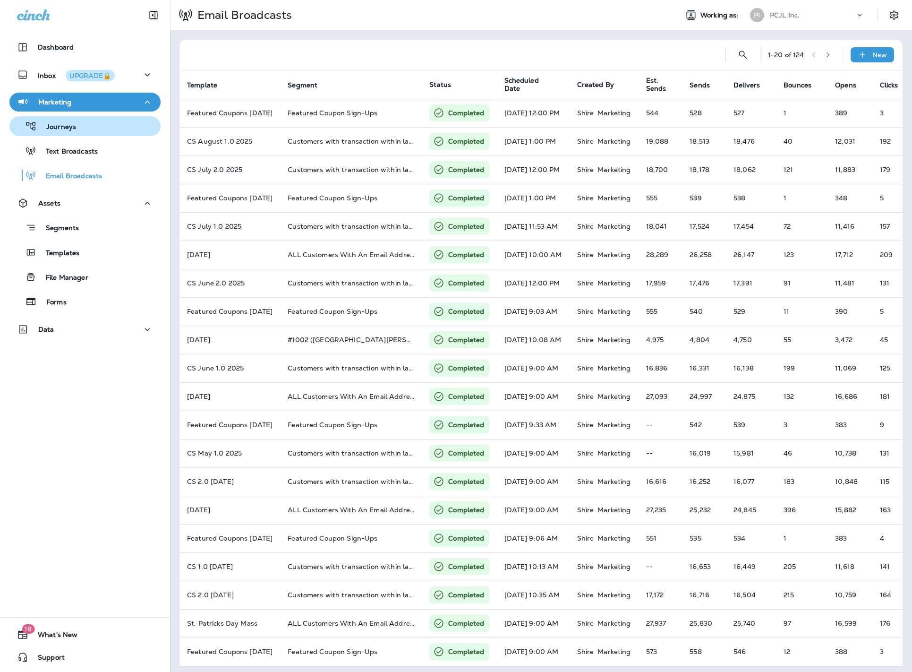
click at [68, 121] on div "Journeys" at bounding box center [44, 126] width 63 height 14
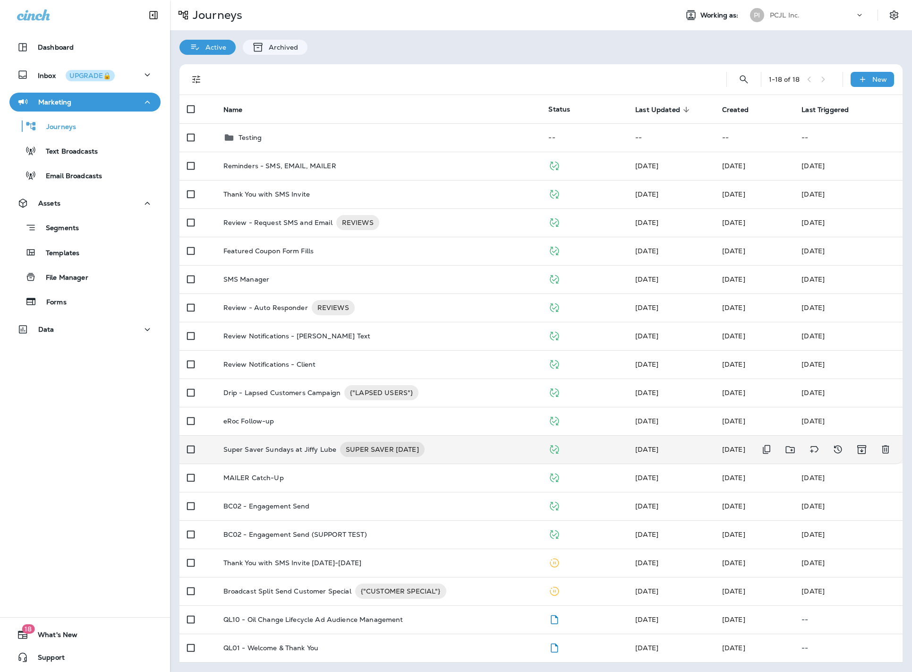
click at [293, 447] on p "Super Saver Sundays at Jiffy Lube" at bounding box center [279, 449] width 113 height 15
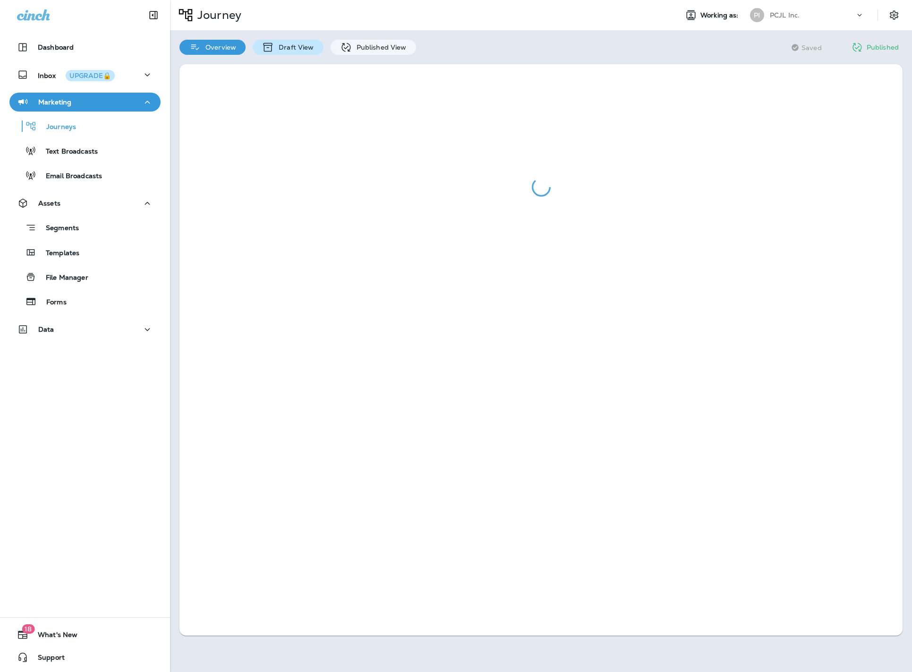
click at [305, 47] on p "Draft View" at bounding box center [294, 47] width 40 height 8
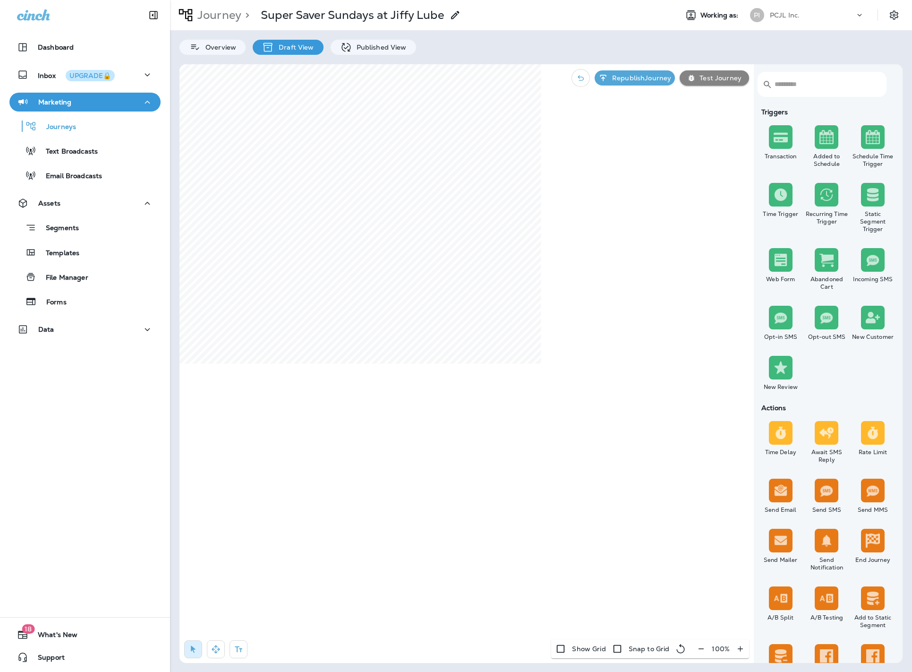
click at [307, 44] on p "Draft View" at bounding box center [294, 47] width 40 height 8
click at [401, 46] on p "Published View" at bounding box center [379, 47] width 55 height 8
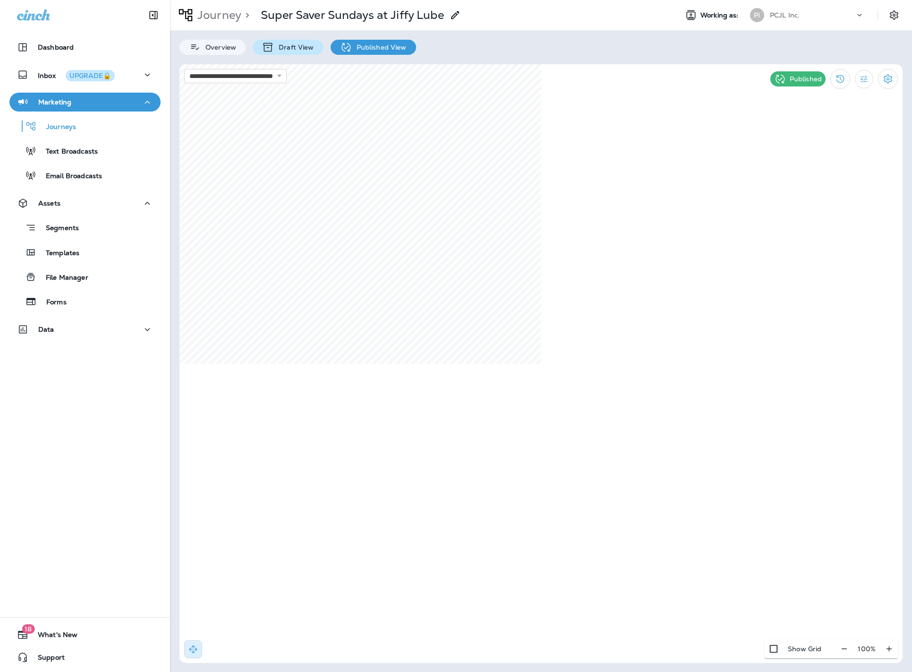
click at [291, 44] on p "Draft View" at bounding box center [294, 47] width 40 height 8
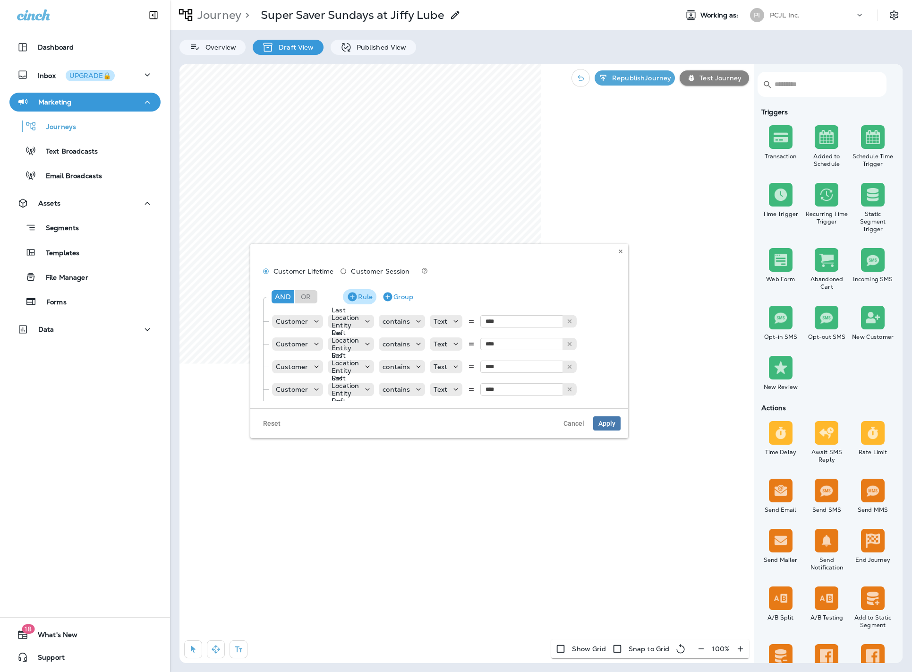
scroll to position [0, 1]
click at [359, 321] on div "Last Location Entity Ref" at bounding box center [344, 321] width 35 height 30
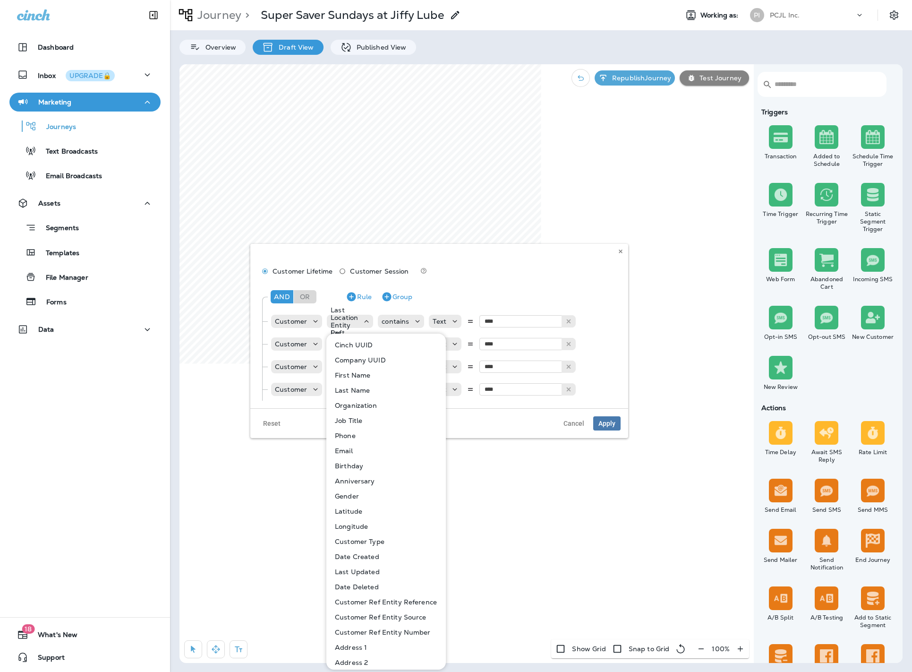
click at [356, 447] on button "Email" at bounding box center [386, 450] width 119 height 15
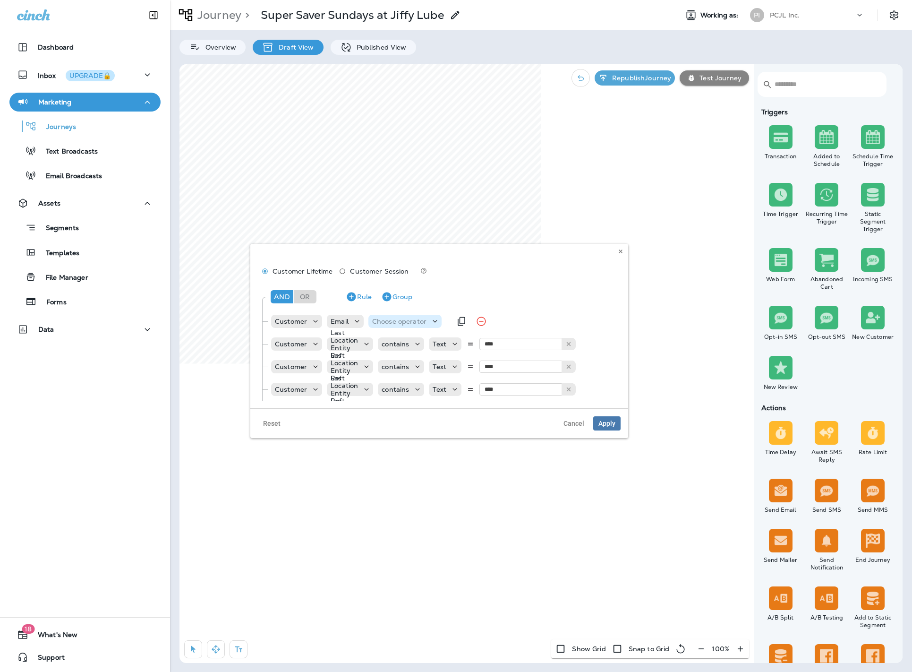
click at [400, 325] on p "Choose operator" at bounding box center [399, 321] width 54 height 8
click at [404, 369] on button "contains" at bounding box center [407, 375] width 77 height 15
click at [407, 321] on icon at bounding box center [407, 321] width 9 height 9
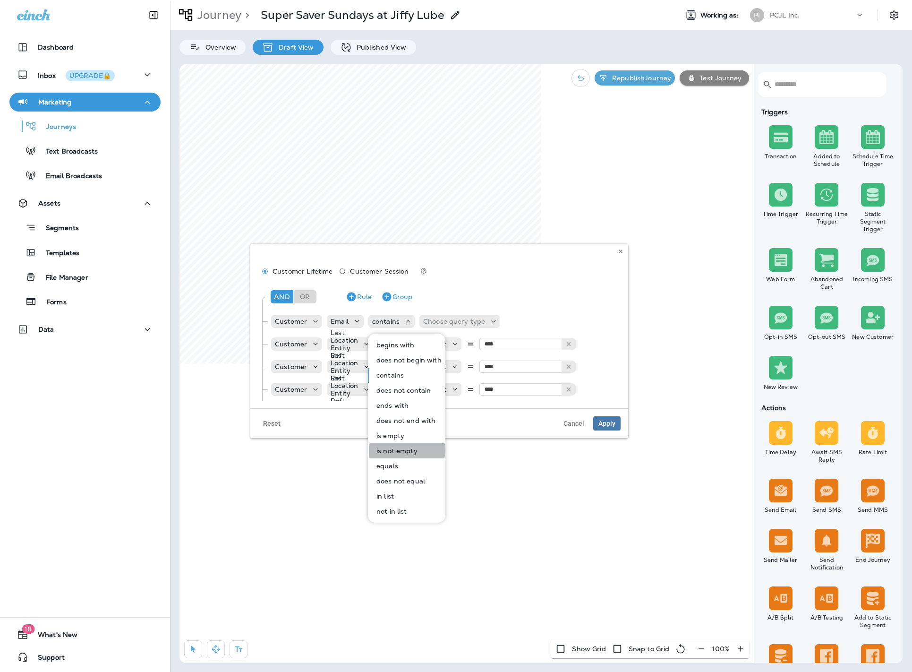
click at [402, 449] on p "is not empty" at bounding box center [395, 451] width 45 height 8
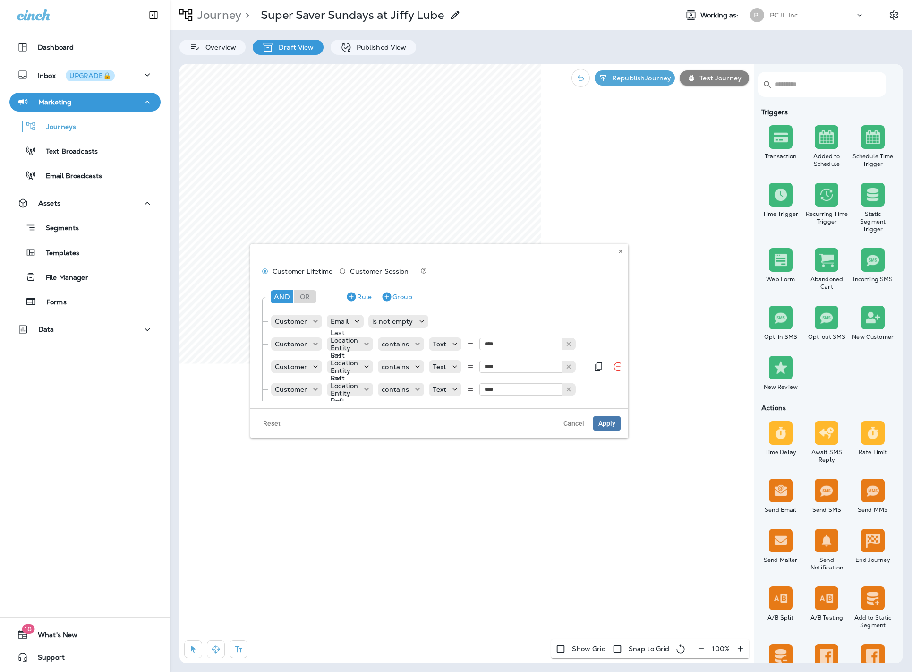
scroll to position [9, 1]
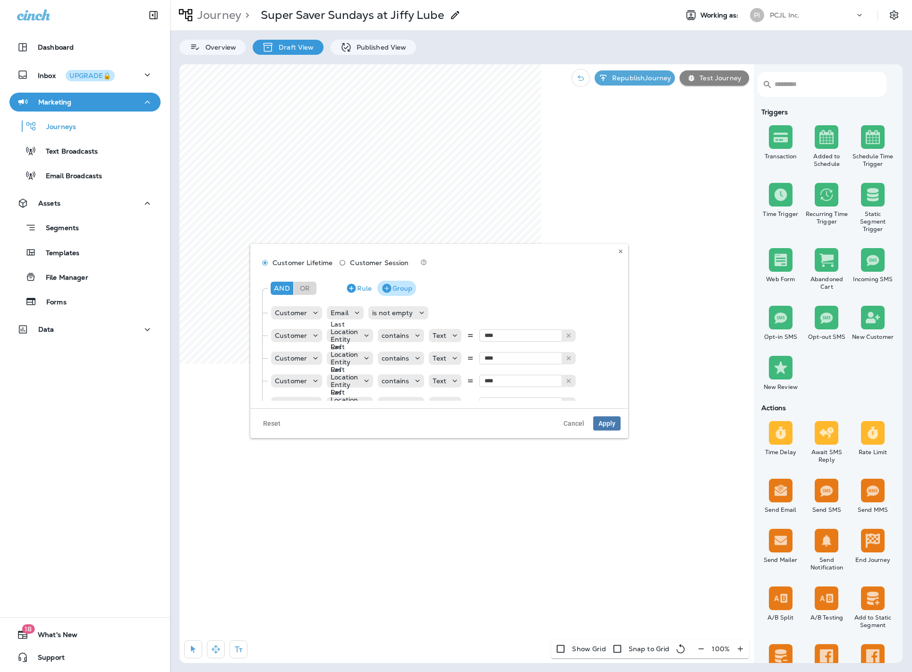
click at [392, 285] on button "Group" at bounding box center [396, 288] width 39 height 15
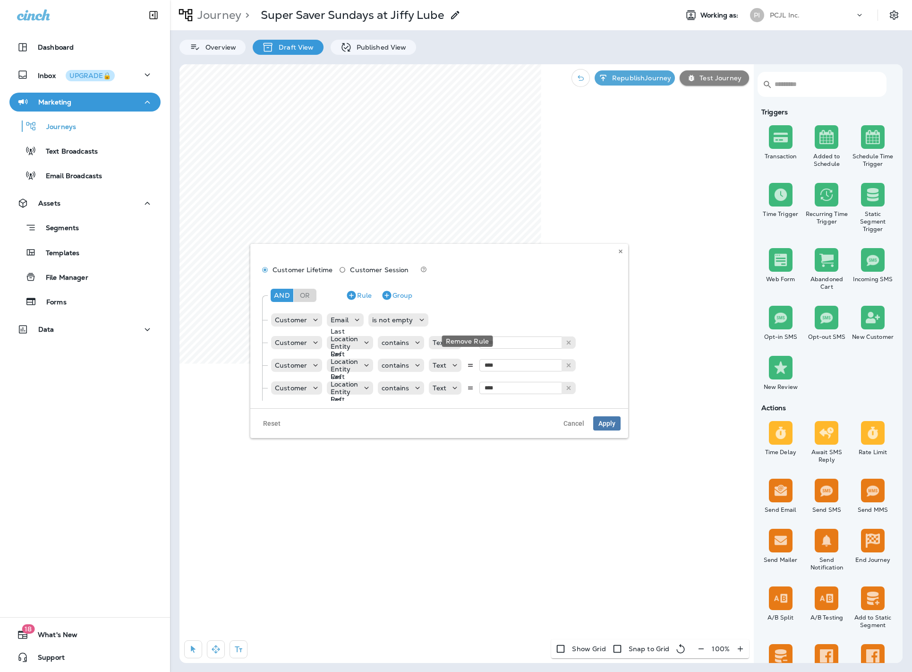
scroll to position [2, 1]
click at [614, 343] on icon "Remove Rule" at bounding box center [618, 341] width 11 height 11
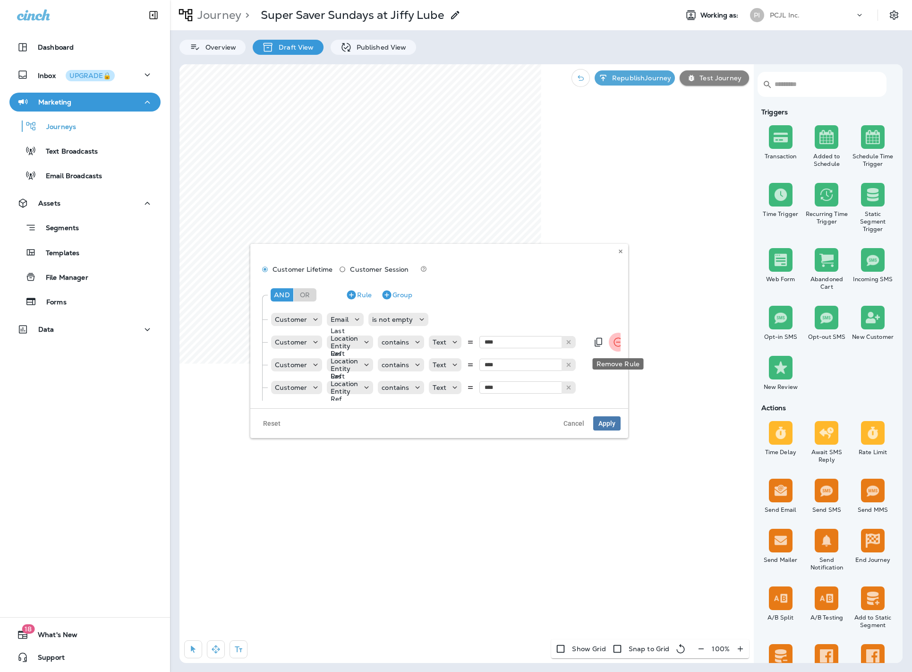
click at [614, 343] on icon "Remove Rule" at bounding box center [618, 341] width 11 height 11
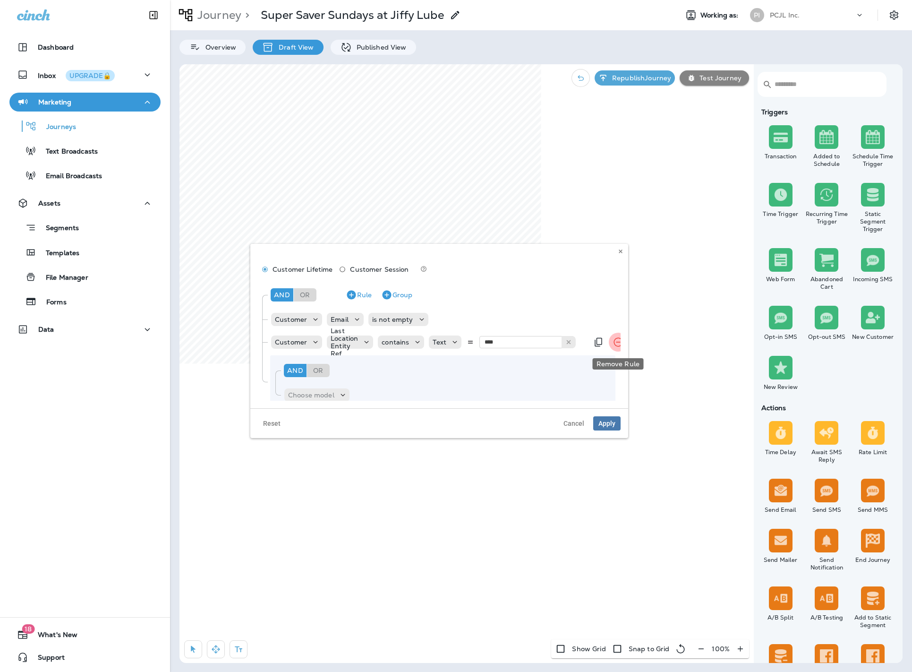
click at [614, 343] on icon "Remove Rule" at bounding box center [618, 341] width 11 height 11
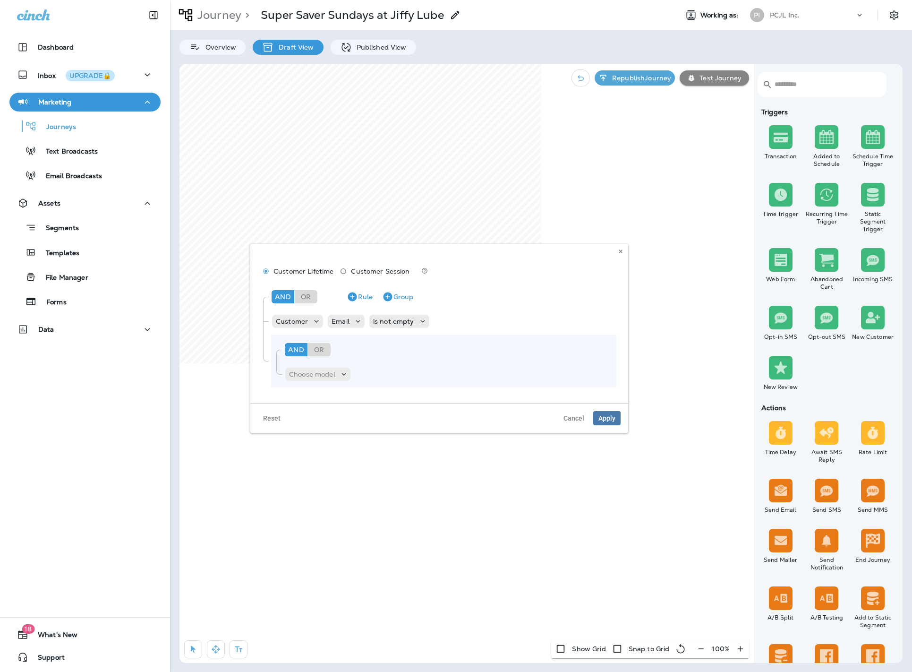
scroll to position [0, 0]
click at [329, 371] on p "Choose model" at bounding box center [312, 374] width 46 height 8
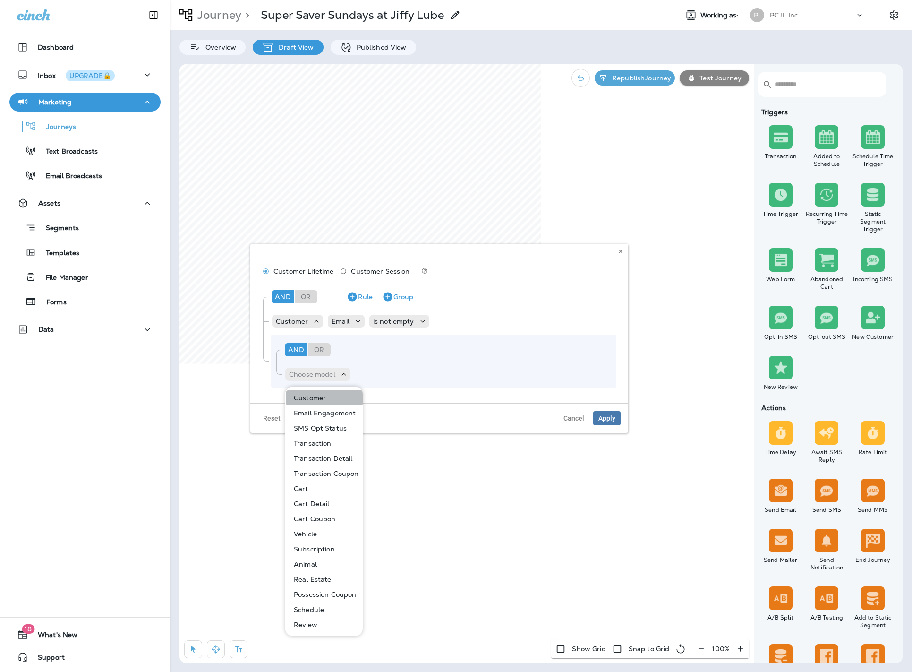
click at [319, 402] on button "Customer" at bounding box center [324, 397] width 77 height 15
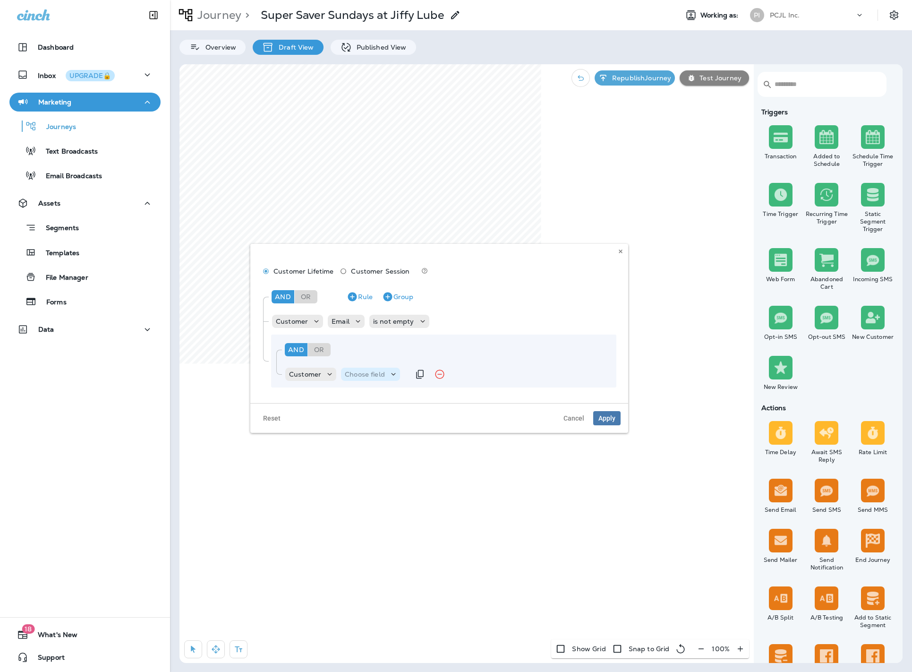
click at [368, 378] on p "Choose field" at bounding box center [365, 374] width 40 height 8
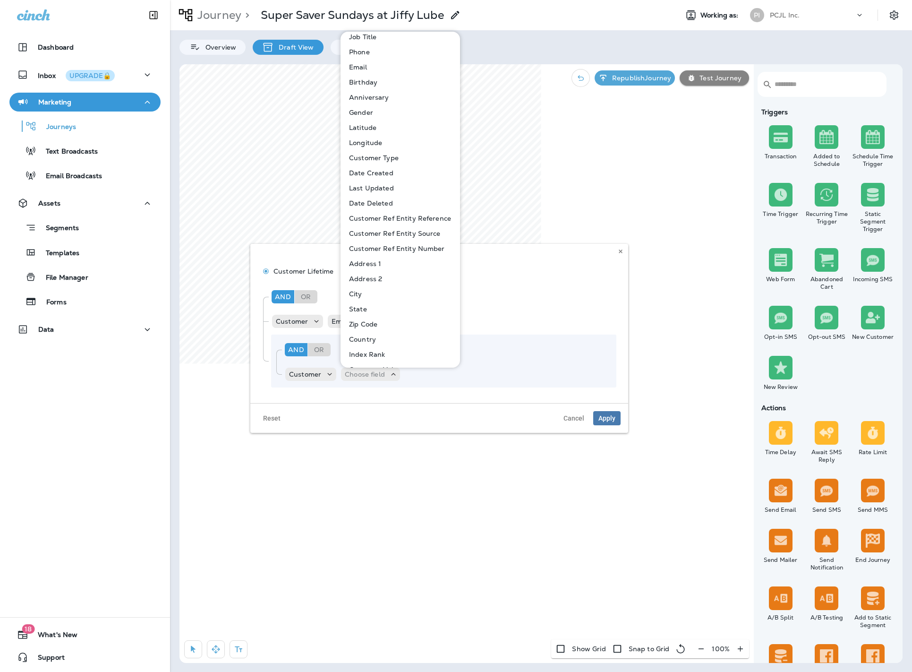
scroll to position [307, 0]
click at [412, 338] on p "Last Location Entity Ref" at bounding box center [386, 341] width 82 height 8
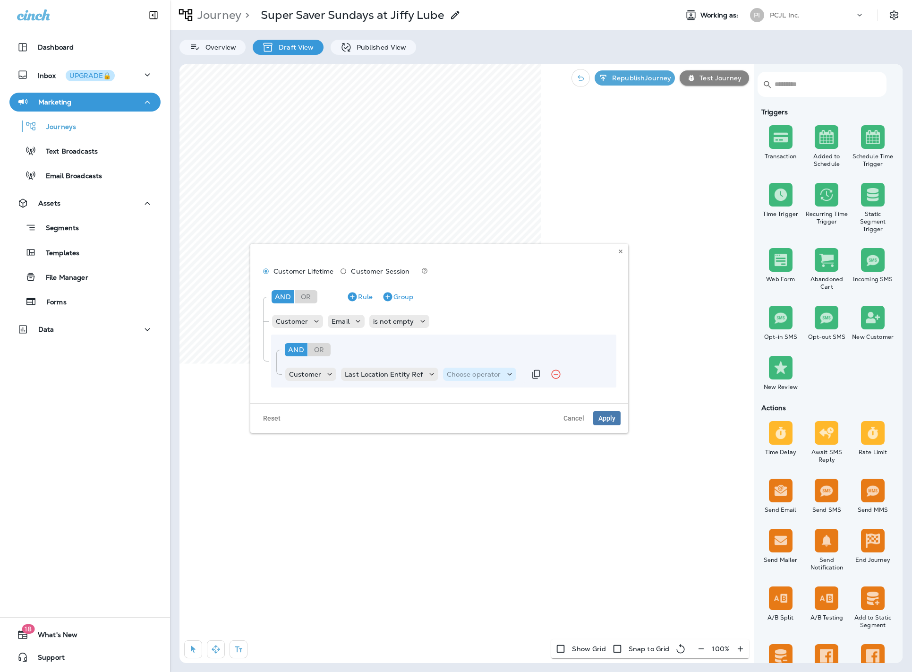
click at [463, 370] on p "Choose operator" at bounding box center [474, 374] width 54 height 8
click at [479, 428] on button "contains" at bounding box center [480, 427] width 77 height 15
click at [512, 378] on p "Choose query type" at bounding box center [521, 374] width 56 height 15
click at [519, 398] on button "Text" at bounding box center [516, 397] width 54 height 15
click at [520, 375] on input "text" at bounding box center [541, 374] width 94 height 12
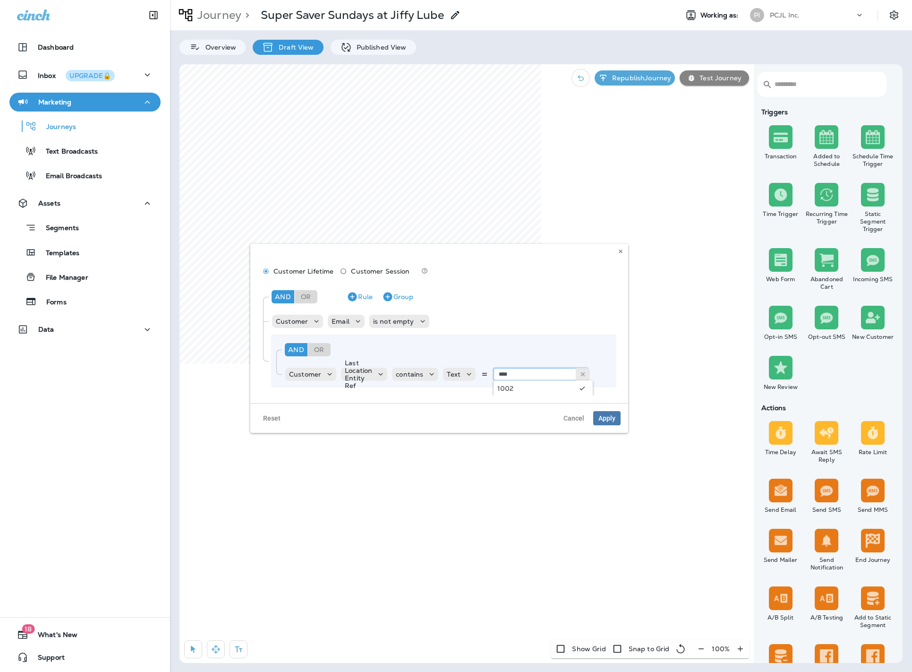
scroll to position [1, 0]
type input "****"
click at [611, 375] on icon "Duplicate Rule" at bounding box center [612, 373] width 11 height 11
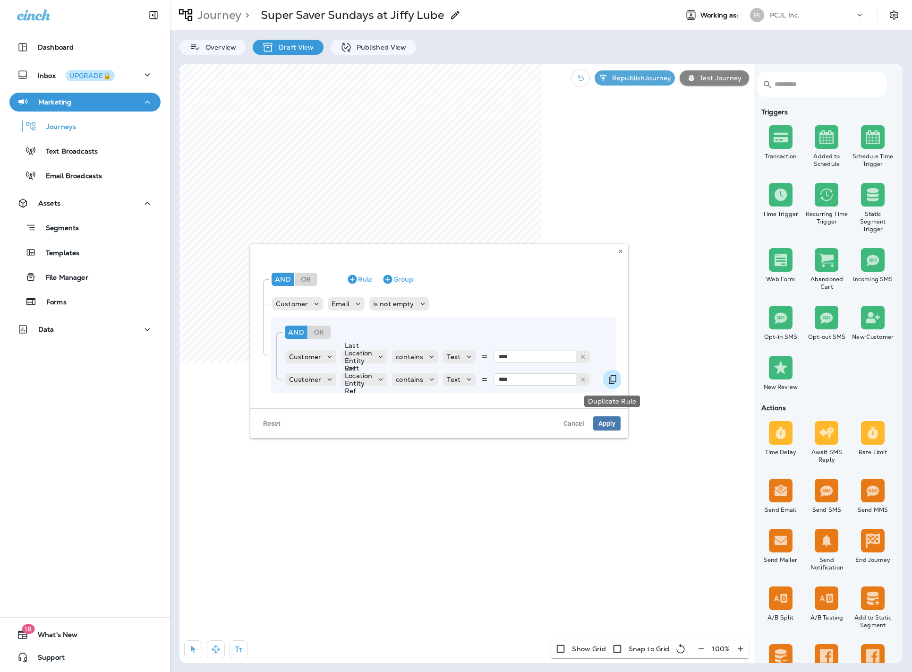
click at [615, 382] on icon "Duplicate Rule" at bounding box center [612, 379] width 11 height 11
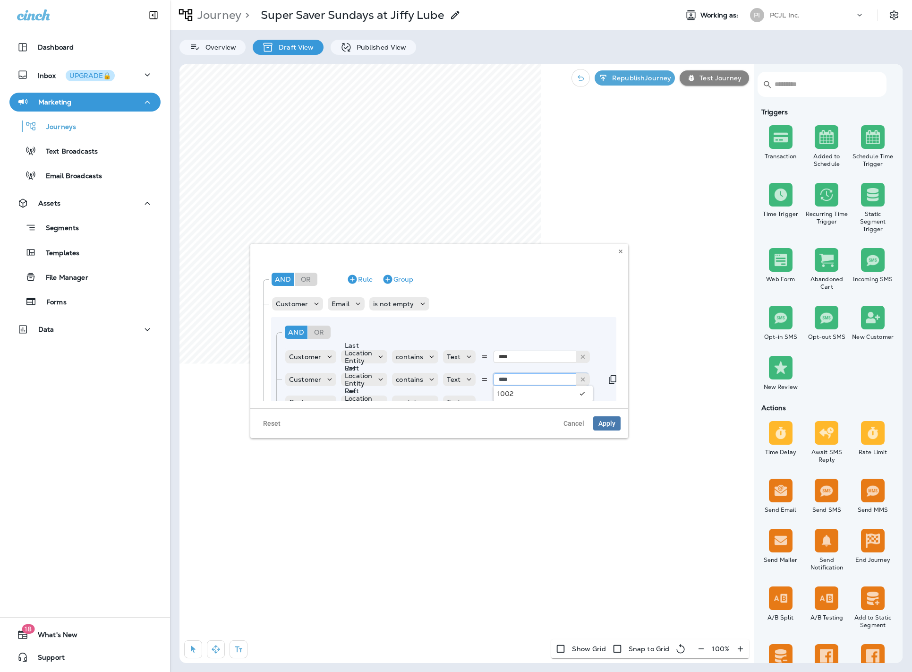
drag, startPoint x: 525, startPoint y: 381, endPoint x: 492, endPoint y: 377, distance: 33.2
click at [491, 377] on div "Text **** 1002" at bounding box center [518, 379] width 150 height 13
drag, startPoint x: 519, startPoint y: 382, endPoint x: 486, endPoint y: 381, distance: 32.6
click at [486, 381] on div "Text **** 1002" at bounding box center [518, 379] width 150 height 13
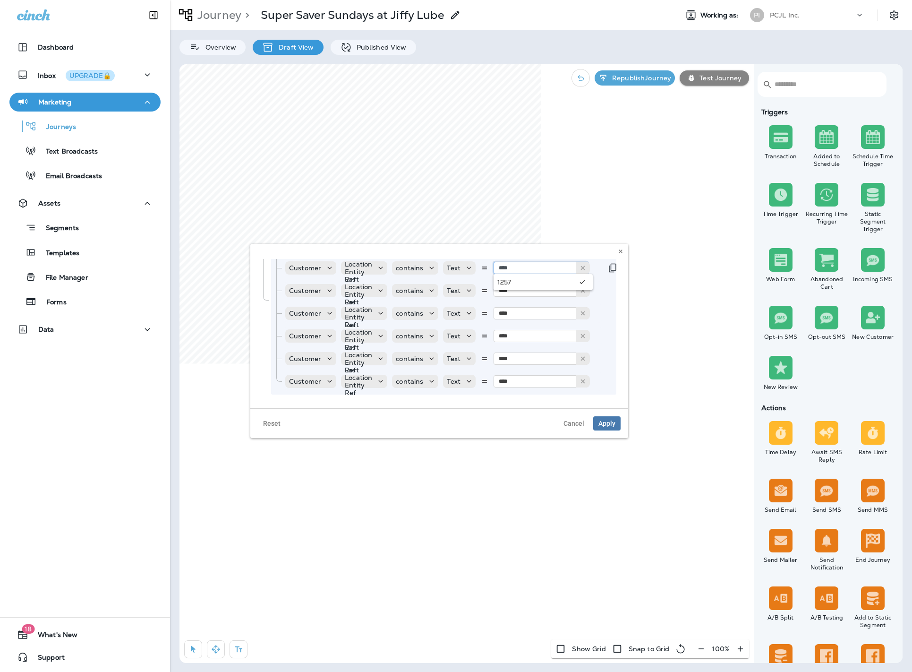
scroll to position [131, 0]
type input "****"
click at [514, 291] on input "****" at bounding box center [541, 288] width 94 height 12
type input "****"
click at [516, 314] on input "****" at bounding box center [541, 311] width 94 height 12
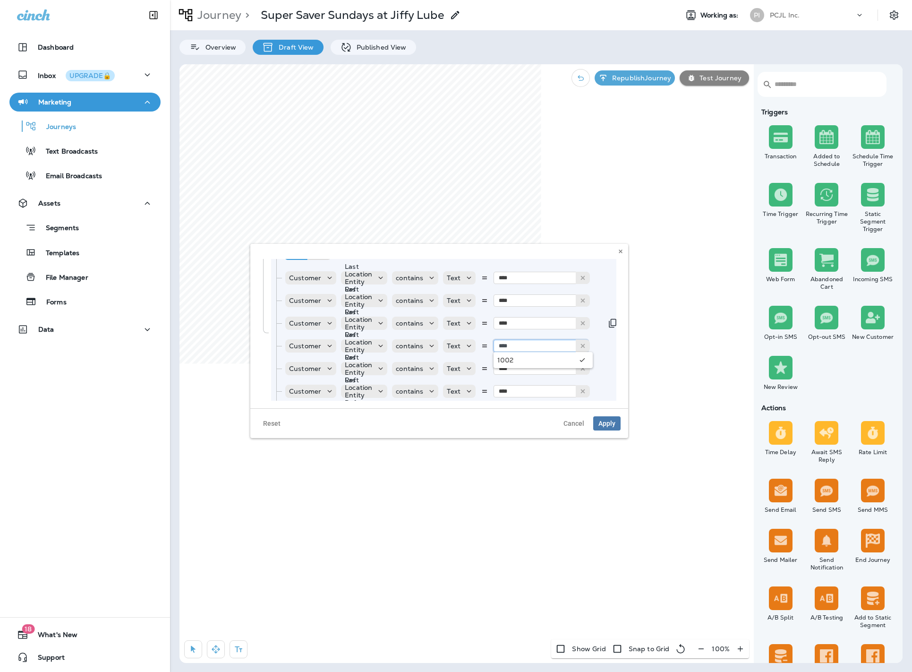
scroll to position [106, 0]
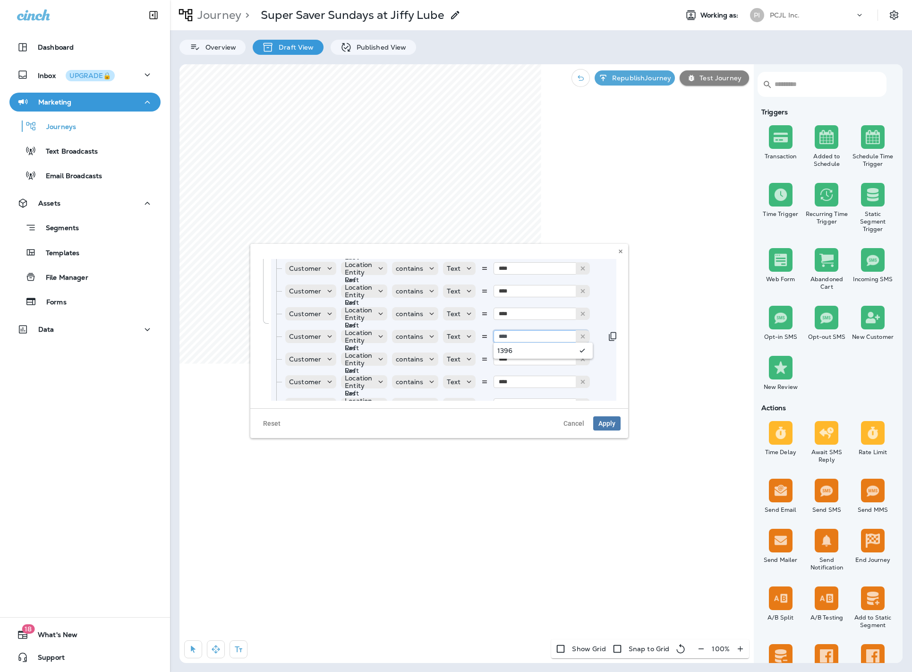
type input "****"
click at [524, 356] on div "And Or Rule Group Customer Last Location Entity Ref contains Text **** 1002 Cus…" at bounding box center [443, 323] width 345 height 189
click at [522, 357] on input "****" at bounding box center [541, 359] width 94 height 12
type input "****"
click at [514, 372] on div "And Or Rule Group Customer Last Location Entity Ref contains Text **** 1002 Cus…" at bounding box center [443, 323] width 345 height 189
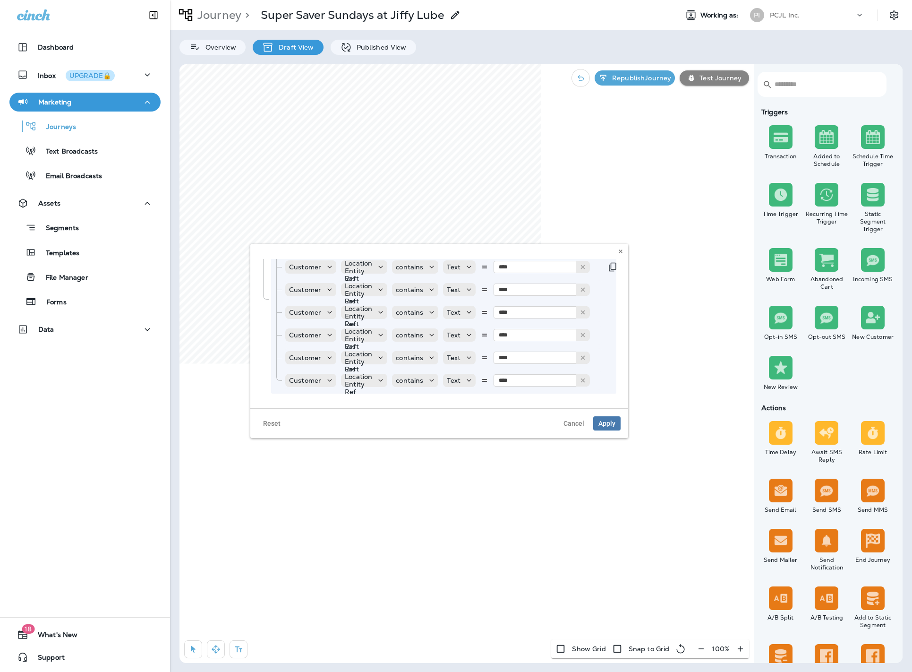
scroll to position [131, 0]
click at [521, 360] on input "****" at bounding box center [541, 357] width 94 height 12
type input "****"
click at [516, 376] on div "And Or Rule Group Customer Last Location Entity Ref contains Text **** 1002 Cus…" at bounding box center [443, 298] width 345 height 189
click at [516, 377] on input "****" at bounding box center [541, 379] width 94 height 12
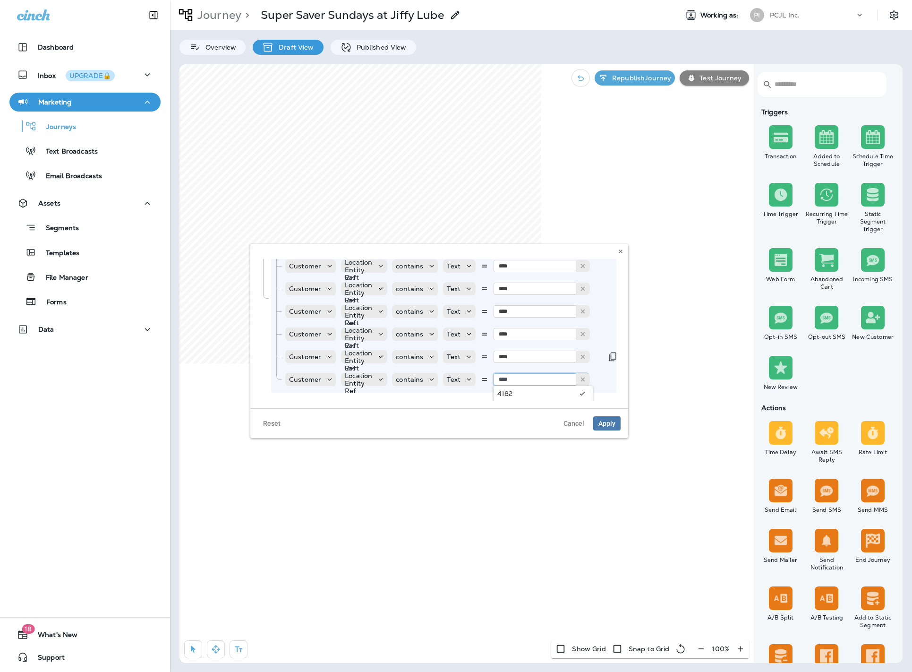
scroll to position [132, 0]
type input "****"
click at [611, 377] on icon "Duplicate Rule" at bounding box center [612, 378] width 11 height 11
click at [609, 379] on icon "Duplicate Rule" at bounding box center [612, 379] width 11 height 11
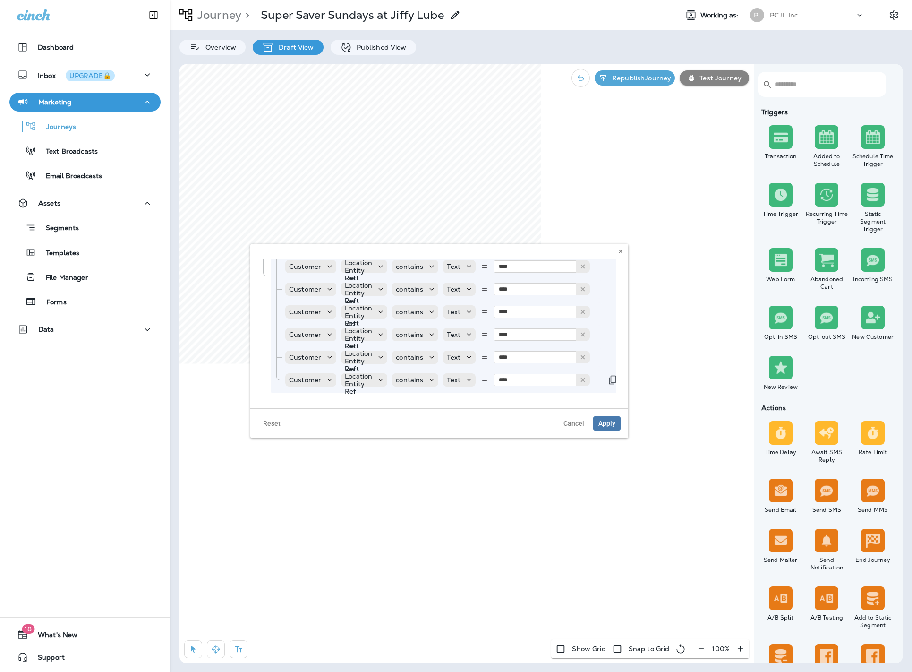
scroll to position [176, 0]
drag, startPoint x: 519, startPoint y: 358, endPoint x: 493, endPoint y: 355, distance: 26.1
click at [494, 355] on input "****" at bounding box center [541, 357] width 94 height 12
drag, startPoint x: 518, startPoint y: 357, endPoint x: 497, endPoint y: 357, distance: 21.3
click at [497, 357] on input "****" at bounding box center [541, 357] width 94 height 12
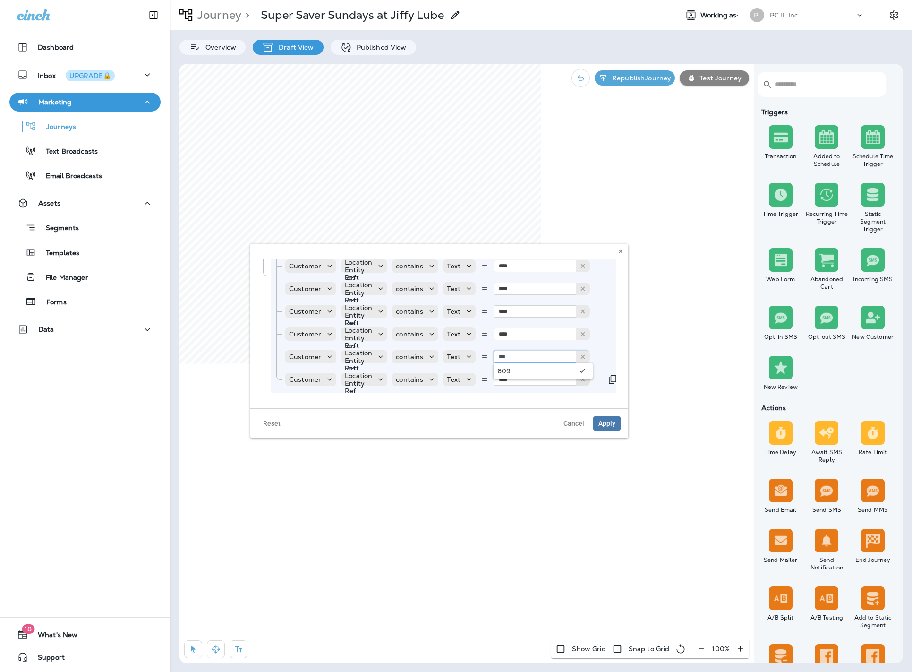
type input "***"
click at [581, 381] on use at bounding box center [583, 379] width 4 height 4
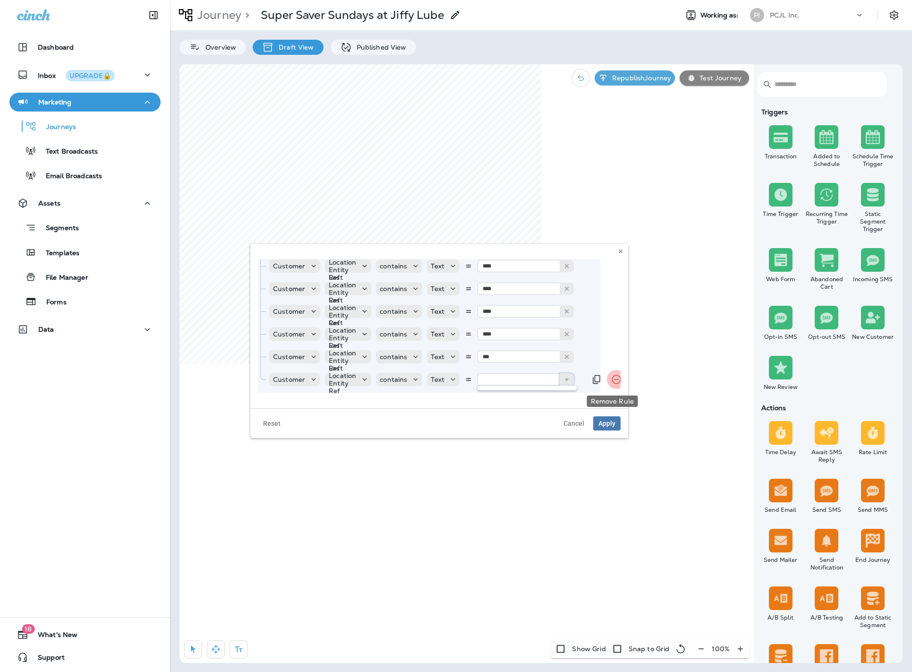
scroll to position [176, 20]
click at [611, 380] on icon "Remove Rule" at bounding box center [612, 379] width 11 height 11
click at [610, 423] on span "Apply" at bounding box center [607, 423] width 17 height 7
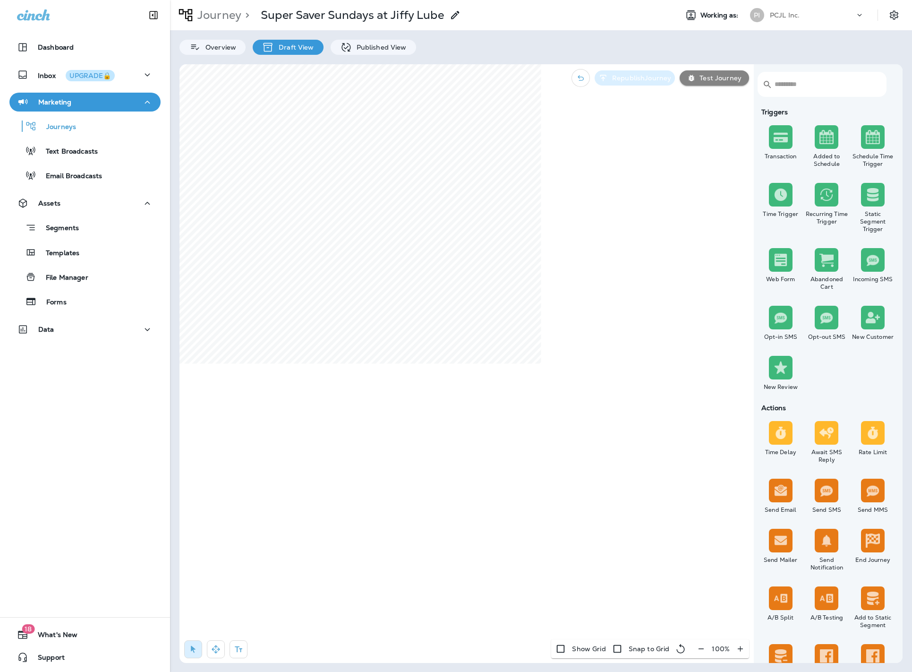
click at [649, 83] on button "Republish Journey" at bounding box center [635, 77] width 80 height 15
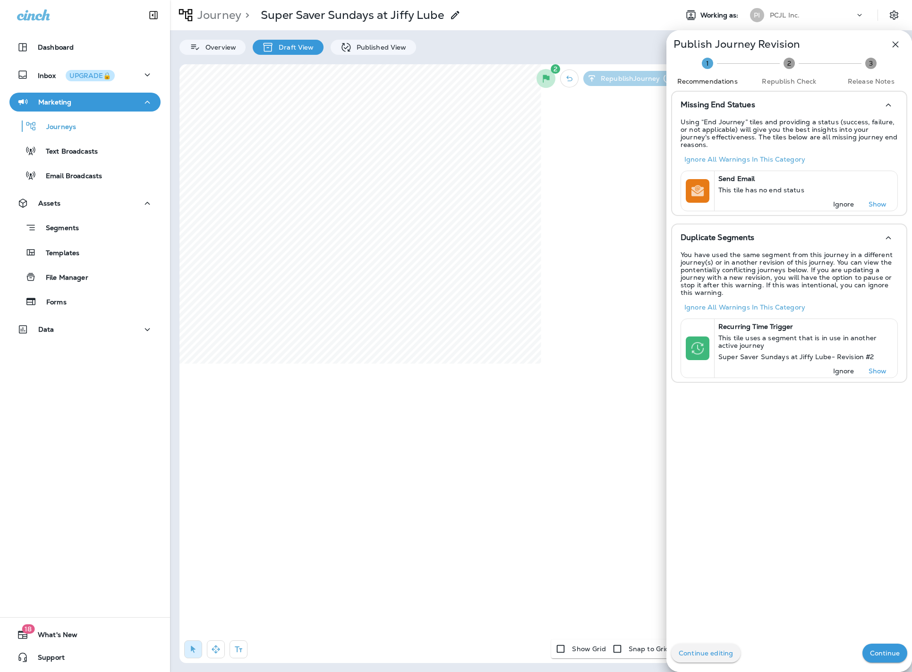
click at [875, 646] on button "Continue" at bounding box center [885, 652] width 45 height 19
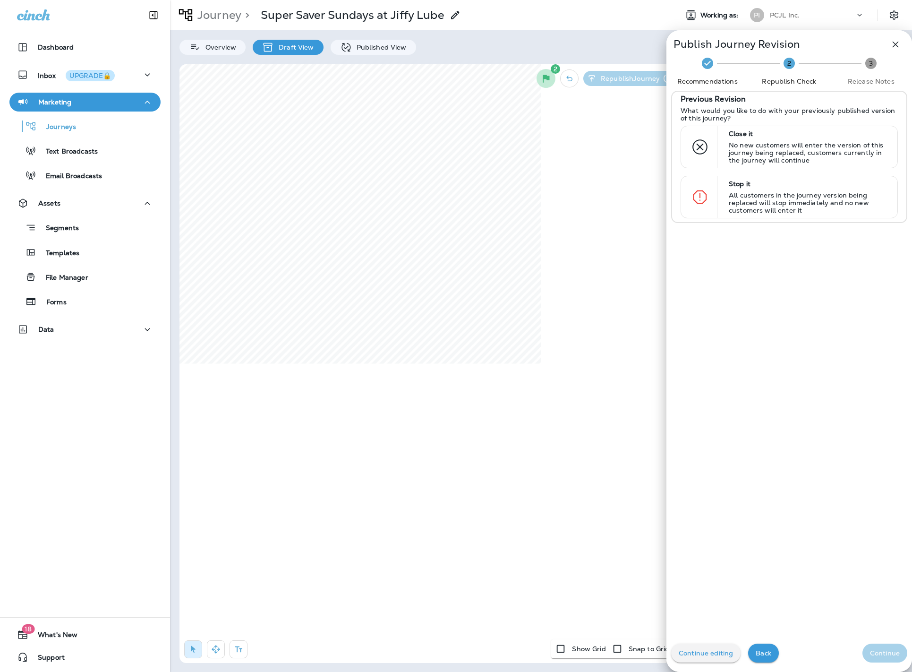
drag, startPoint x: 790, startPoint y: 197, endPoint x: 801, endPoint y: 254, distance: 57.7
click at [790, 197] on p "All customers in the journey version being replaced will stop immediately and n…" at bounding box center [809, 202] width 160 height 23
click at [886, 649] on p "Continue" at bounding box center [885, 653] width 30 height 8
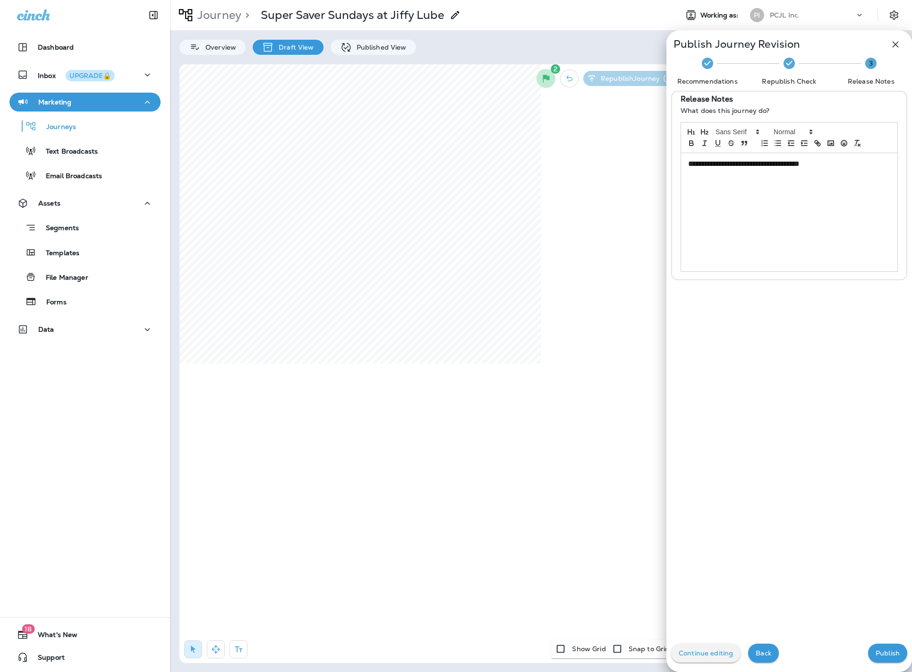
click at [885, 653] on p "Publish" at bounding box center [888, 653] width 24 height 8
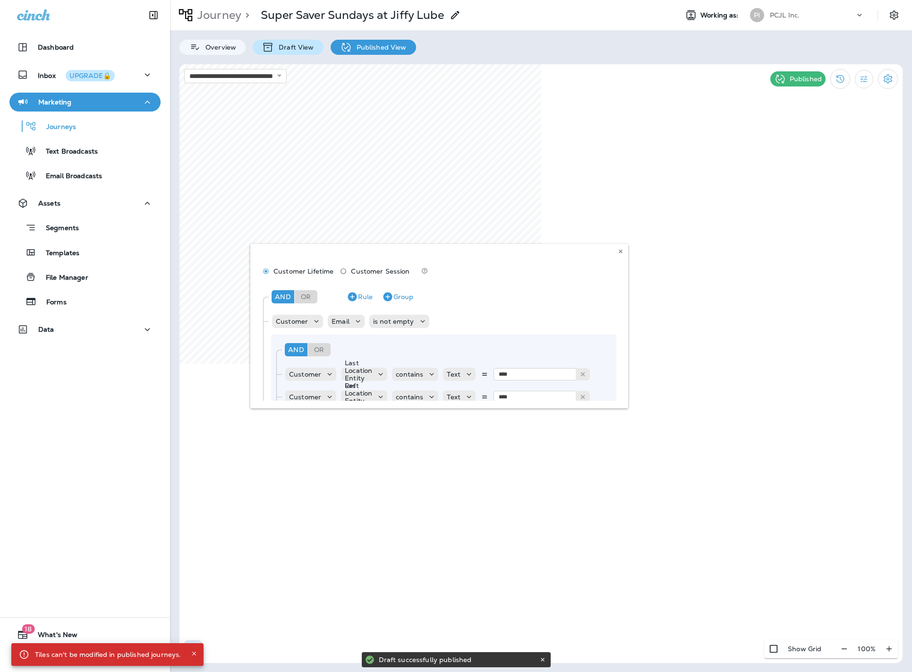
click at [291, 44] on p "Draft View" at bounding box center [294, 47] width 40 height 8
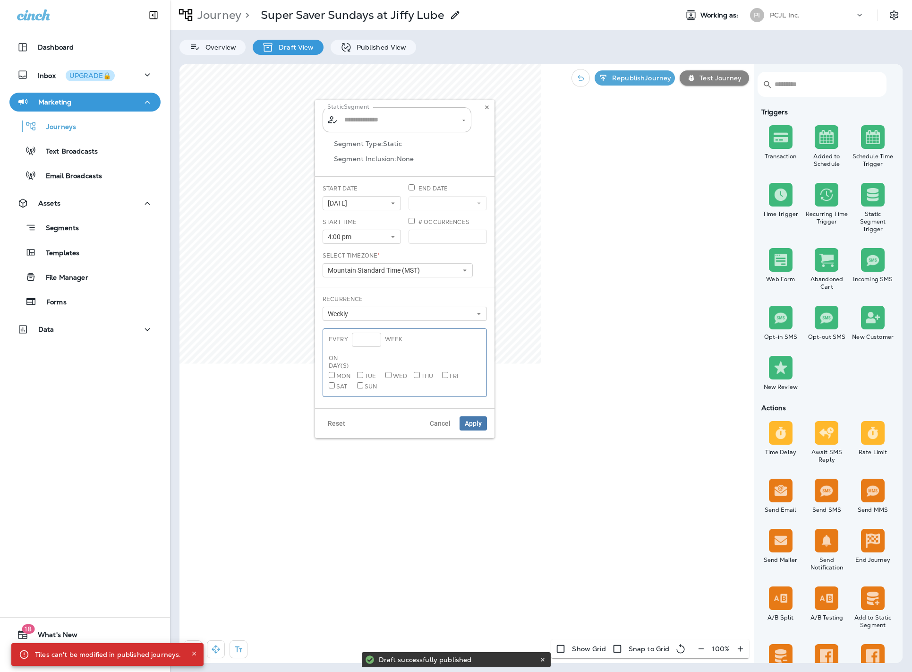
type input "**********"
click at [387, 200] on button "[DATE]" at bounding box center [362, 203] width 78 height 14
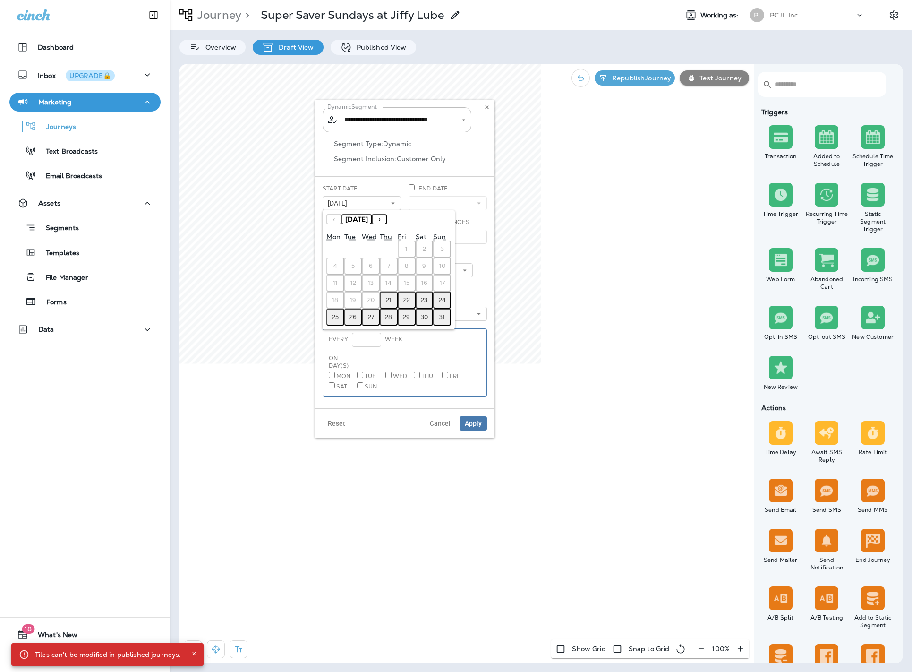
click at [409, 299] on abbr "22" at bounding box center [406, 300] width 7 height 8
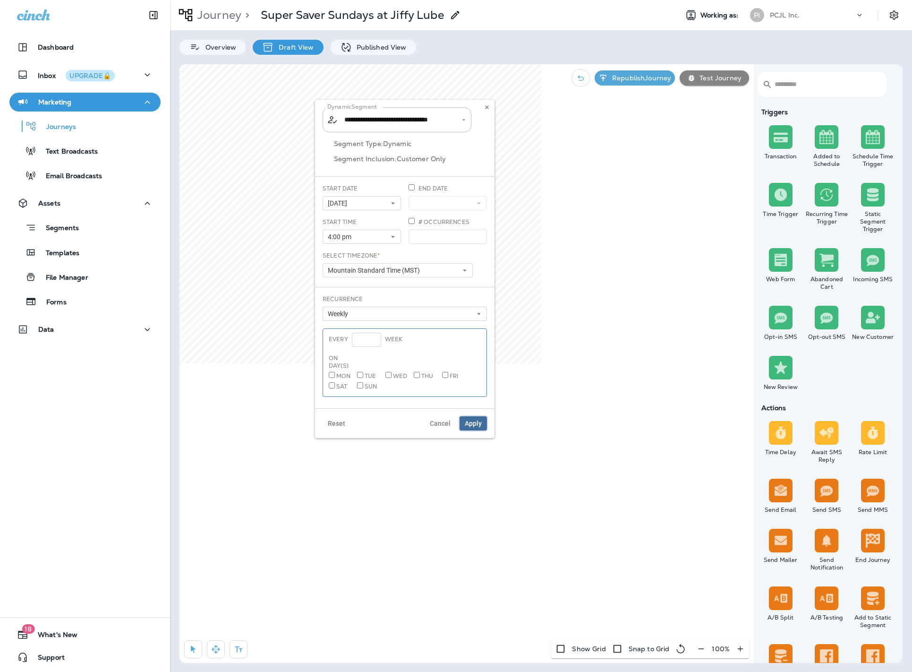
click at [479, 420] on span "Apply" at bounding box center [473, 423] width 17 height 7
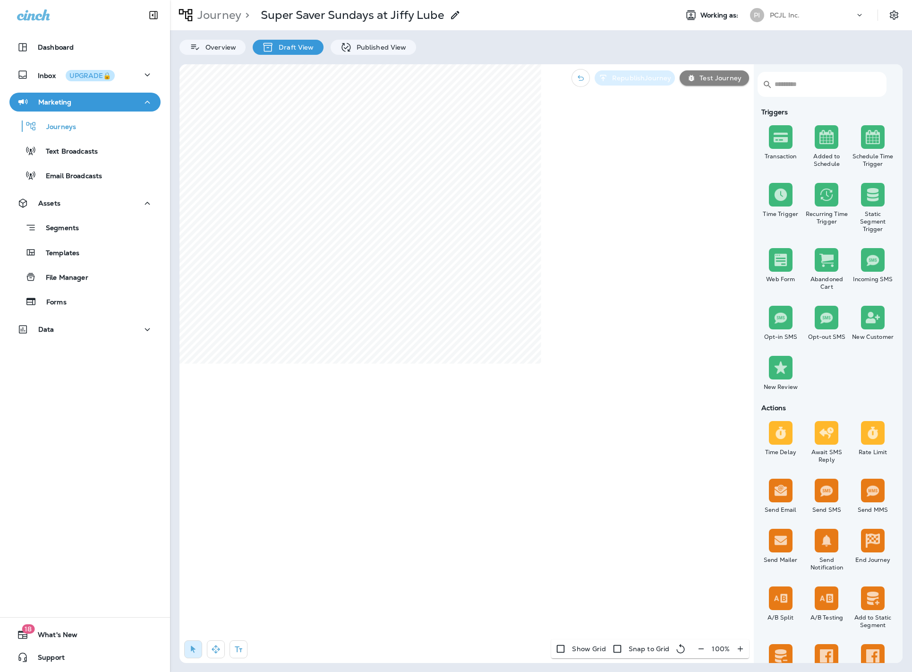
click at [639, 83] on button "Republish Journey" at bounding box center [635, 77] width 80 height 15
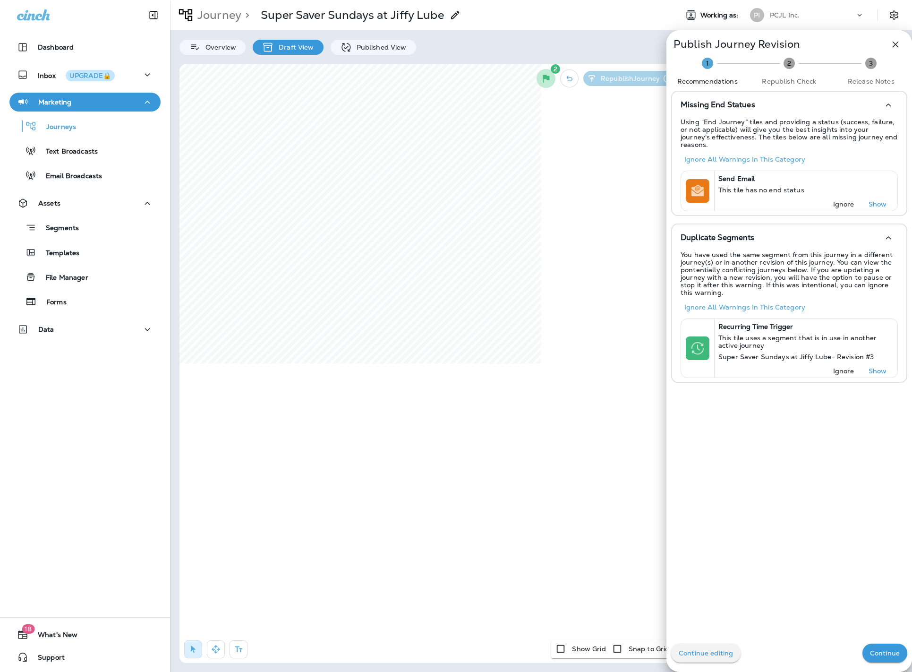
click at [890, 659] on button "Continue" at bounding box center [885, 652] width 45 height 19
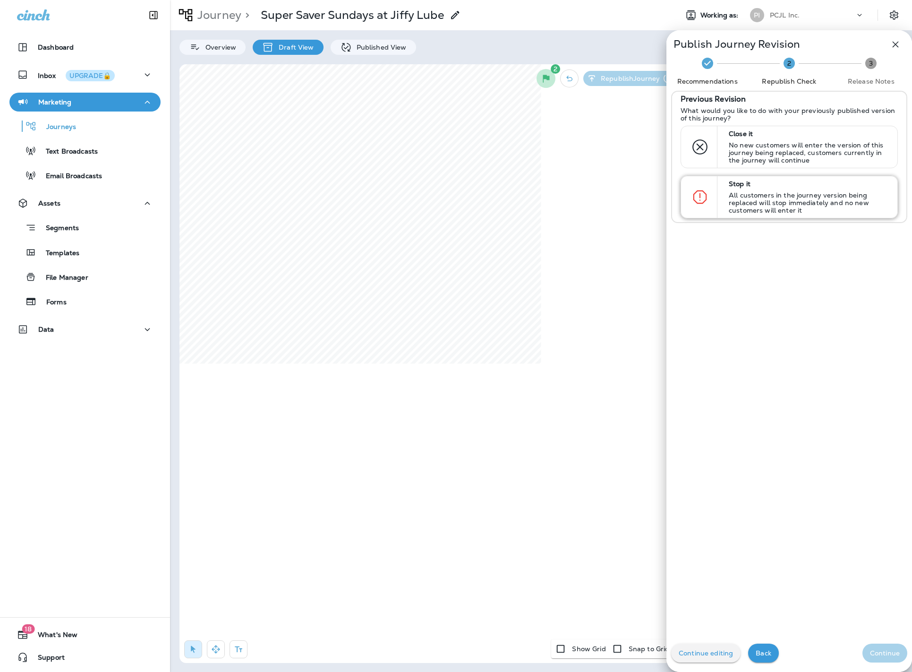
drag, startPoint x: 770, startPoint y: 187, endPoint x: 781, endPoint y: 238, distance: 52.4
click at [769, 187] on p "Stop it" at bounding box center [809, 184] width 160 height 8
click at [884, 652] on p "Continue" at bounding box center [885, 653] width 30 height 8
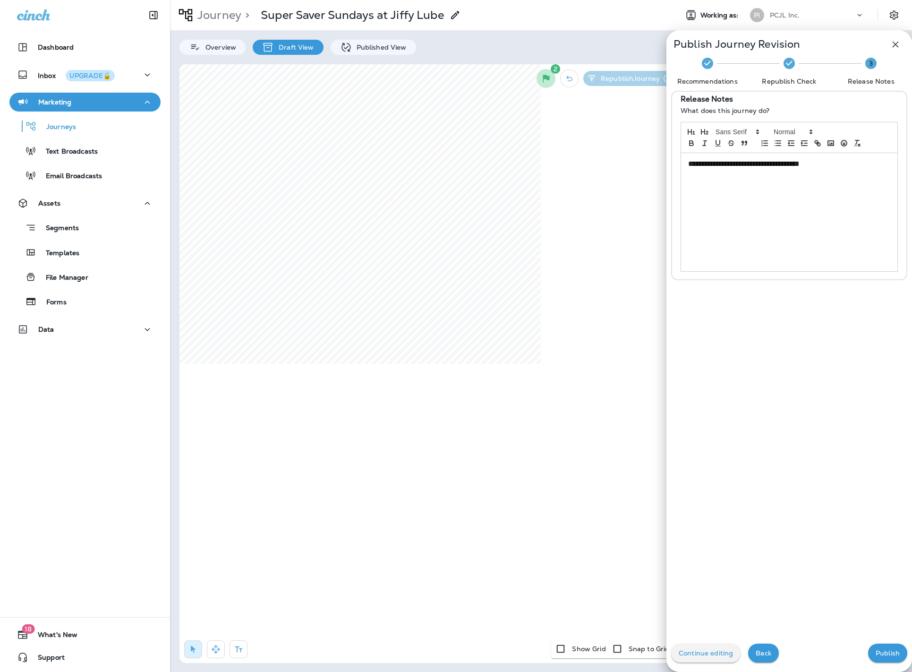
click at [884, 655] on p "Publish" at bounding box center [888, 653] width 24 height 8
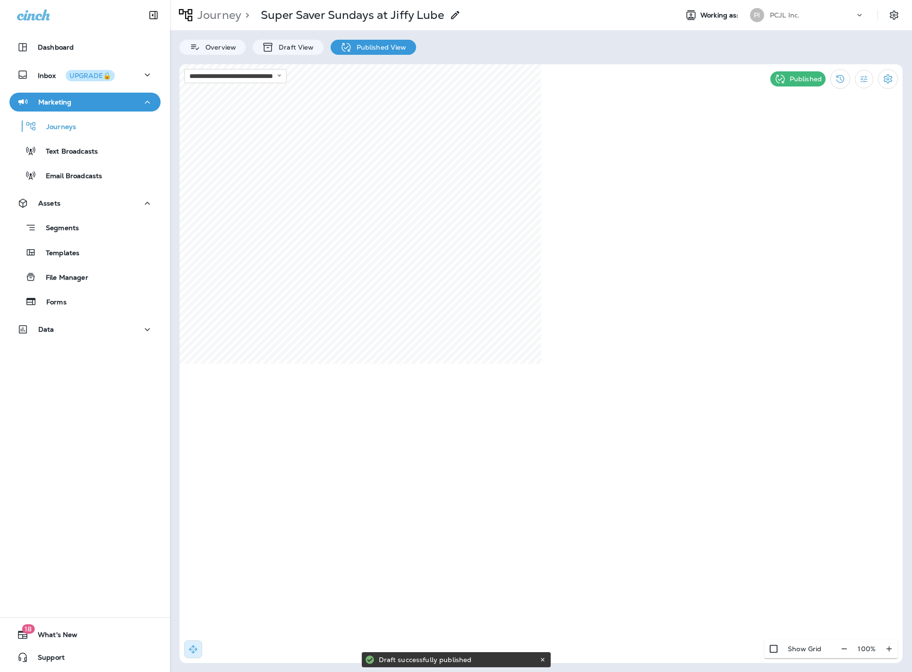
click at [830, 16] on div "PCJL Inc." at bounding box center [812, 15] width 85 height 14
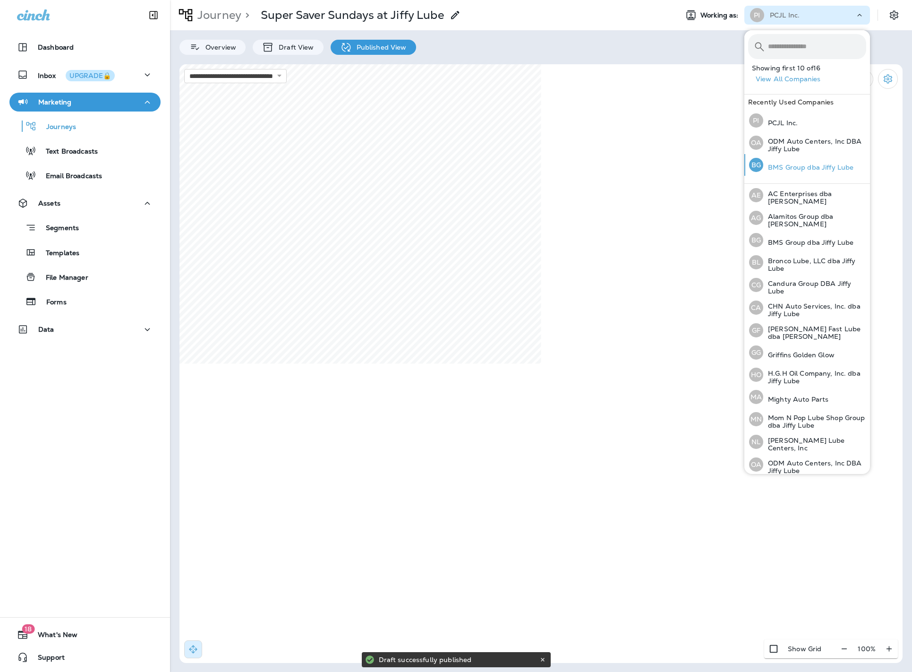
click at [821, 167] on p "BMS Group dba Jiffy Lube" at bounding box center [808, 167] width 90 height 8
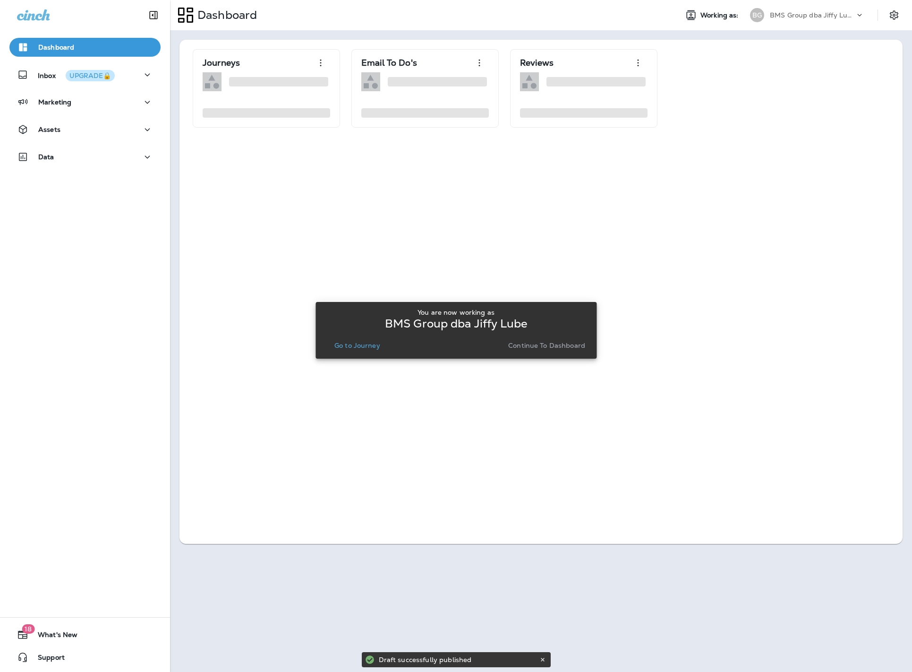
click at [358, 345] on p "Go to Journey" at bounding box center [357, 346] width 46 height 8
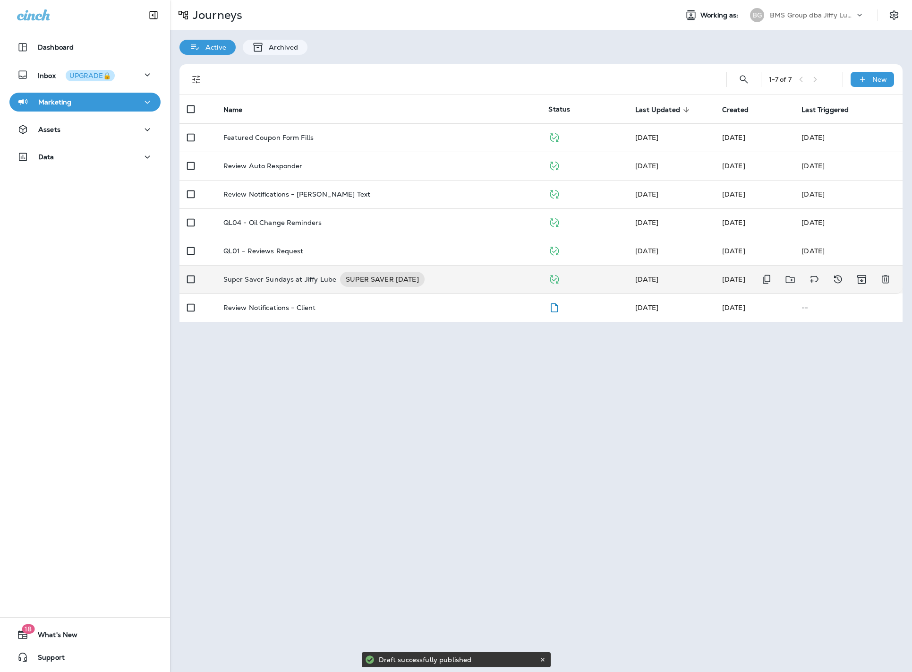
click at [296, 278] on p "Super Saver Sundays at Jiffy Lube" at bounding box center [279, 279] width 113 height 15
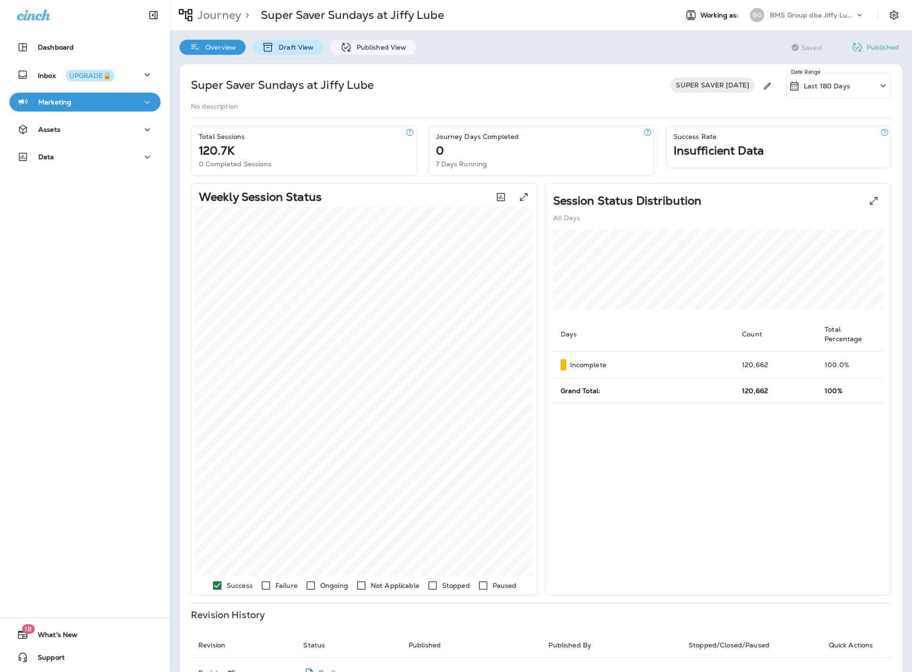
click at [308, 52] on div "Draft View" at bounding box center [288, 47] width 70 height 15
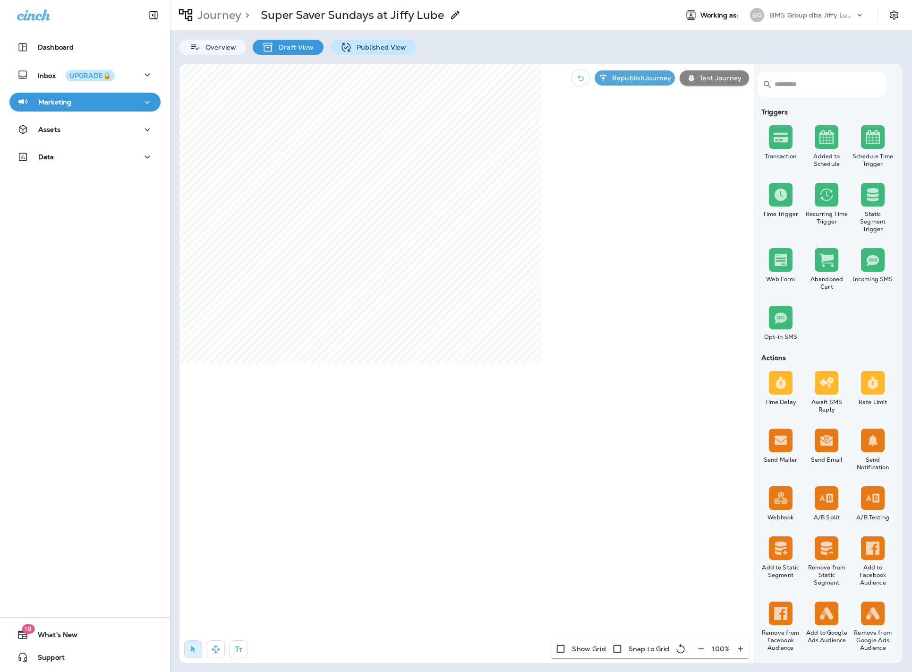
click at [347, 52] on icon at bounding box center [346, 48] width 12 height 12
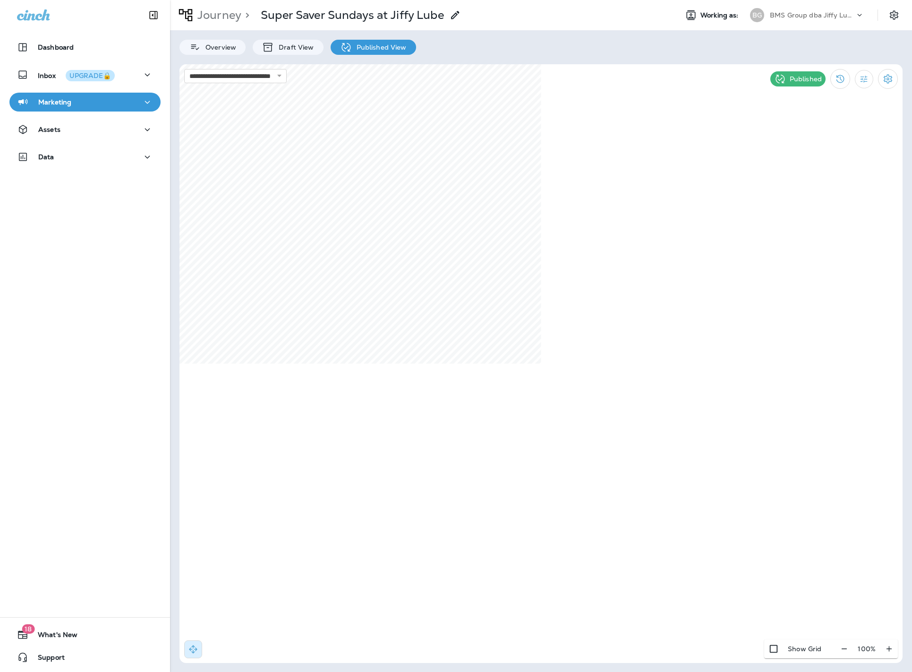
click at [818, 23] on div "BG BMS Group dba Jiffy Lube" at bounding box center [807, 15] width 126 height 19
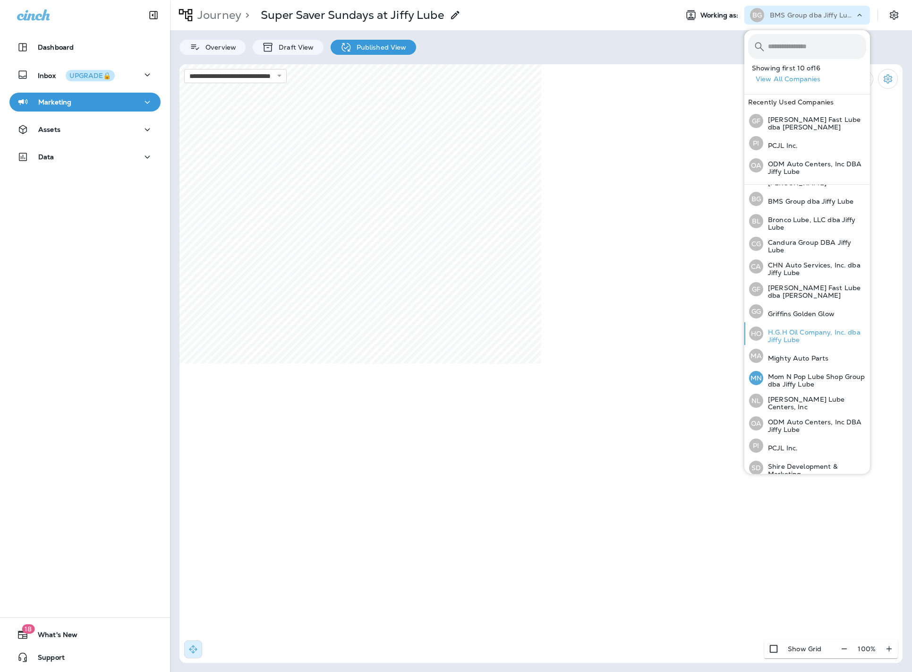
scroll to position [64, 0]
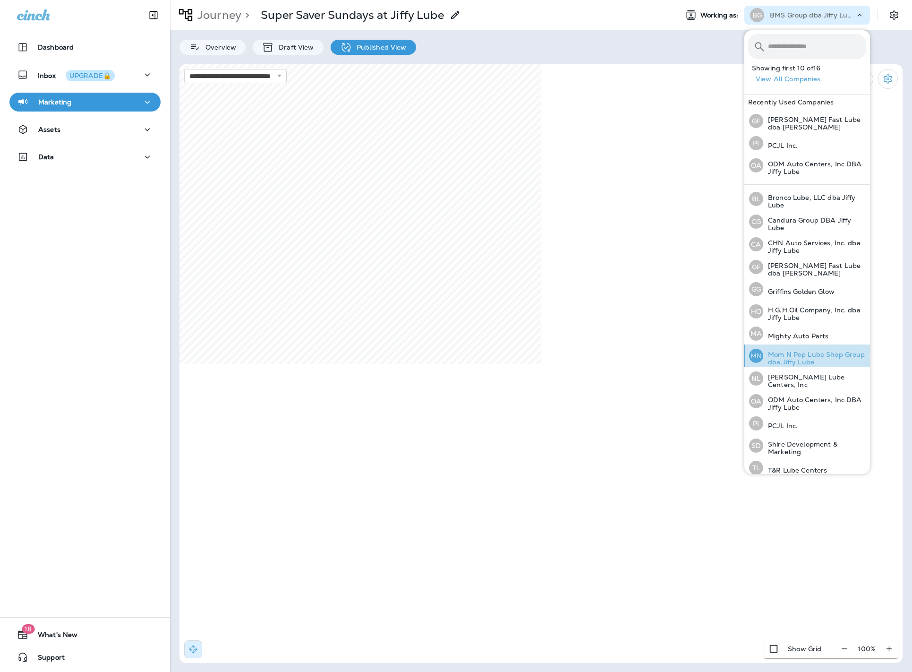
click at [803, 357] on p "Mom N Pop Lube Shop Group dba Jiffy Lube" at bounding box center [814, 358] width 103 height 15
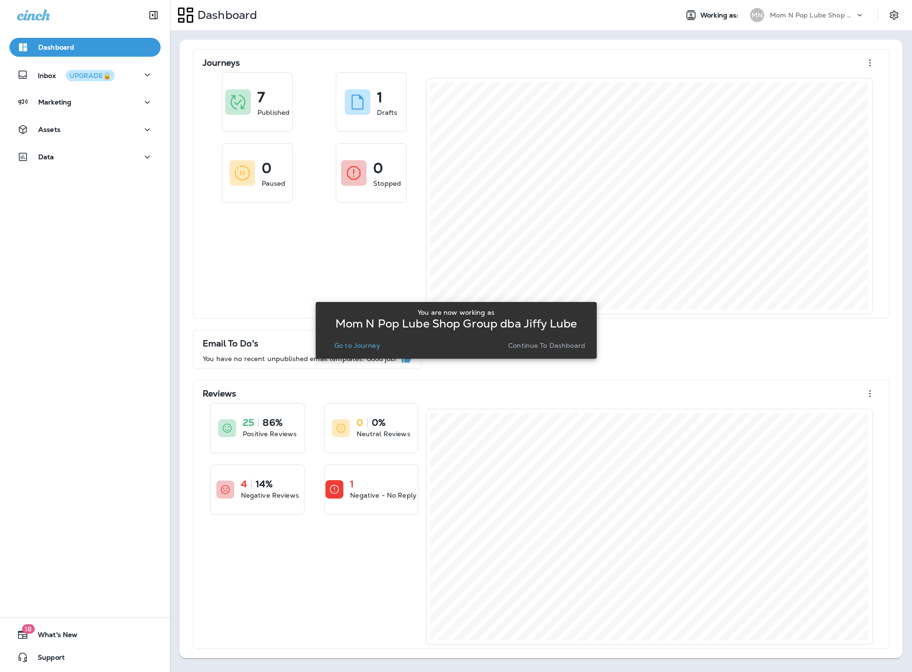
click at [362, 347] on p "Go to Journey" at bounding box center [357, 346] width 46 height 8
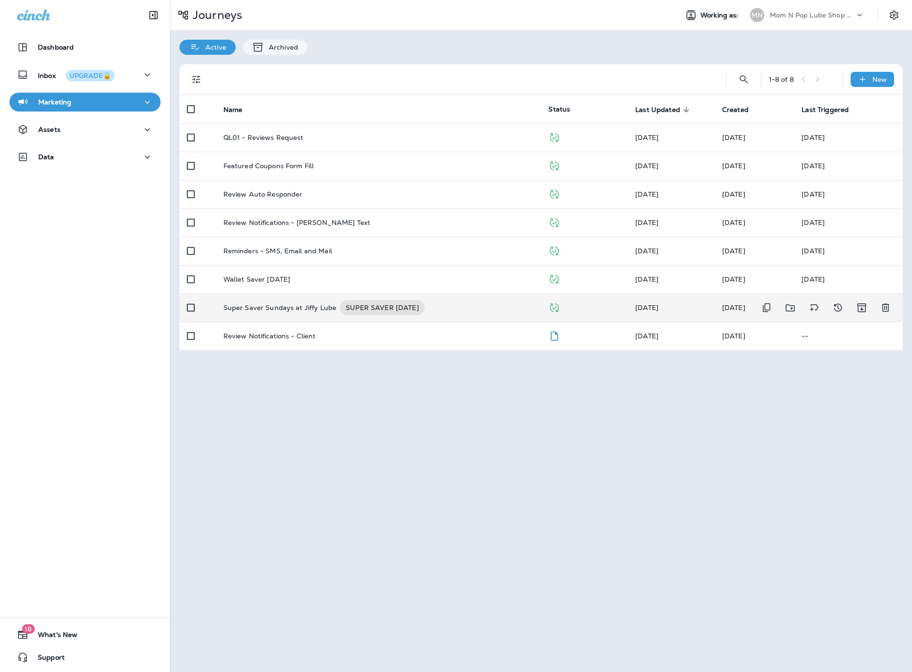
click at [314, 304] on p "Super Saver Sundays at Jiffy Lube" at bounding box center [279, 307] width 113 height 15
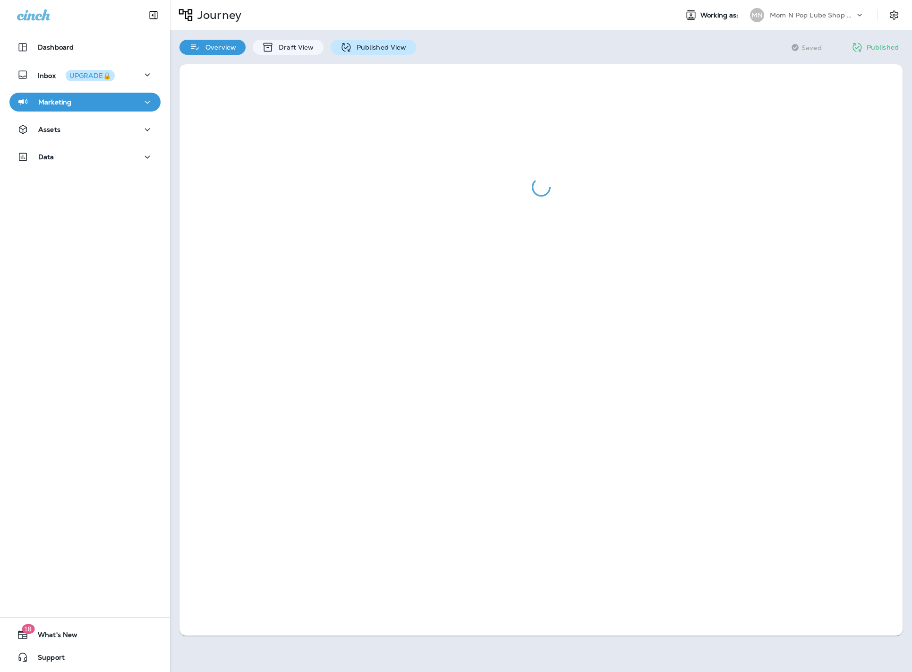
click at [349, 50] on icon at bounding box center [346, 48] width 12 height 12
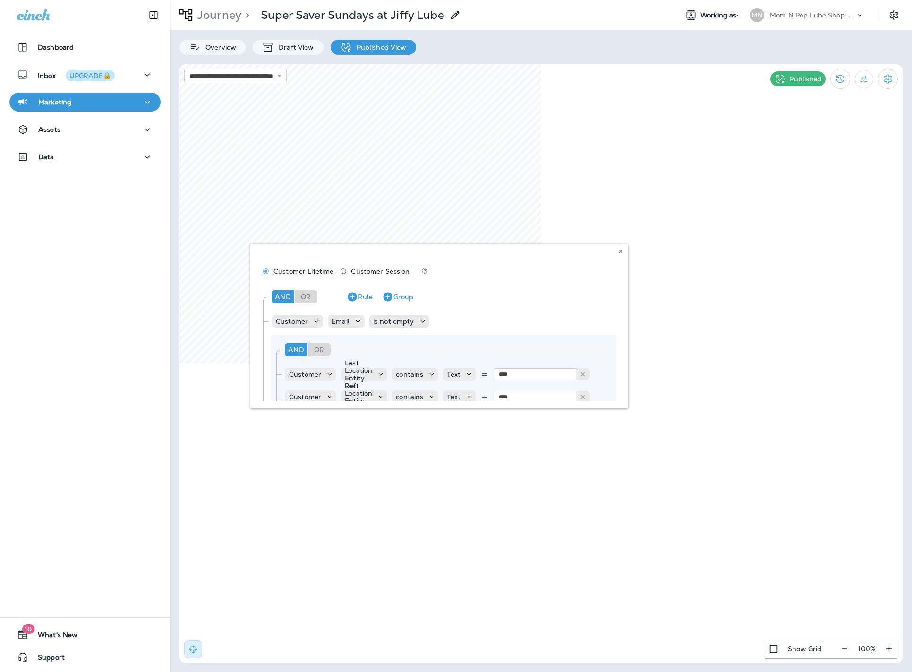
click at [314, 353] on div "Customer Lifetime Customer Session And Or Rule Group Customer Email is not empt…" at bounding box center [439, 326] width 378 height 164
click at [295, 45] on p "Draft View" at bounding box center [294, 47] width 40 height 8
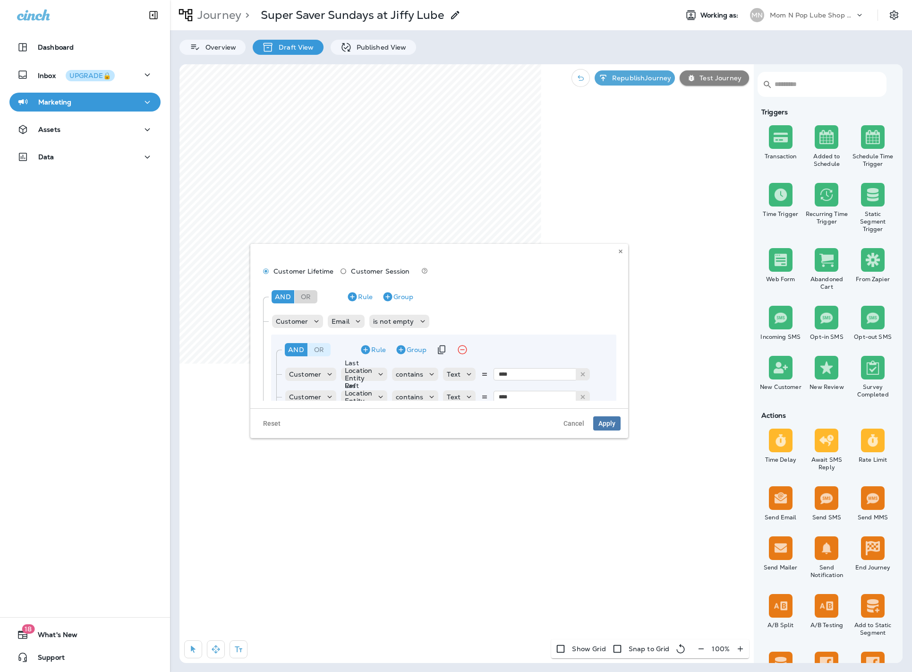
click at [322, 348] on div "Or" at bounding box center [319, 349] width 23 height 13
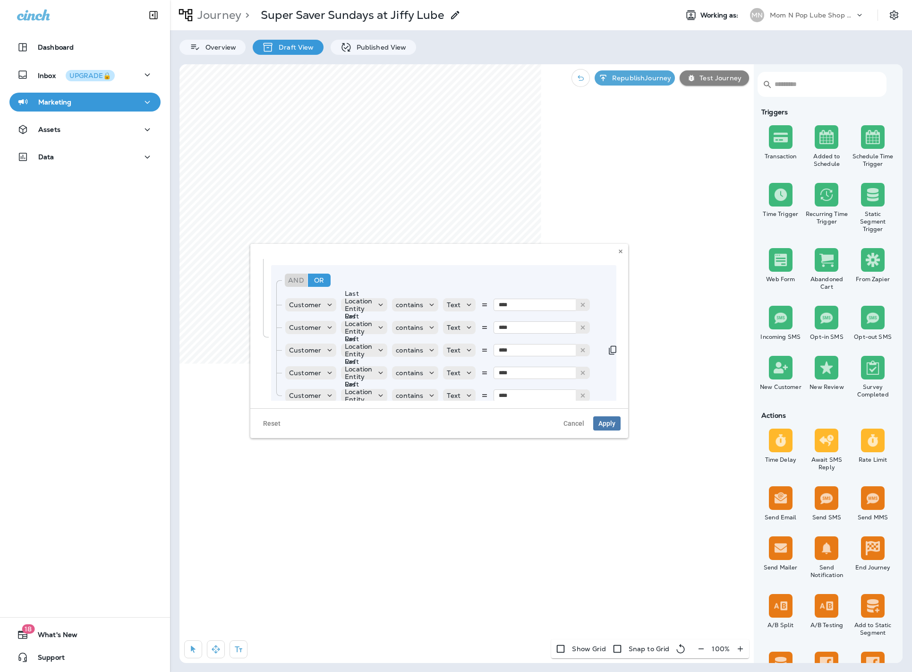
scroll to position [86, 0]
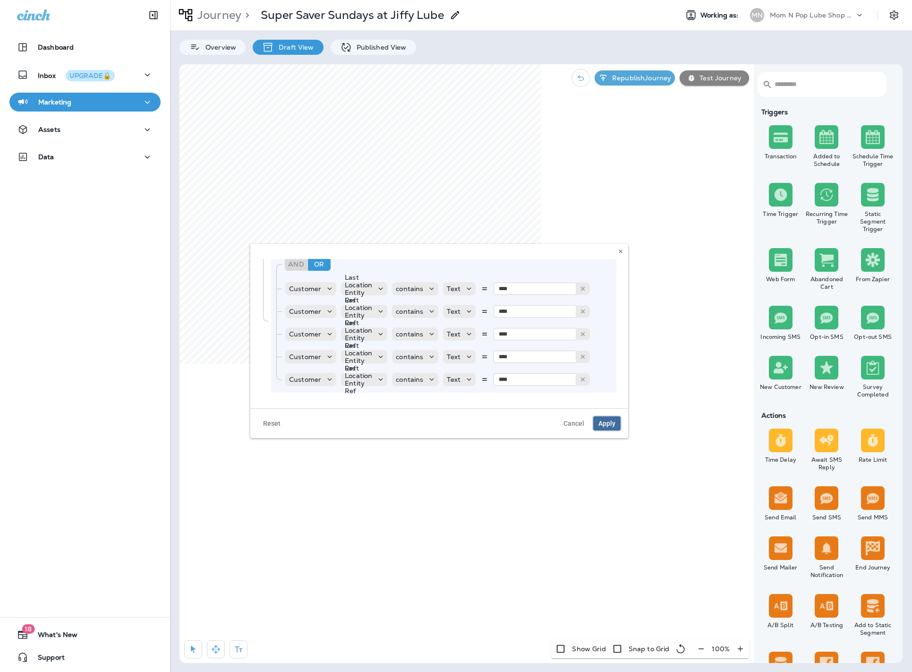
click at [611, 421] on span "Apply" at bounding box center [607, 423] width 17 height 7
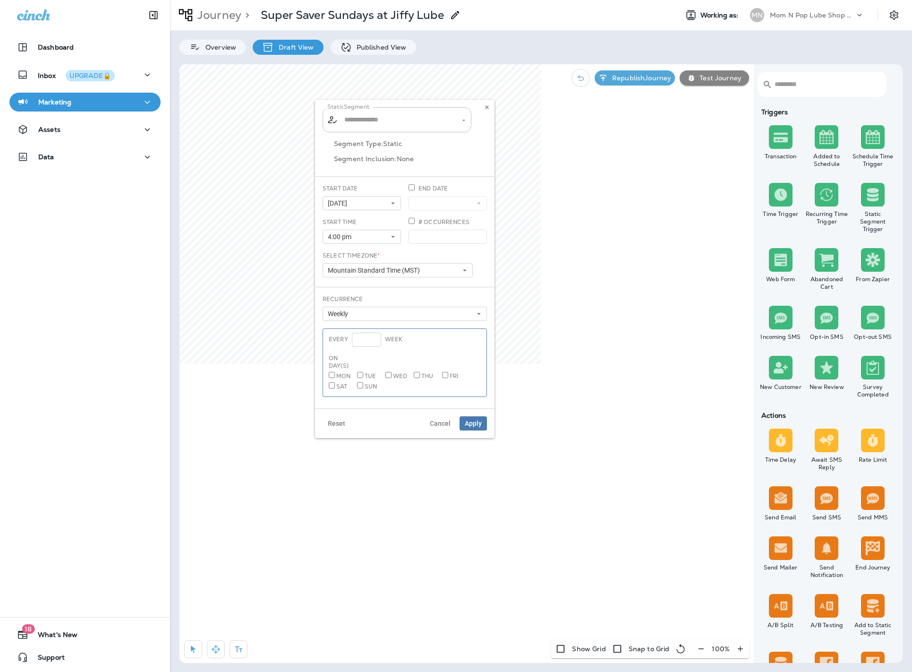
type input "**********"
click at [361, 201] on button "[DATE]" at bounding box center [362, 203] width 78 height 14
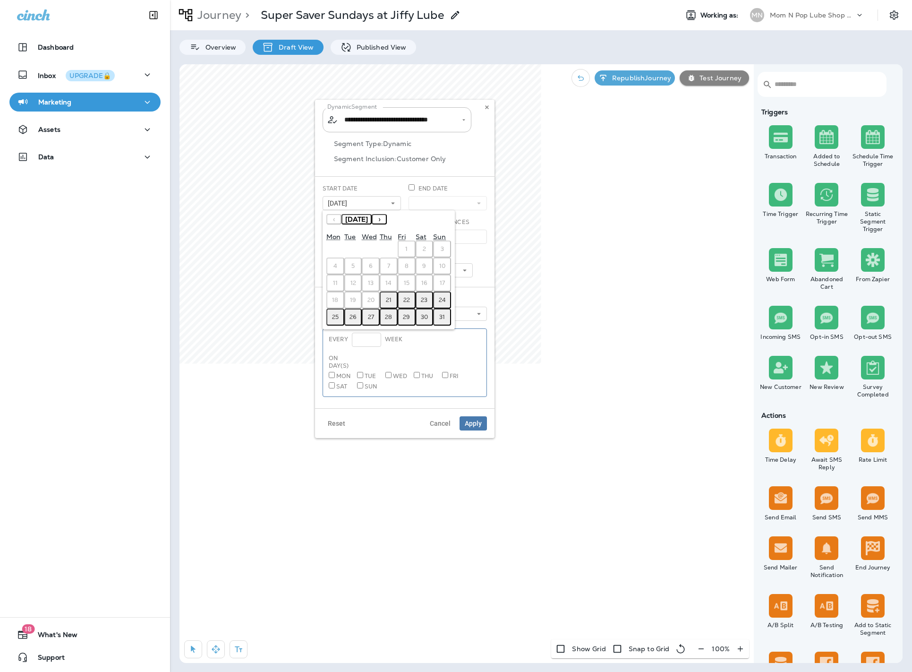
click at [408, 300] on abbr "22" at bounding box center [406, 300] width 7 height 8
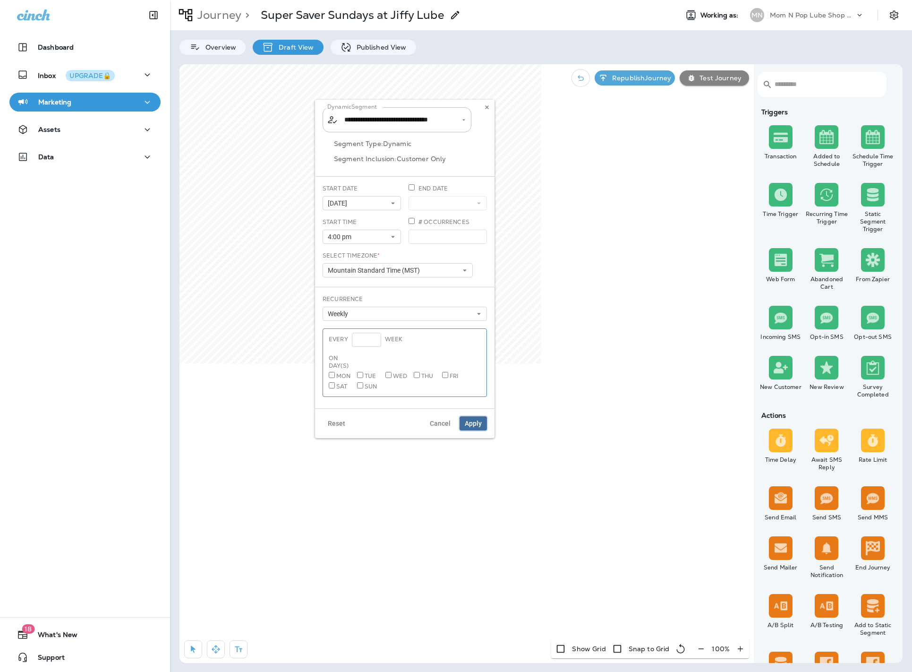
click at [476, 423] on span "Apply" at bounding box center [473, 423] width 17 height 7
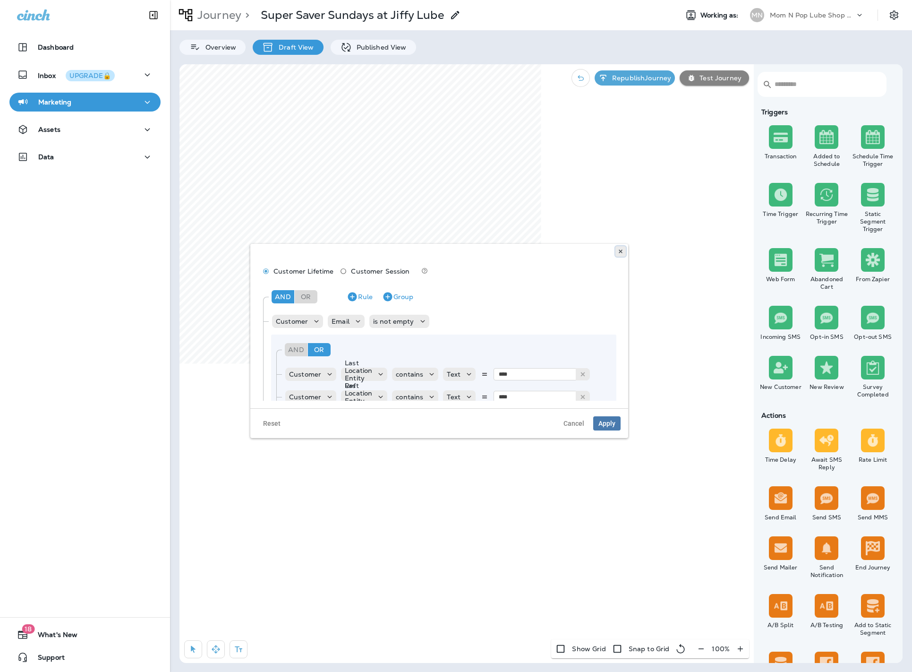
click at [622, 248] on button at bounding box center [621, 251] width 10 height 10
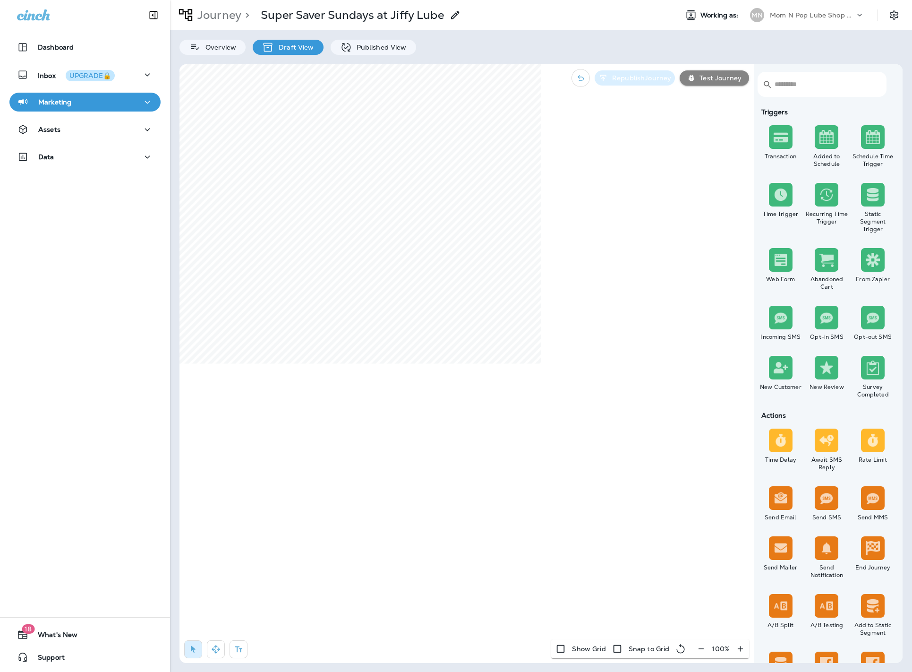
click at [642, 85] on button "Republish Journey" at bounding box center [635, 77] width 80 height 15
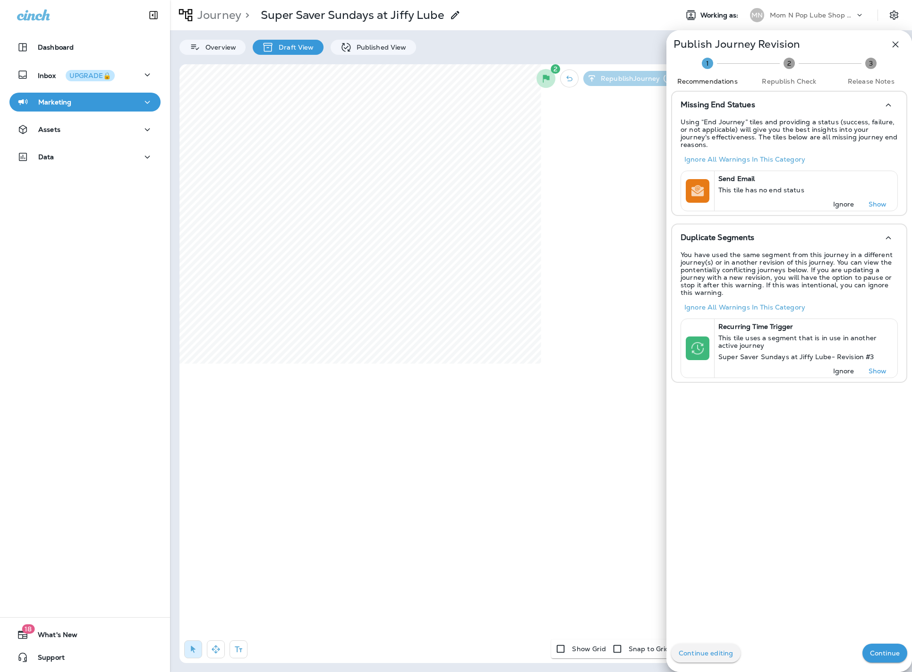
click at [876, 651] on p "Continue" at bounding box center [885, 653] width 30 height 8
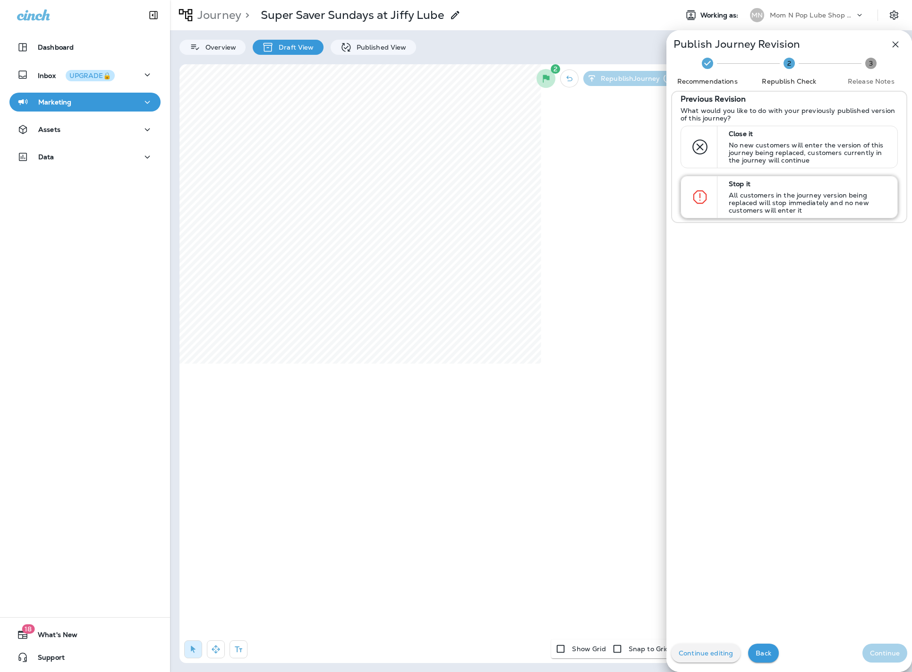
click at [776, 196] on p "All customers in the journey version being replaced will stop immediately and n…" at bounding box center [809, 202] width 160 height 23
click at [882, 649] on p "Continue" at bounding box center [885, 653] width 30 height 8
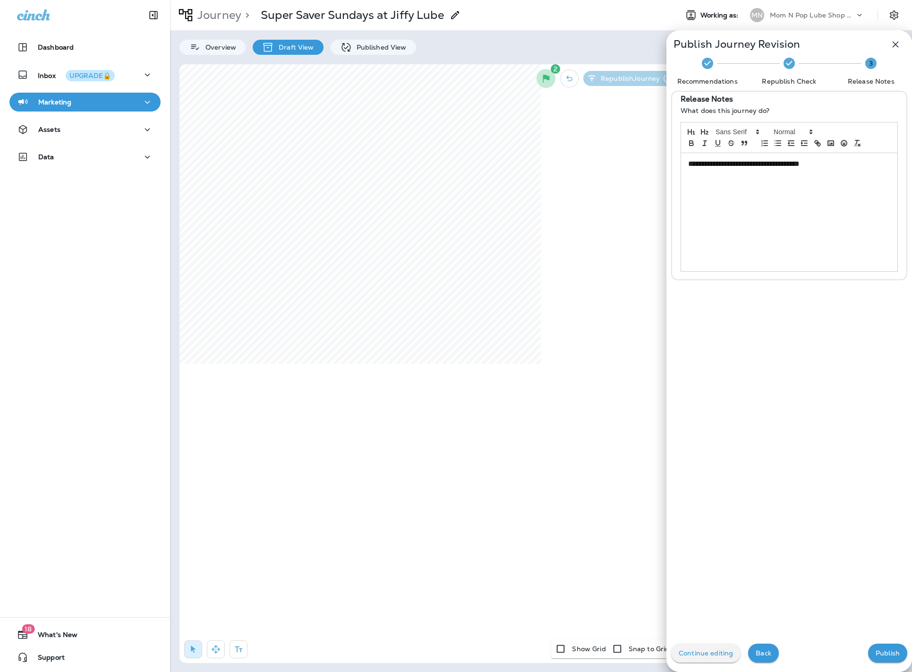
click at [880, 653] on p "Publish" at bounding box center [888, 653] width 24 height 8
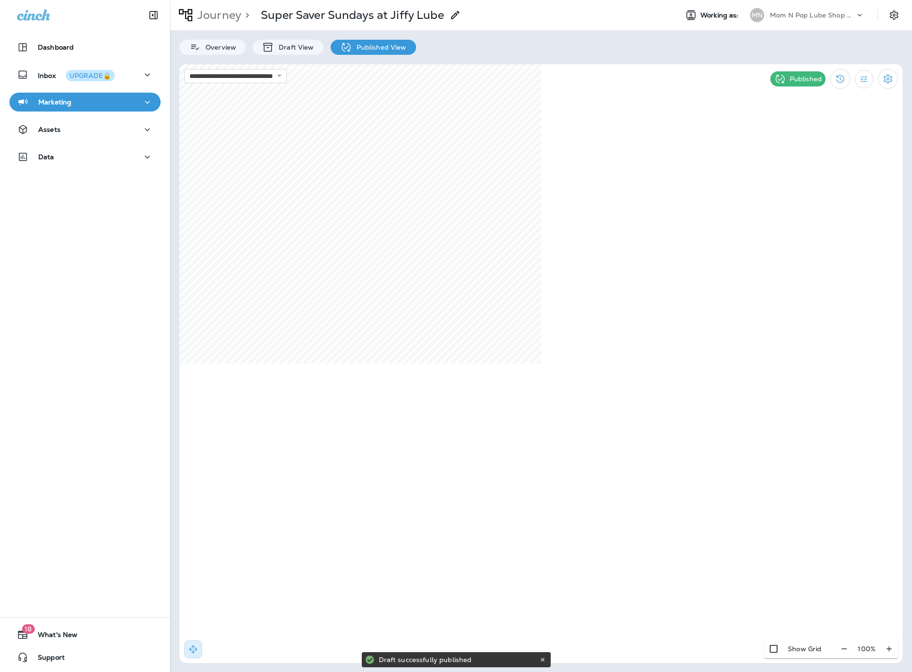
click at [142, 103] on icon "button" at bounding box center [147, 102] width 11 height 12
click at [104, 128] on div "Journeys" at bounding box center [85, 126] width 144 height 14
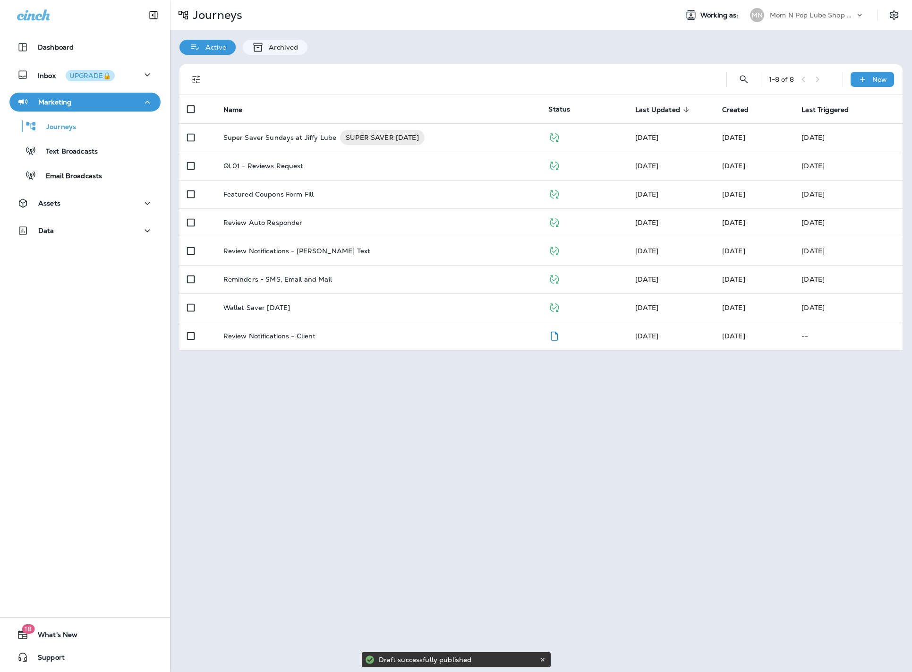
click at [842, 20] on div "Mom N Pop Lube Shop Group dba Jiffy Lube" at bounding box center [812, 15] width 85 height 14
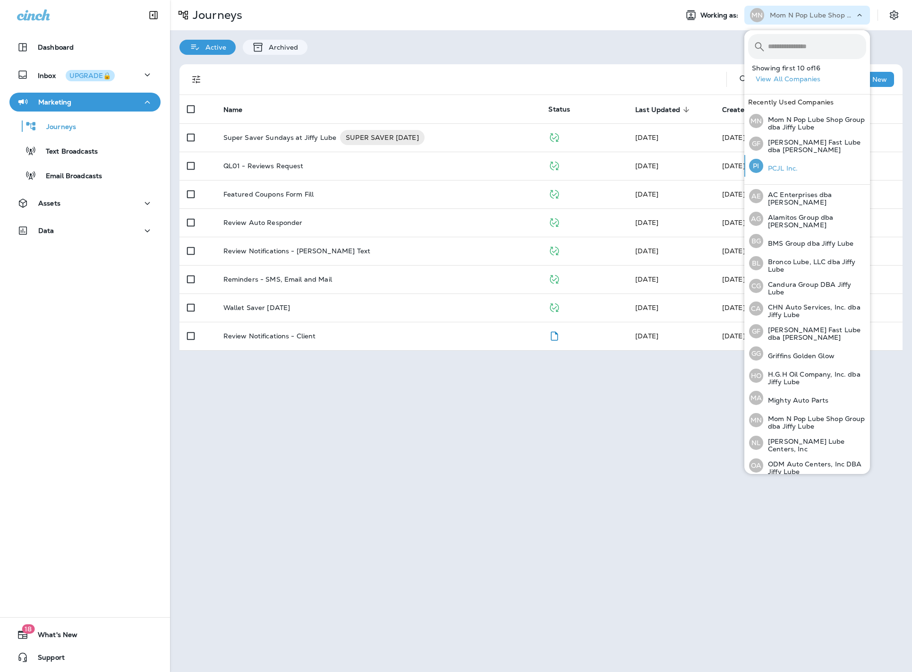
click at [794, 173] on div "PI PCJL Inc." at bounding box center [773, 166] width 56 height 22
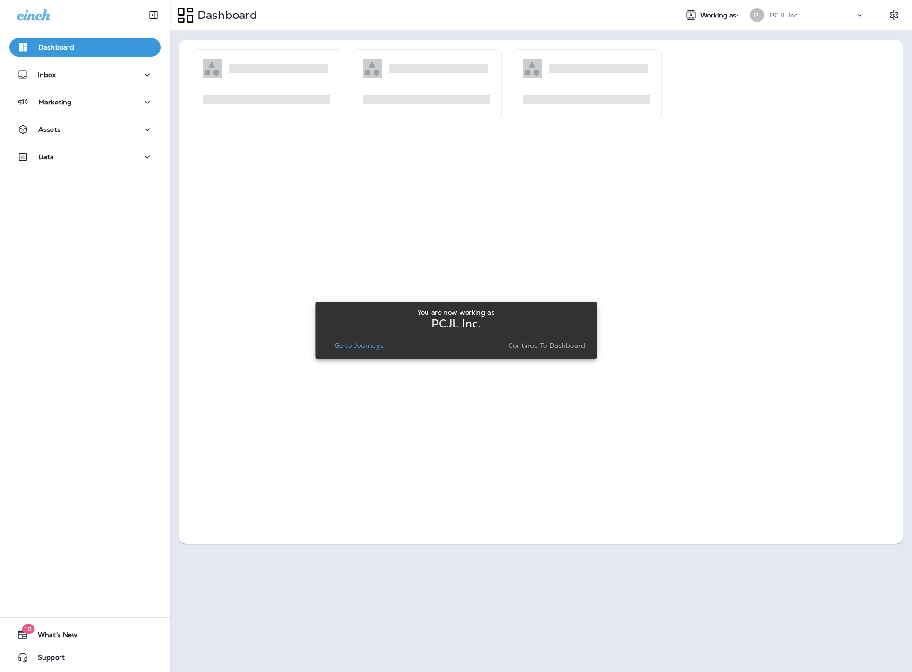
click at [362, 340] on button "Go to Journeys" at bounding box center [359, 345] width 57 height 13
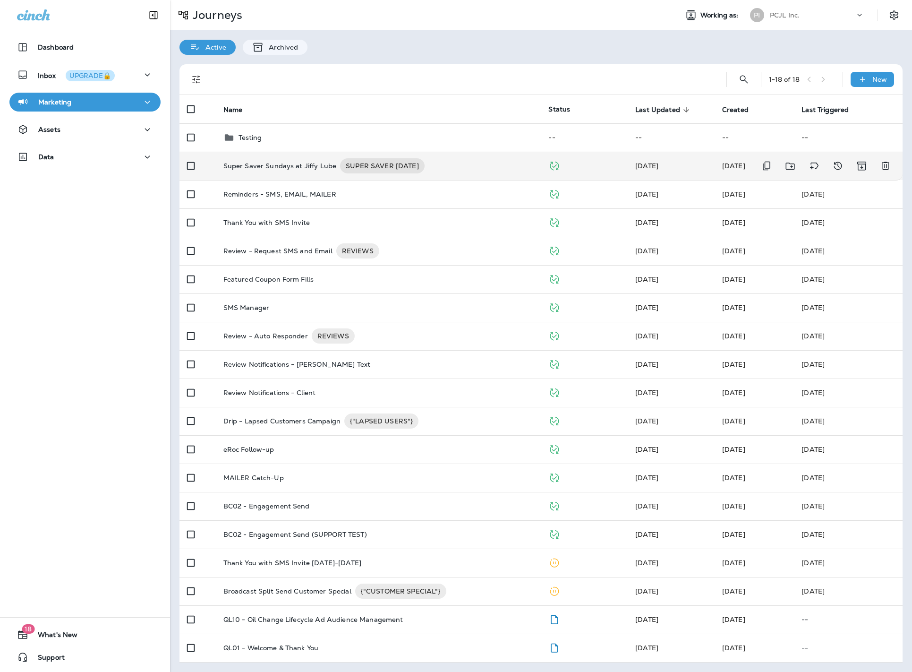
click at [255, 166] on p "Super Saver Sundays at Jiffy Lube" at bounding box center [279, 165] width 113 height 15
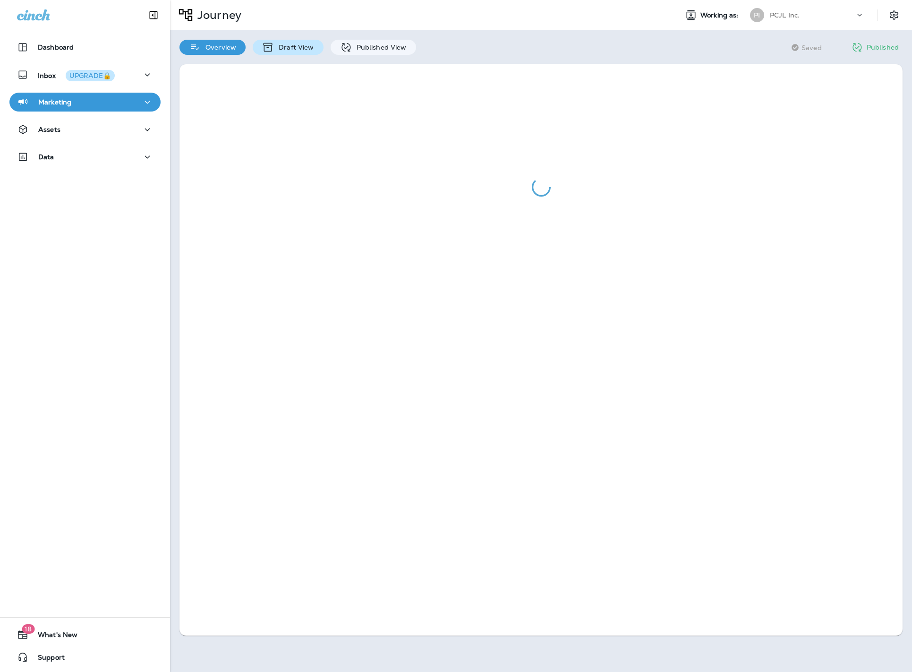
click at [315, 50] on div "Draft View" at bounding box center [288, 47] width 70 height 15
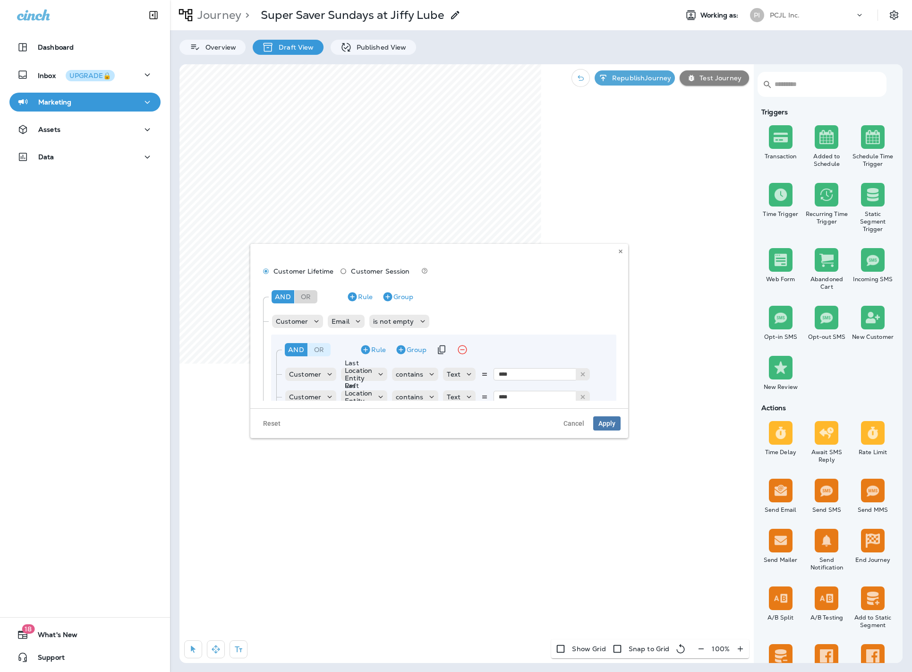
click at [316, 351] on div "Or" at bounding box center [319, 349] width 23 height 13
click at [610, 427] on button "Apply" at bounding box center [606, 423] width 27 height 14
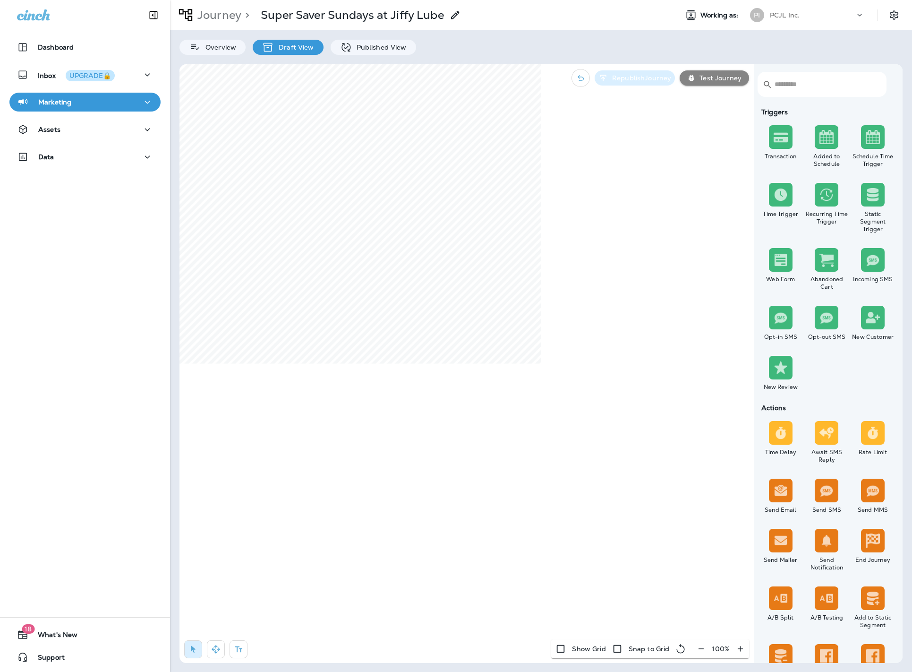
click at [633, 84] on button "Republish Journey" at bounding box center [635, 77] width 80 height 15
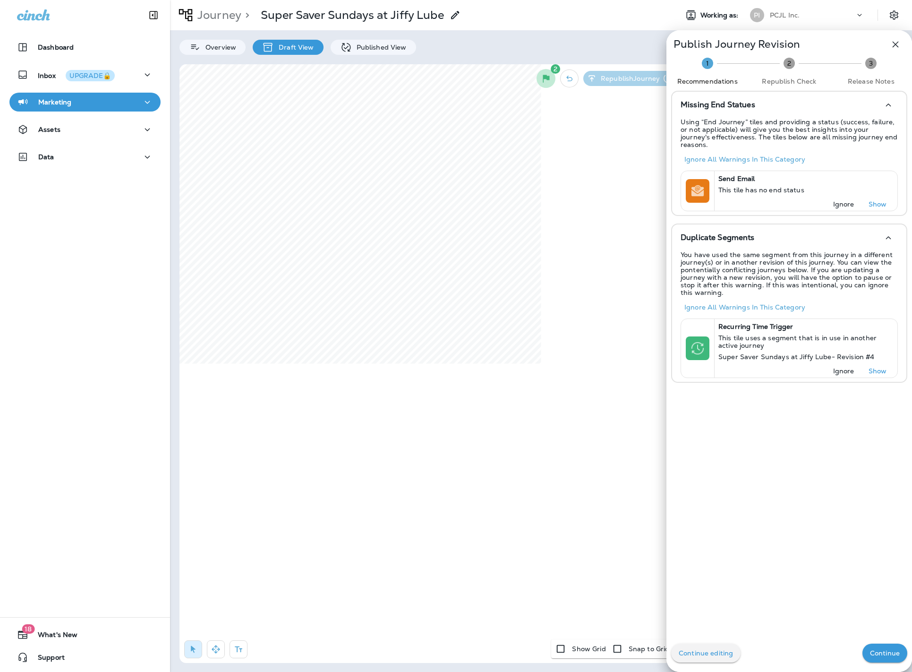
click at [889, 658] on button "Continue" at bounding box center [885, 652] width 45 height 19
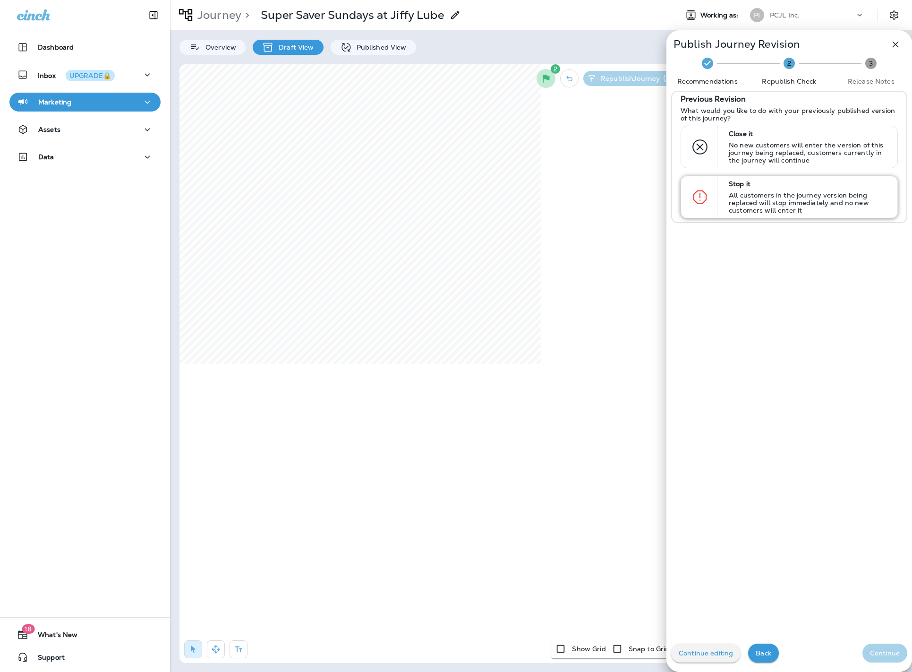
click at [780, 200] on p "All customers in the journey version being replaced will stop immediately and n…" at bounding box center [809, 202] width 160 height 23
click at [881, 652] on p "Continue" at bounding box center [885, 653] width 30 height 8
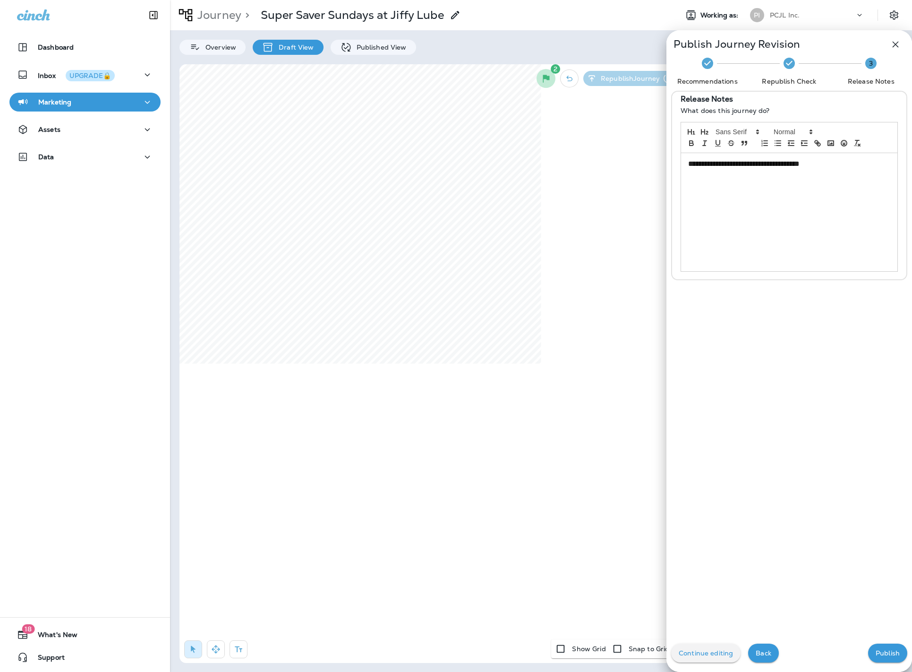
click at [881, 652] on p "Publish" at bounding box center [888, 653] width 24 height 8
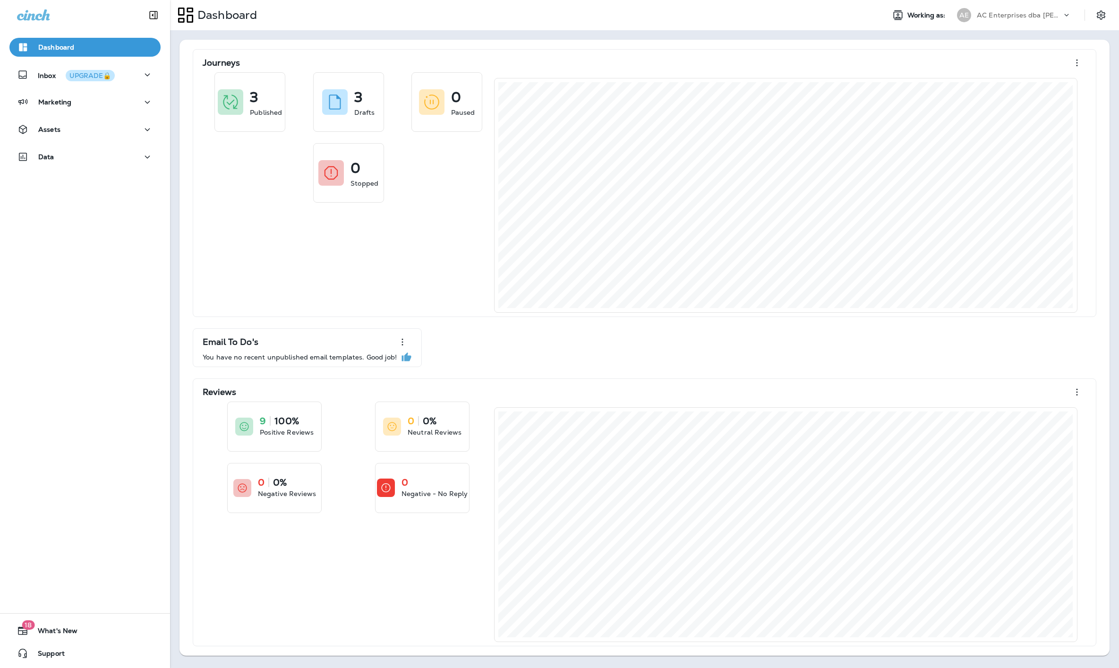
click at [1067, 16] on use at bounding box center [1067, 15] width 4 height 2
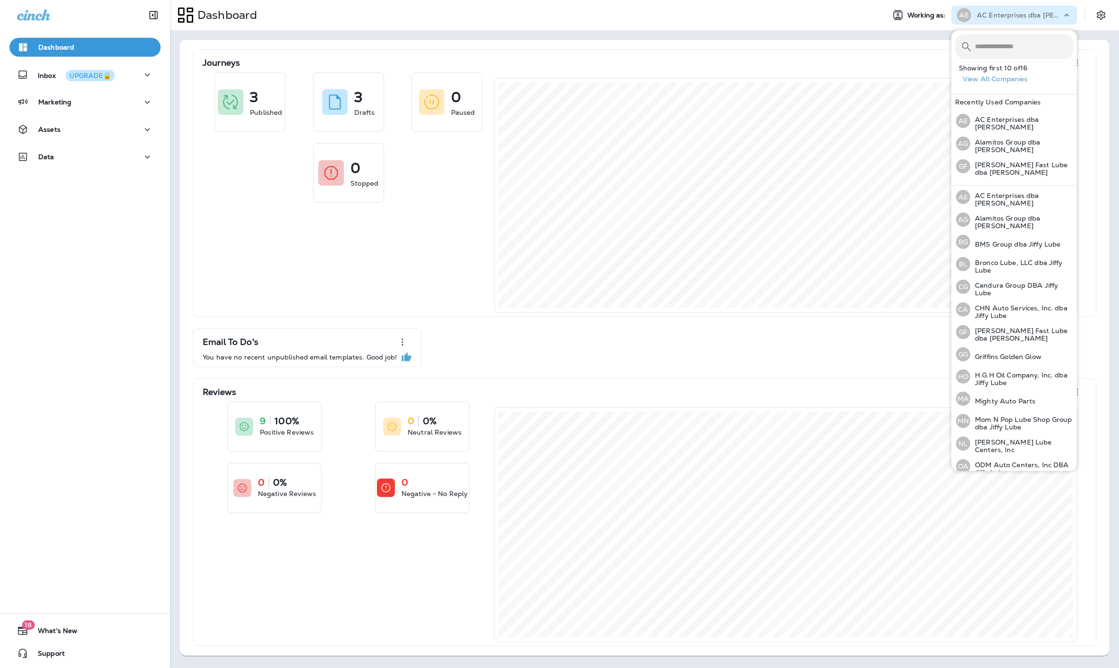
click at [733, 31] on div "Journeys 3 Published 3 Drafts 0 Paused 0 Stopped Email To Do's You have no rece…" at bounding box center [644, 347] width 949 height 635
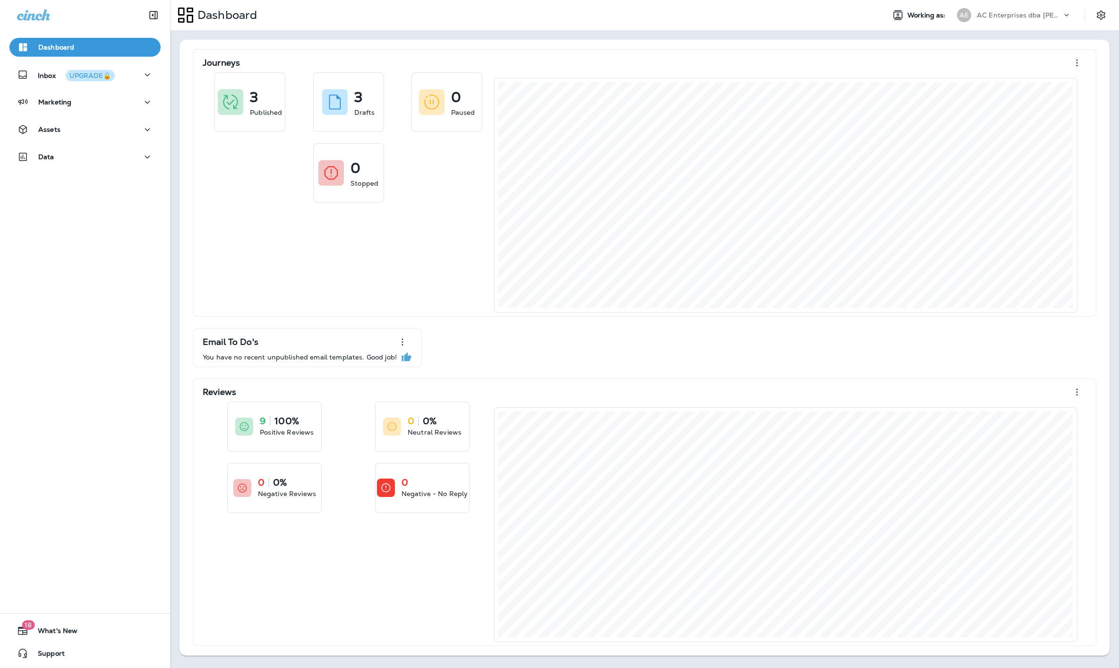
click at [992, 14] on p "AC Enterprises dba [PERSON_NAME]" at bounding box center [1019, 15] width 85 height 8
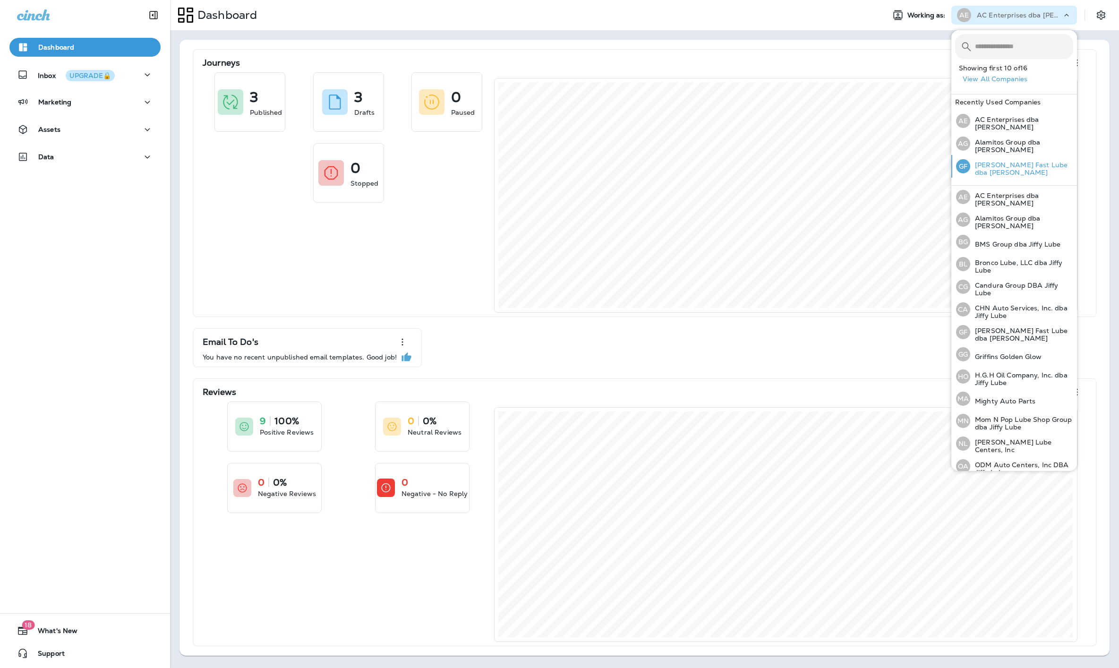
click at [1002, 171] on p "[PERSON_NAME] Fast Lube dba [PERSON_NAME]" at bounding box center [1021, 168] width 103 height 15
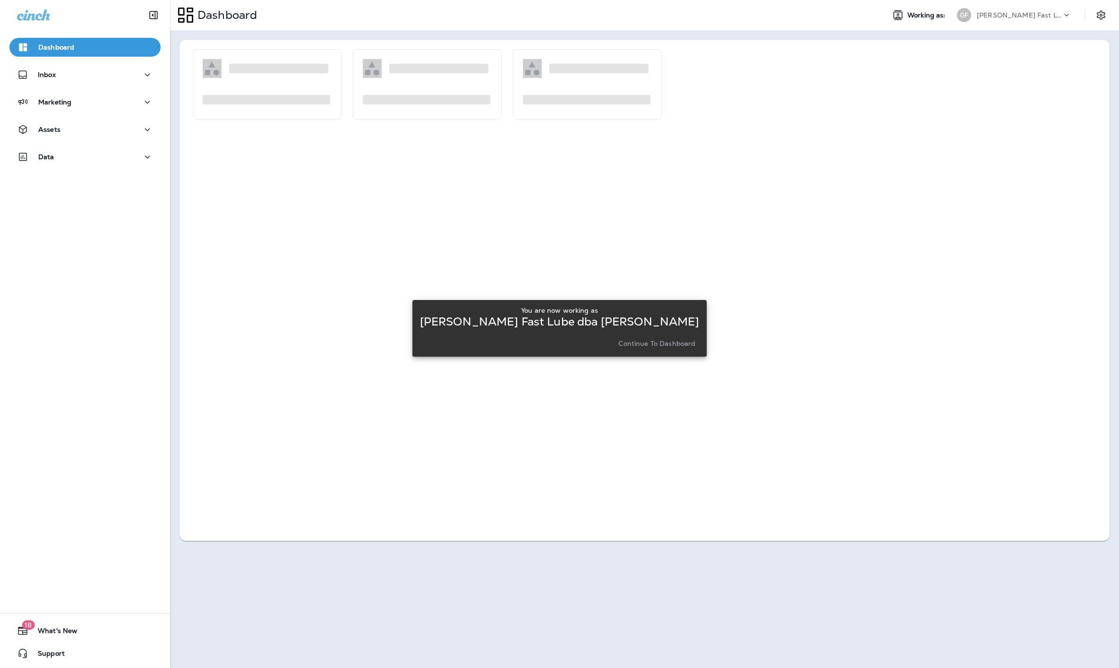
click at [672, 338] on button "Continue to Dashboard" at bounding box center [657, 343] width 85 height 13
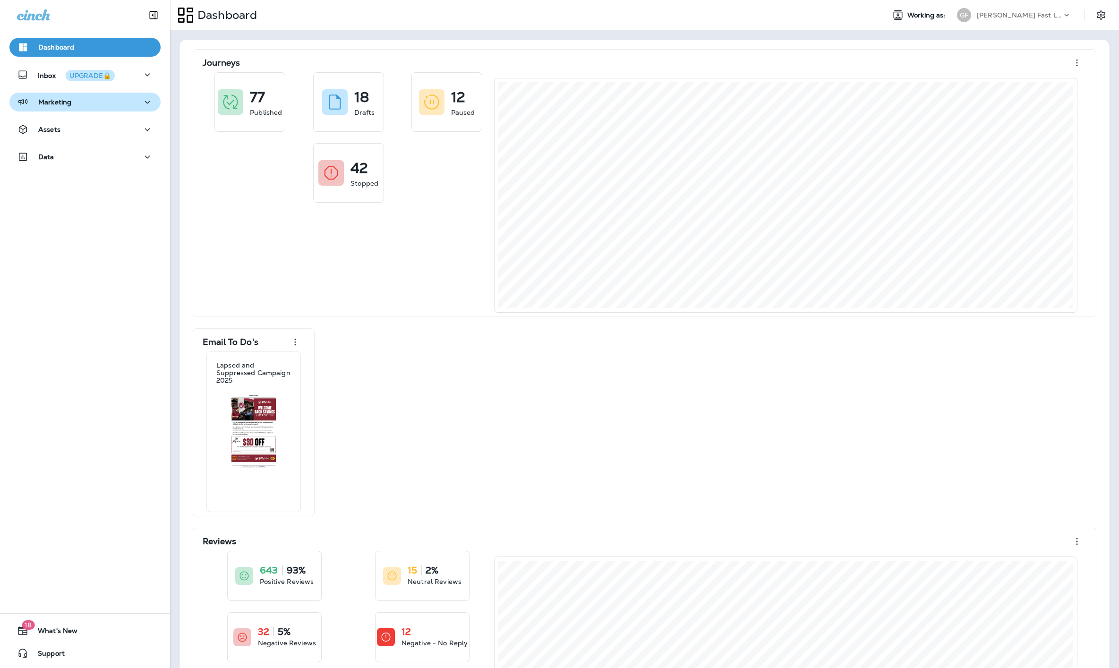
click at [128, 102] on div "Marketing" at bounding box center [85, 102] width 136 height 12
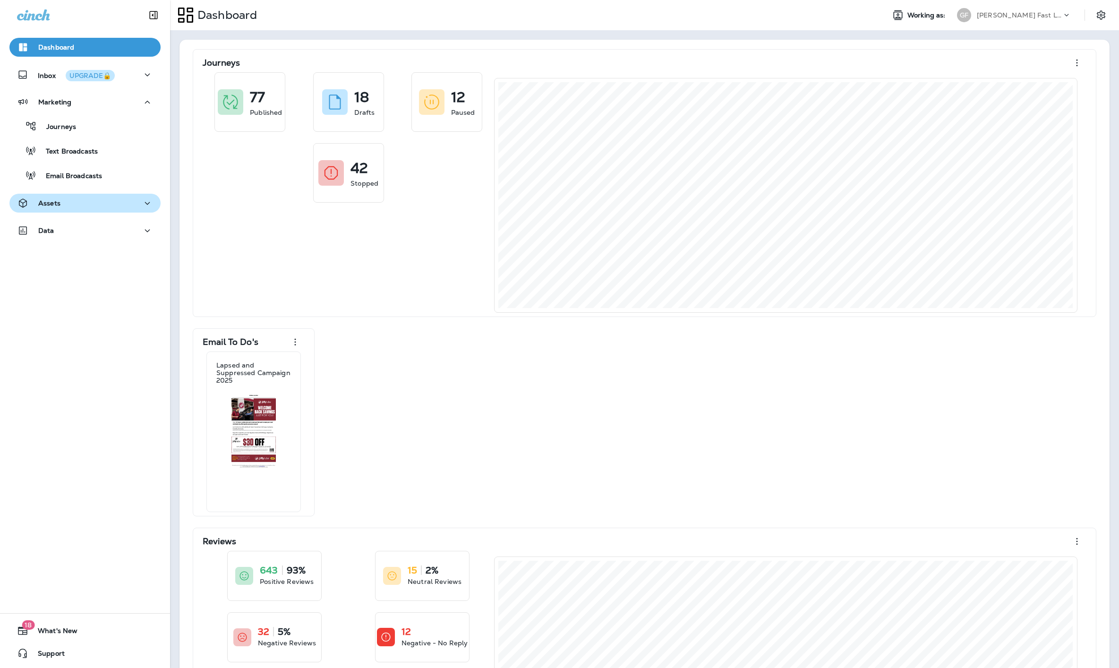
click at [51, 201] on p "Assets" at bounding box center [49, 203] width 22 height 8
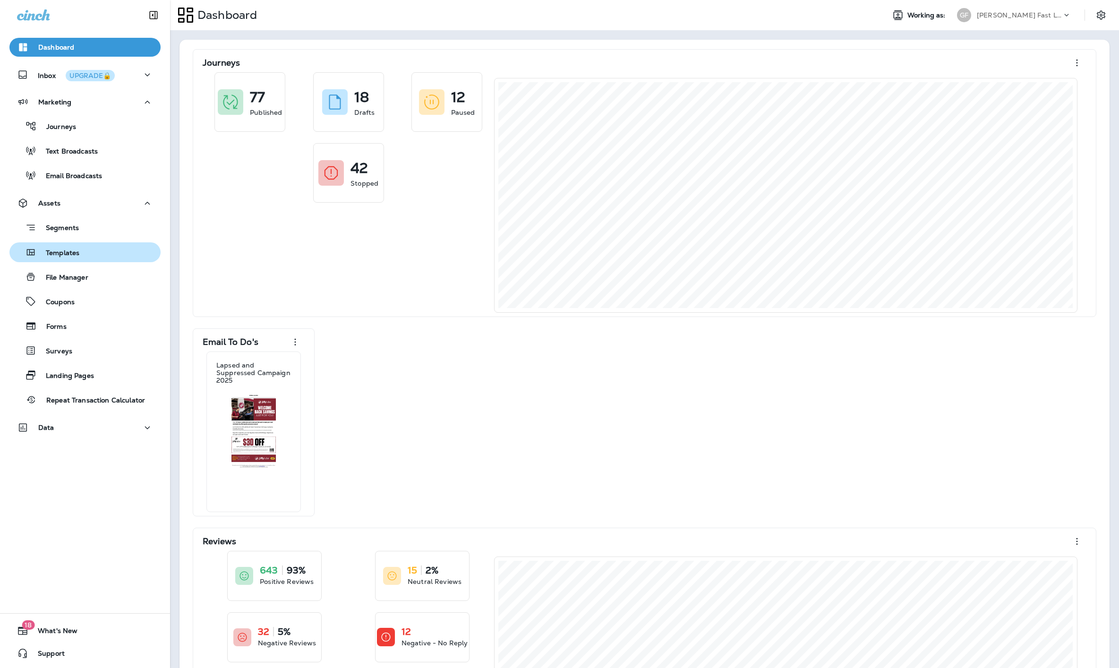
click at [76, 249] on p "Templates" at bounding box center [57, 253] width 43 height 9
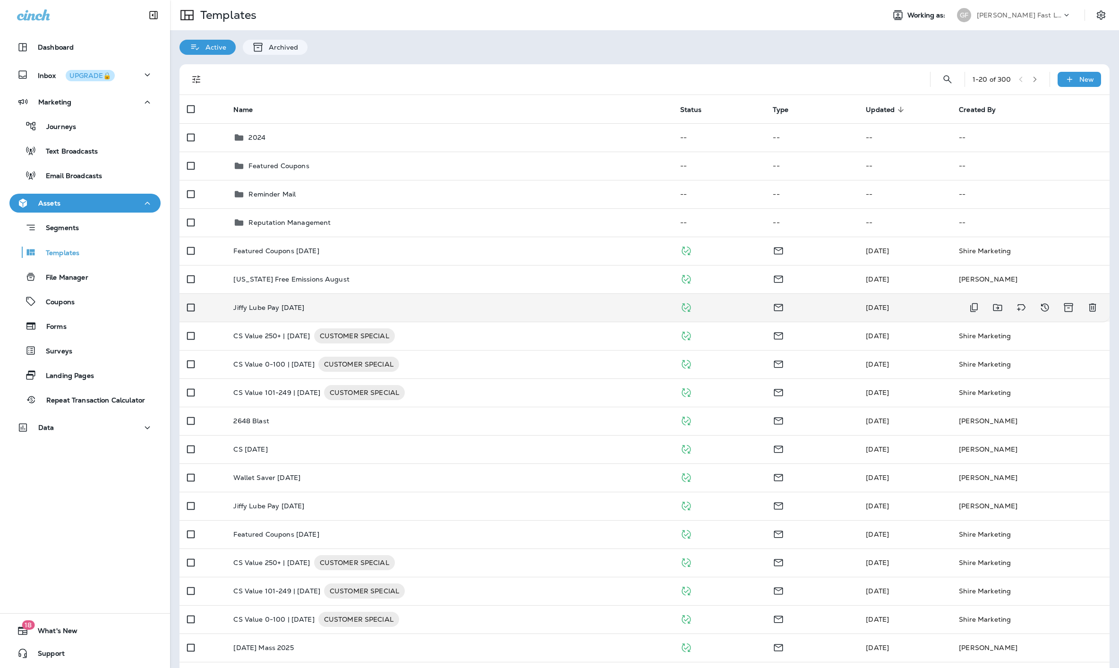
click at [378, 298] on td "Jiffy Lube Pay August 2025" at bounding box center [449, 307] width 446 height 28
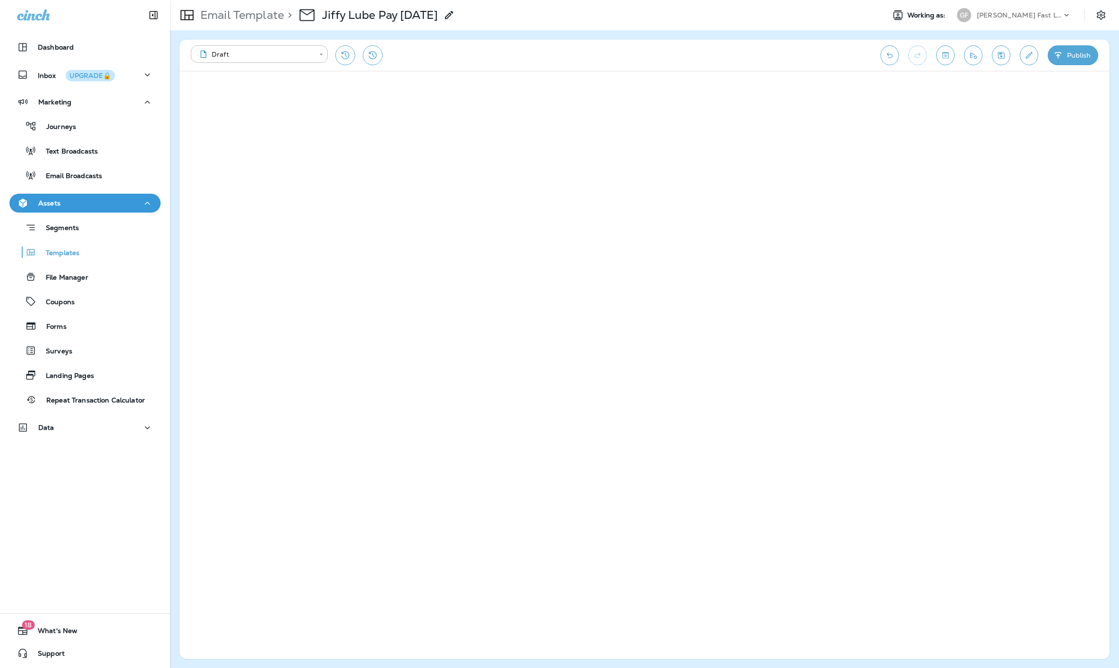
click at [1041, 9] on div "[PERSON_NAME] Fast Lube dba [PERSON_NAME]" at bounding box center [1019, 15] width 85 height 14
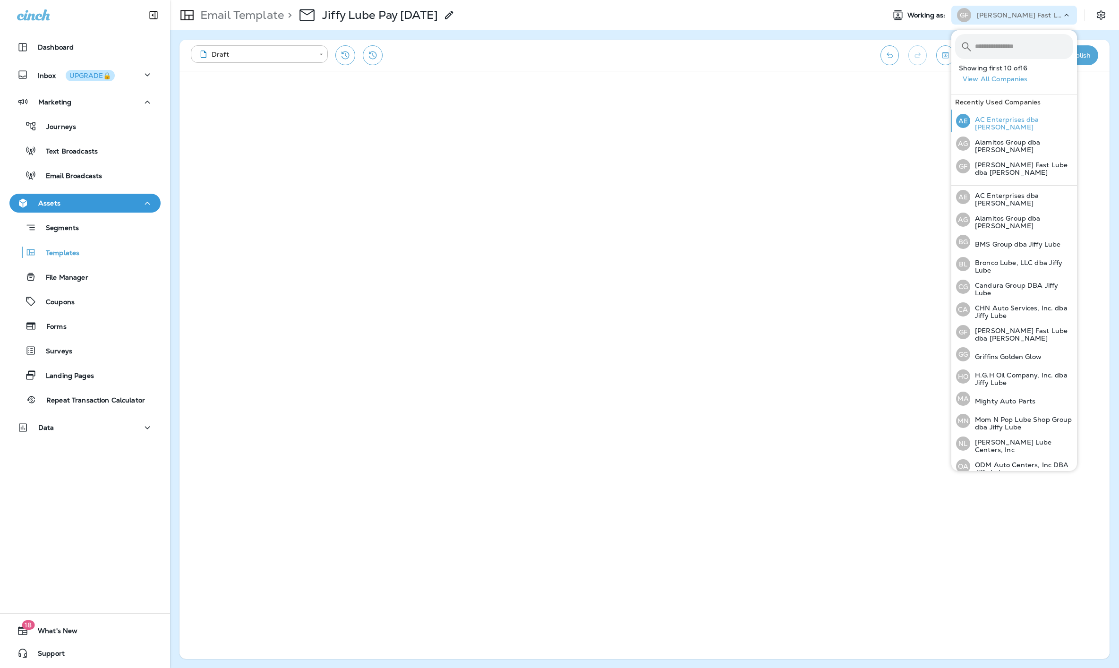
click at [1017, 120] on p "AC Enterprises dba [PERSON_NAME]" at bounding box center [1021, 123] width 103 height 15
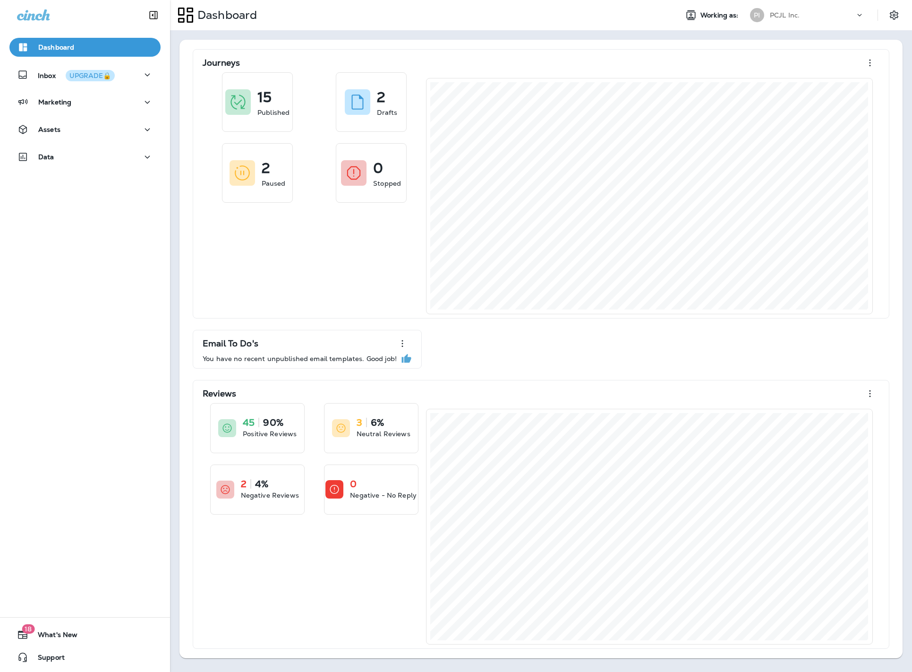
click at [844, 9] on div "PCJL Inc." at bounding box center [812, 15] width 85 height 14
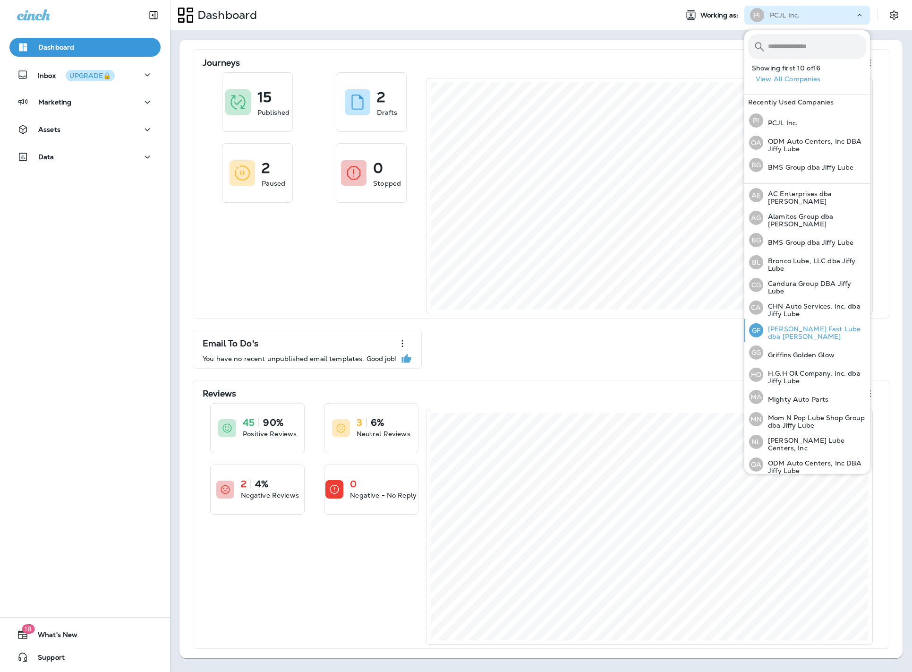
click at [825, 327] on p "[PERSON_NAME] Fast Lube dba [PERSON_NAME]" at bounding box center [814, 332] width 103 height 15
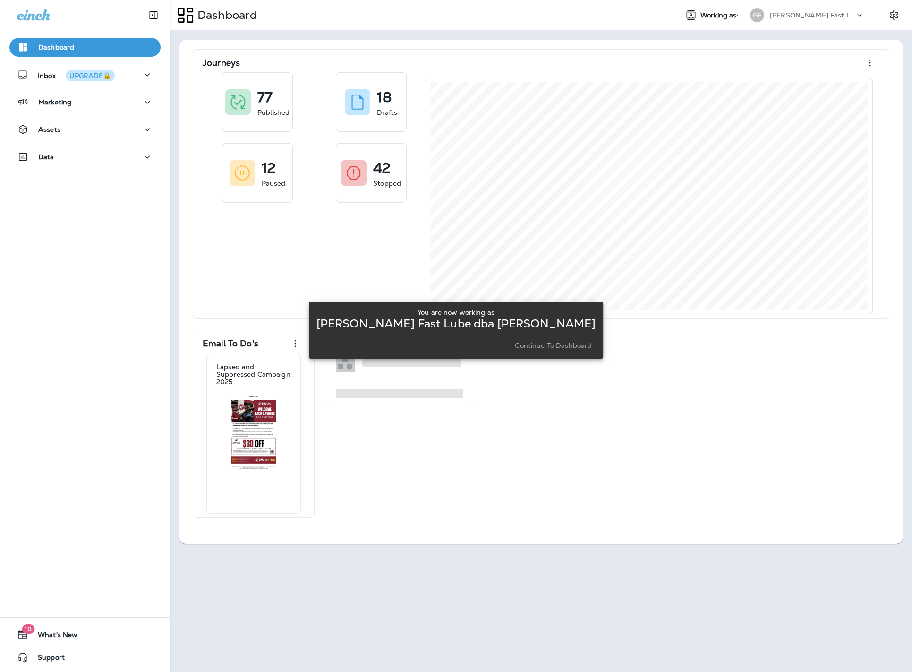
click at [544, 351] on button "Continue to Dashboard" at bounding box center [553, 345] width 85 height 13
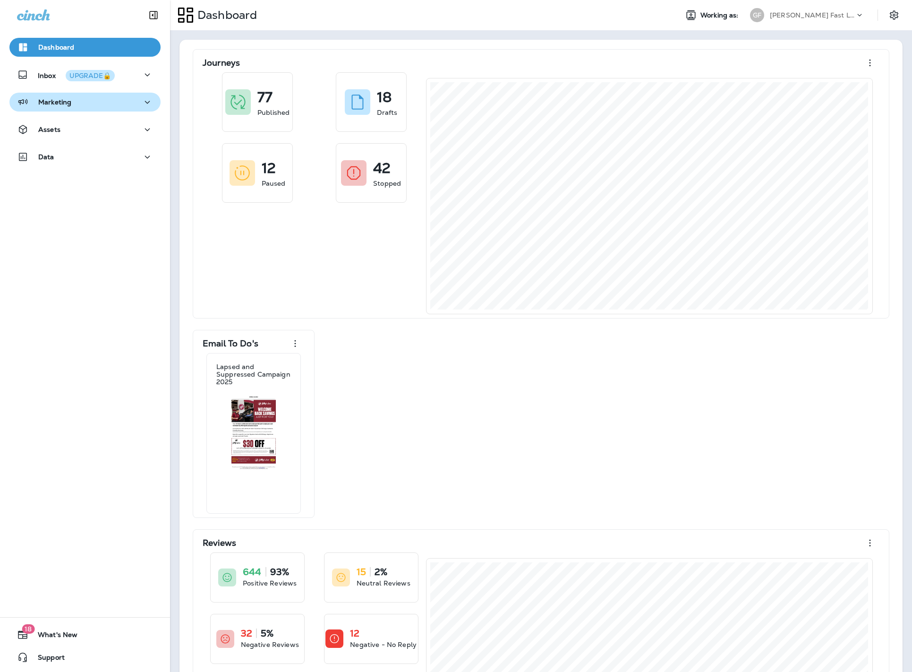
click at [119, 111] on button "Marketing" at bounding box center [84, 102] width 151 height 19
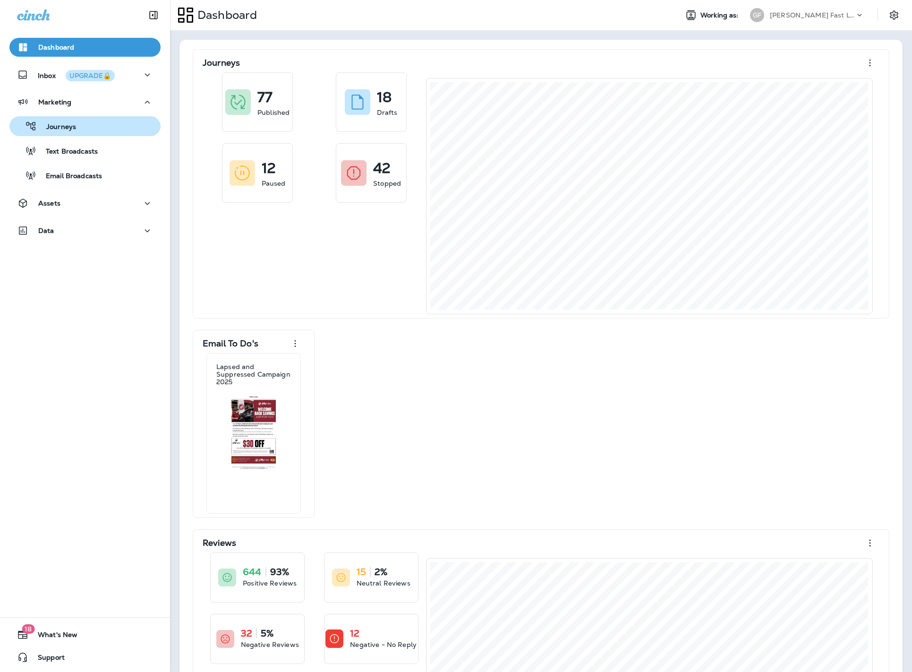
click at [93, 130] on div "Journeys" at bounding box center [85, 126] width 144 height 14
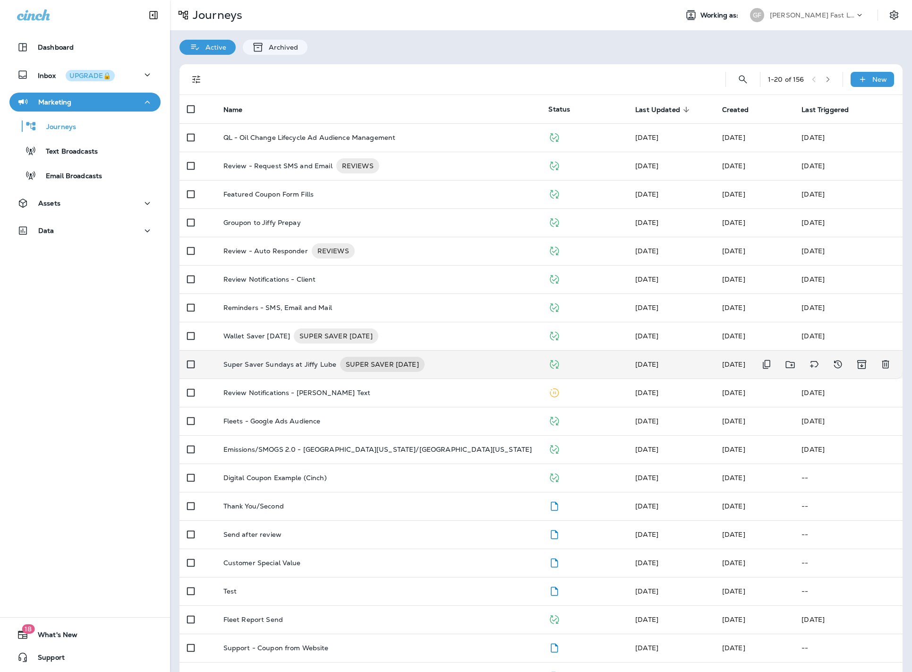
click at [278, 360] on p "Super Saver Sundays at Jiffy Lube" at bounding box center [279, 364] width 113 height 15
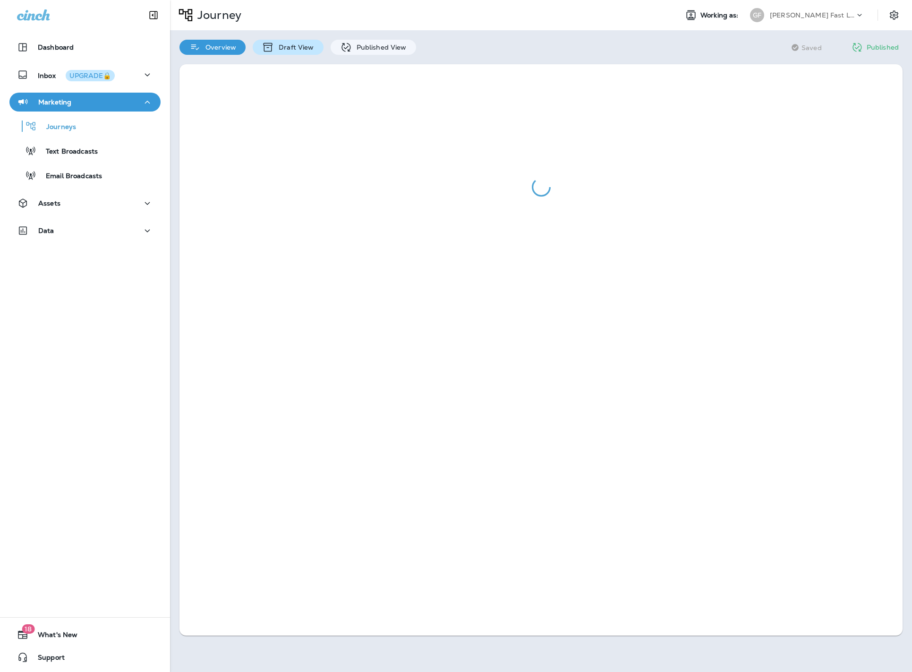
click at [299, 51] on div "Draft View" at bounding box center [288, 47] width 70 height 15
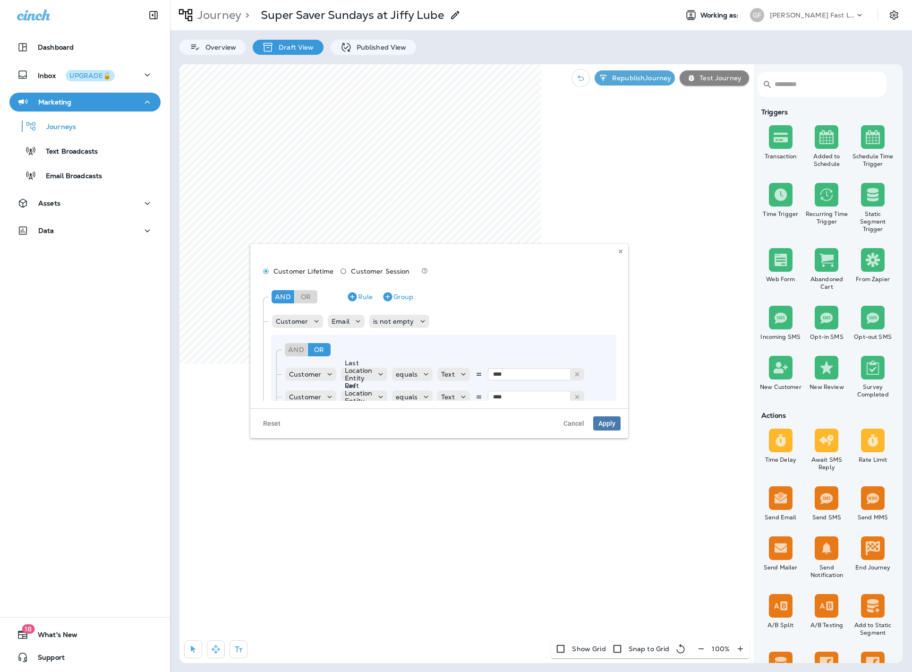
click at [886, 9] on div at bounding box center [899, 15] width 26 height 17
click at [855, 12] on p "[PERSON_NAME] Fast Lube dba [PERSON_NAME]" at bounding box center [812, 15] width 85 height 8
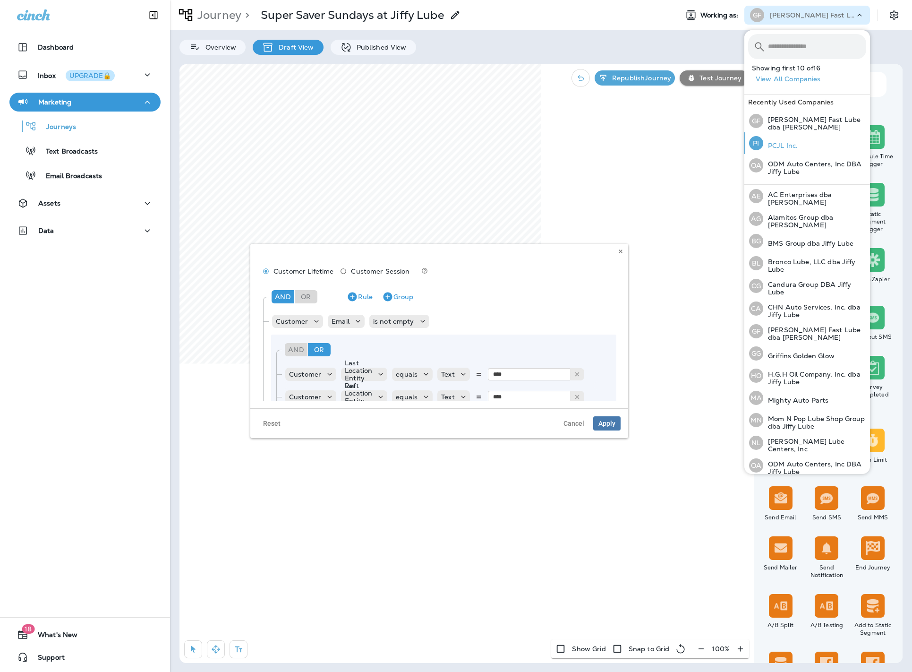
click at [801, 142] on button "PI PCJL Inc." at bounding box center [807, 143] width 126 height 22
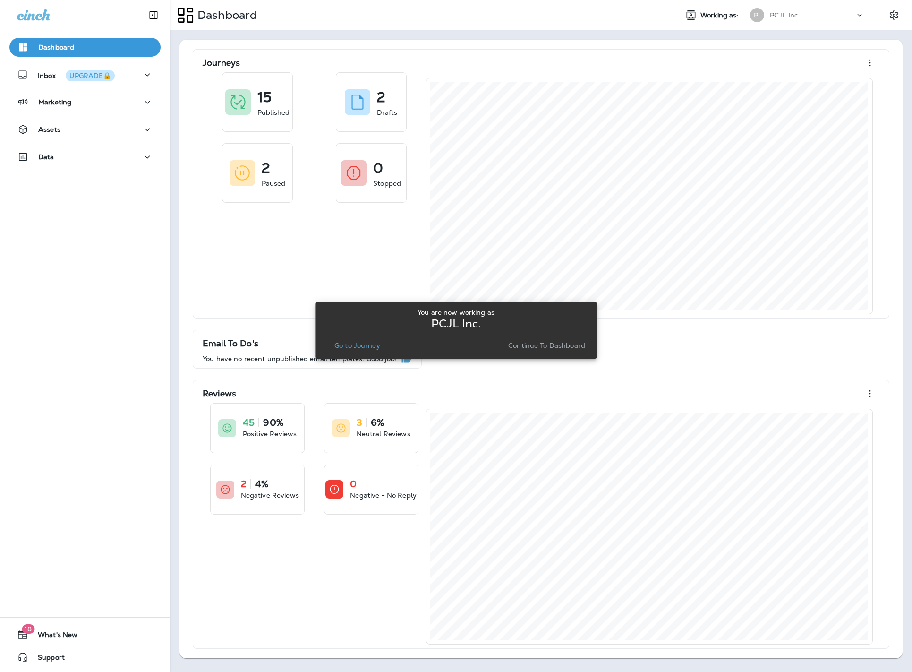
click at [575, 345] on p "Continue to Dashboard" at bounding box center [546, 346] width 77 height 8
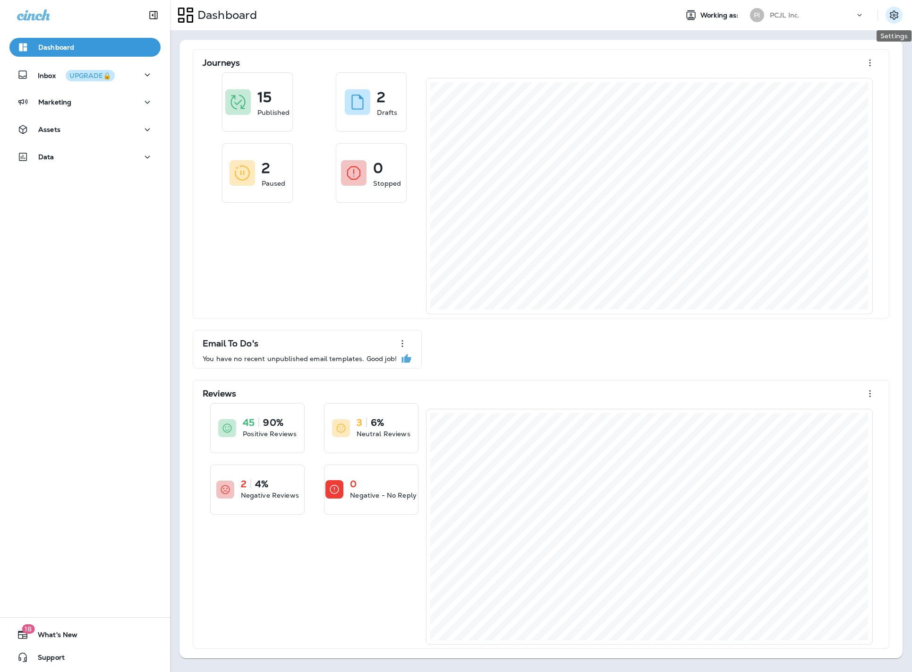
click at [892, 20] on icon "Settings" at bounding box center [894, 14] width 11 height 11
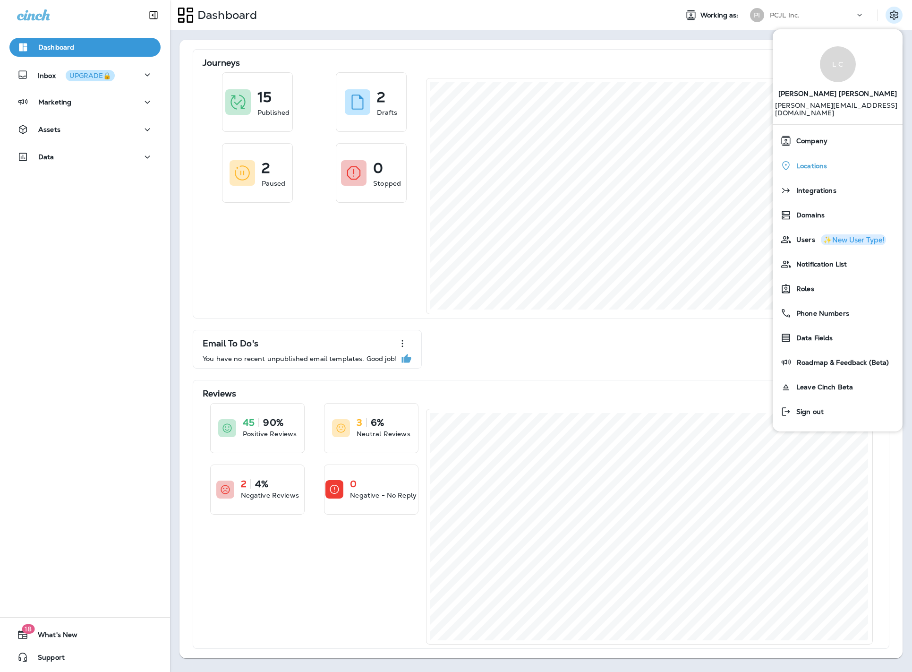
click at [816, 164] on div "Locations" at bounding box center [838, 165] width 122 height 19
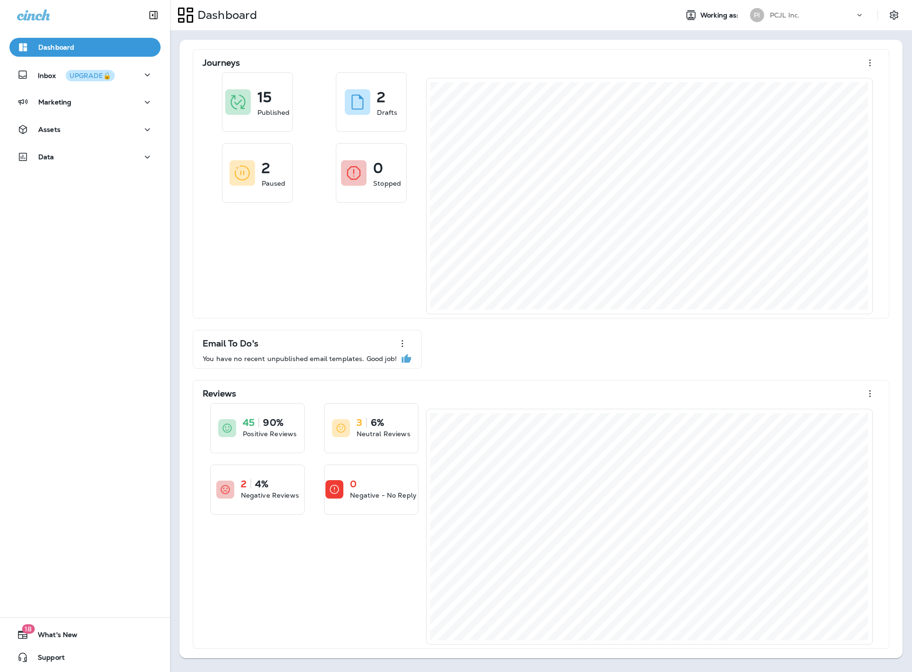
click at [123, 110] on button "Marketing" at bounding box center [84, 102] width 151 height 19
drag, startPoint x: 0, startPoint y: 0, endPoint x: 105, endPoint y: 200, distance: 225.7
click at [105, 200] on div "Assets" at bounding box center [85, 203] width 136 height 12
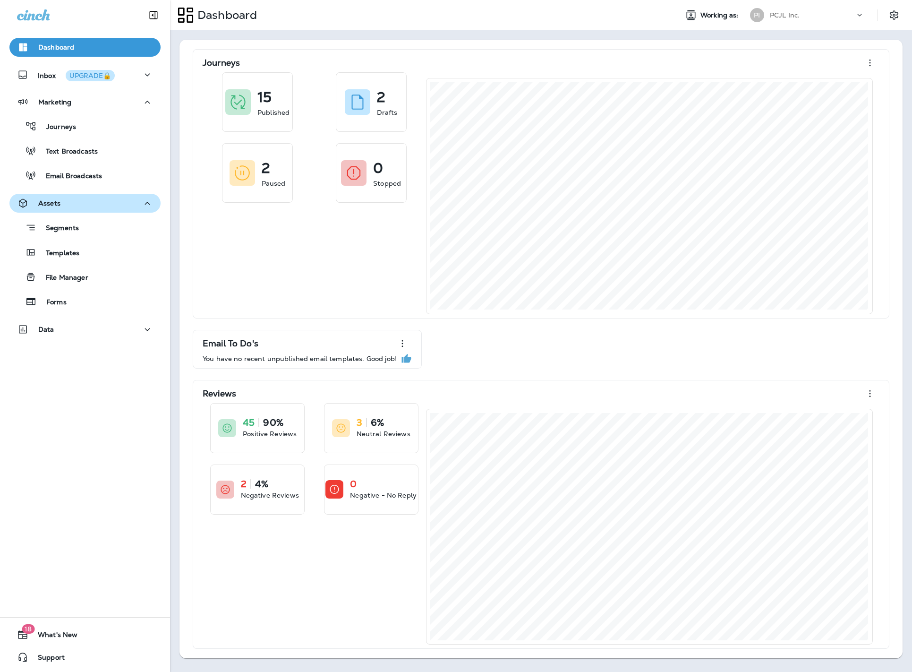
click at [100, 252] on div "Templates" at bounding box center [85, 252] width 144 height 14
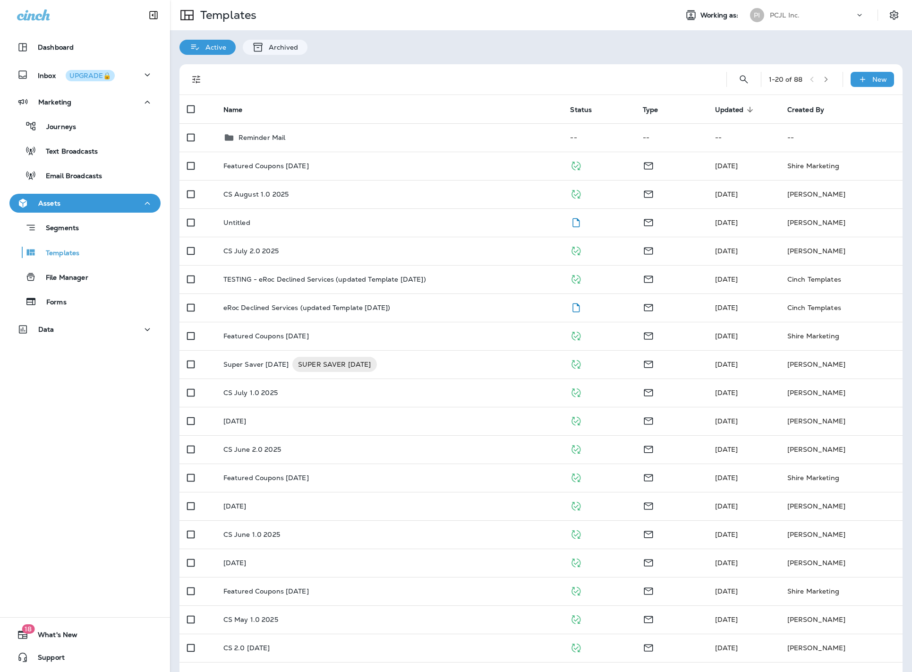
click at [782, 22] on div "PCJL Inc." at bounding box center [812, 15] width 85 height 14
